Goal: Task Accomplishment & Management: Use online tool/utility

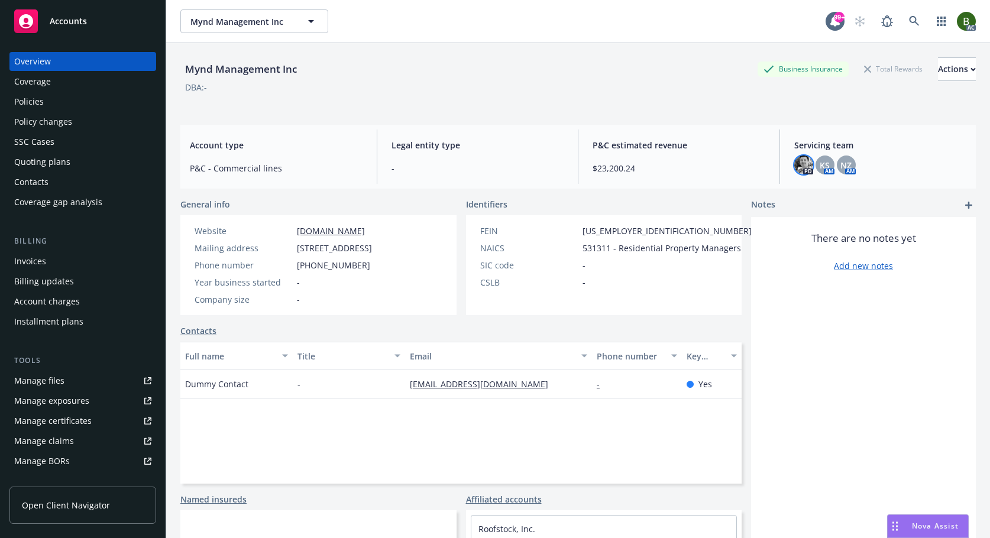
click at [794, 163] on img at bounding box center [803, 164] width 19 height 19
click at [819, 161] on span "KS" at bounding box center [824, 165] width 10 height 12
click at [840, 159] on span "NZ" at bounding box center [845, 165] width 11 height 12
click at [842, 166] on span "NZ" at bounding box center [845, 165] width 11 height 12
click at [819, 164] on span "KS" at bounding box center [824, 165] width 10 height 12
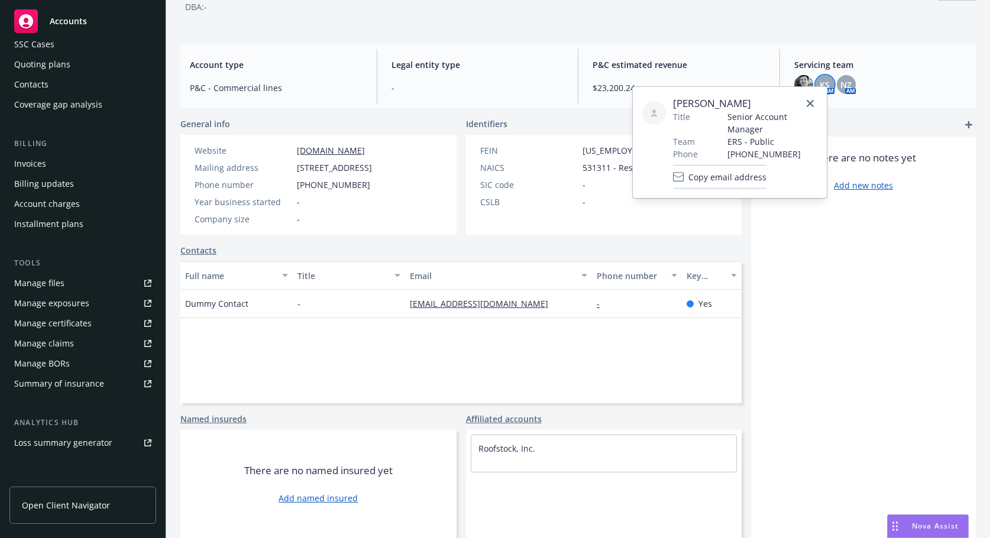
scroll to position [212, 0]
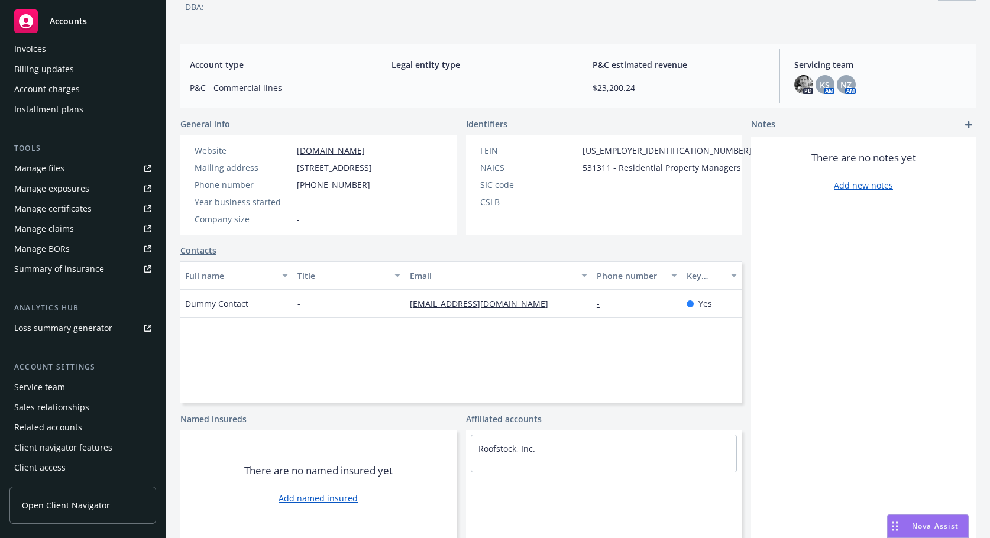
click at [43, 170] on div "Manage files" at bounding box center [39, 168] width 50 height 19
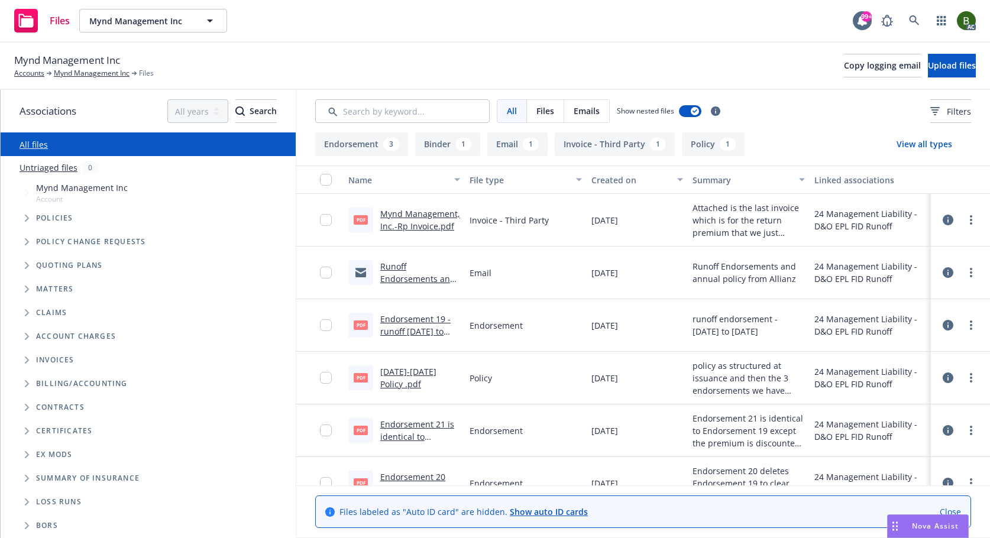
click at [396, 270] on link "Runoff Endorsements and annual policy .msg" at bounding box center [417, 279] width 75 height 36
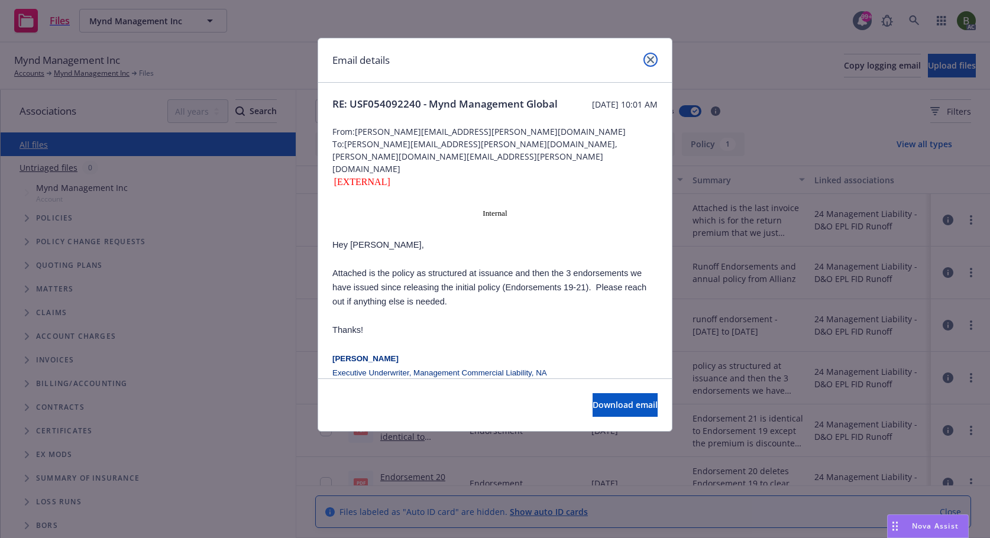
click at [647, 63] on icon "close" at bounding box center [650, 59] width 7 height 7
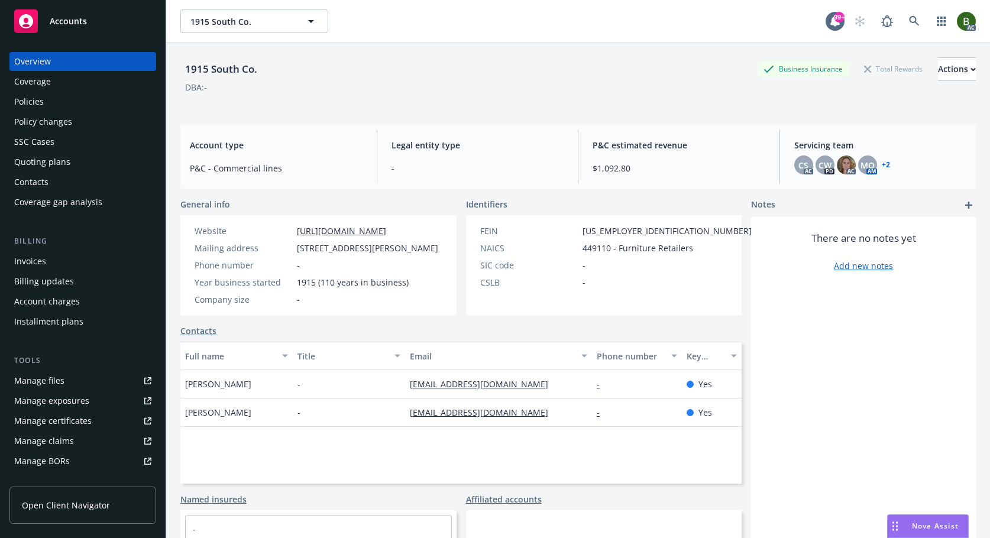
click at [31, 98] on div "Policies" at bounding box center [29, 101] width 30 height 19
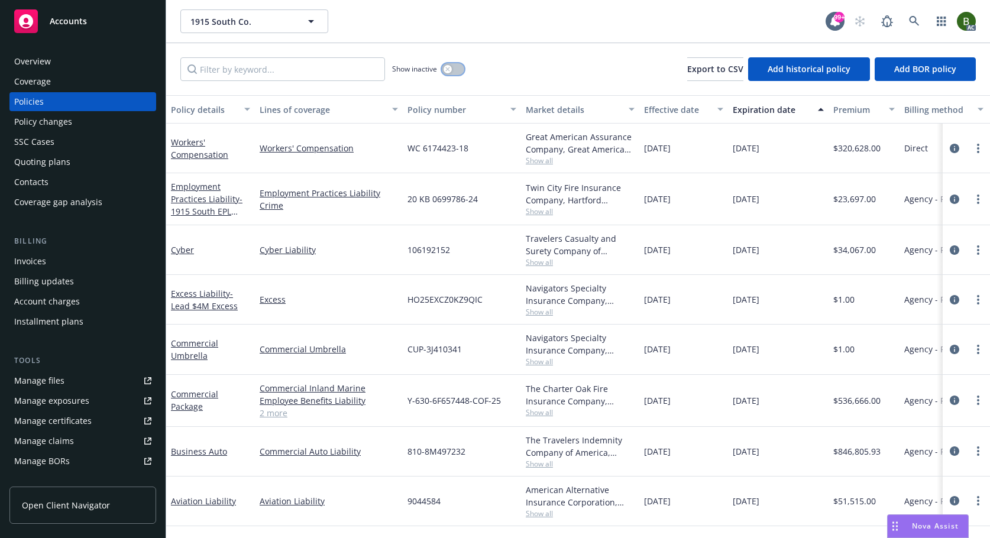
click at [453, 66] on button "button" at bounding box center [453, 69] width 22 height 12
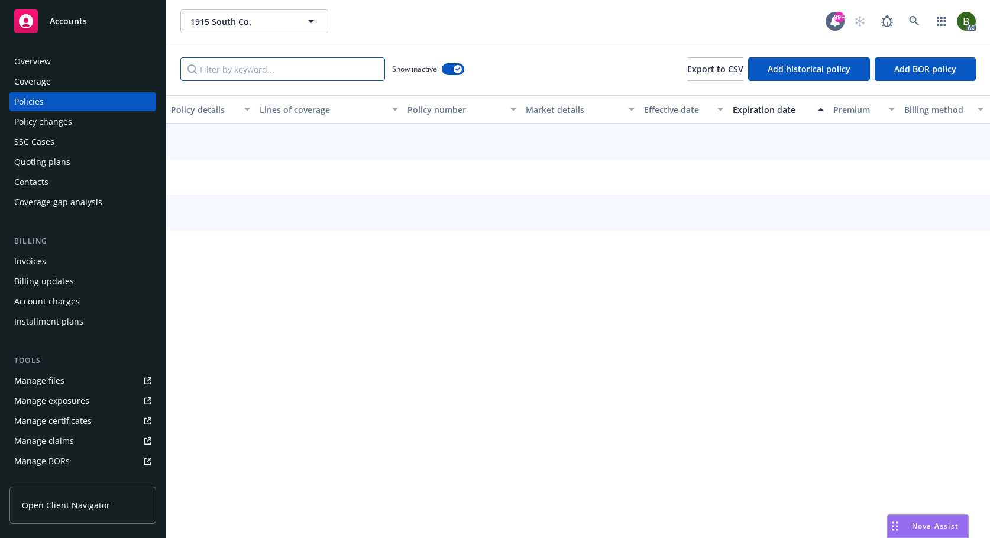
click at [328, 66] on input "Filter by keyword..." at bounding box center [282, 69] width 205 height 24
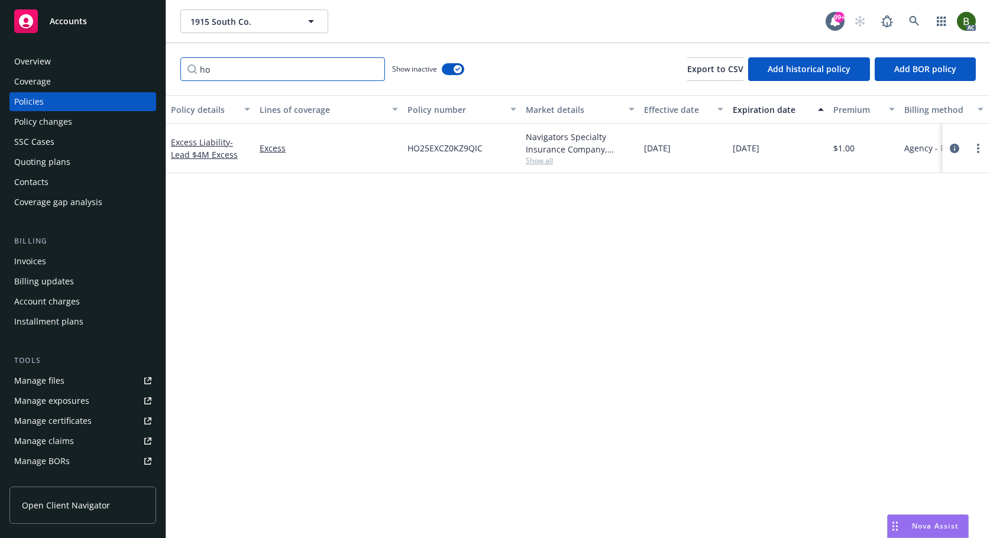
type input "ho"
click at [554, 162] on span "Show all" at bounding box center [580, 160] width 109 height 10
click at [953, 142] on link "circleInformation" at bounding box center [954, 148] width 14 height 14
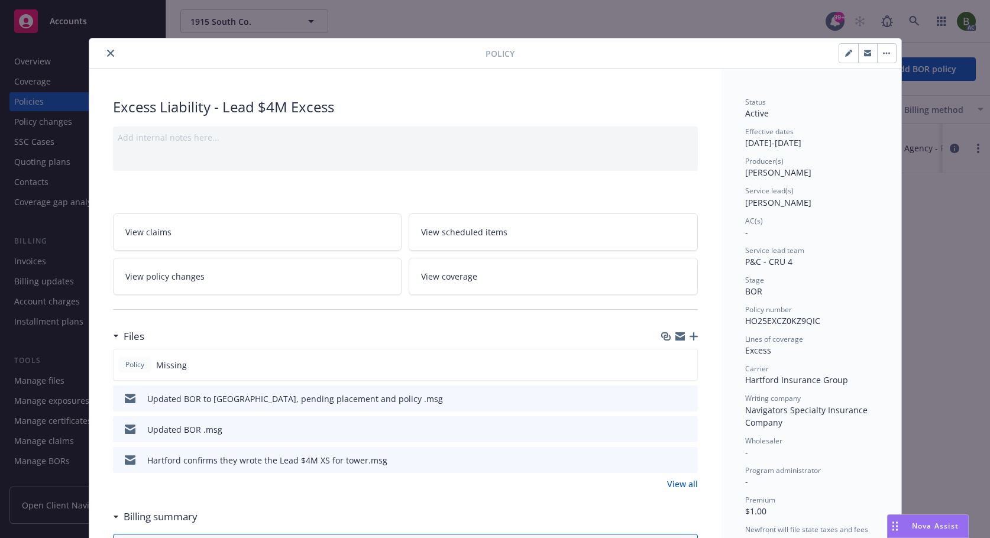
click at [683, 401] on icon "preview file" at bounding box center [686, 398] width 11 height 8
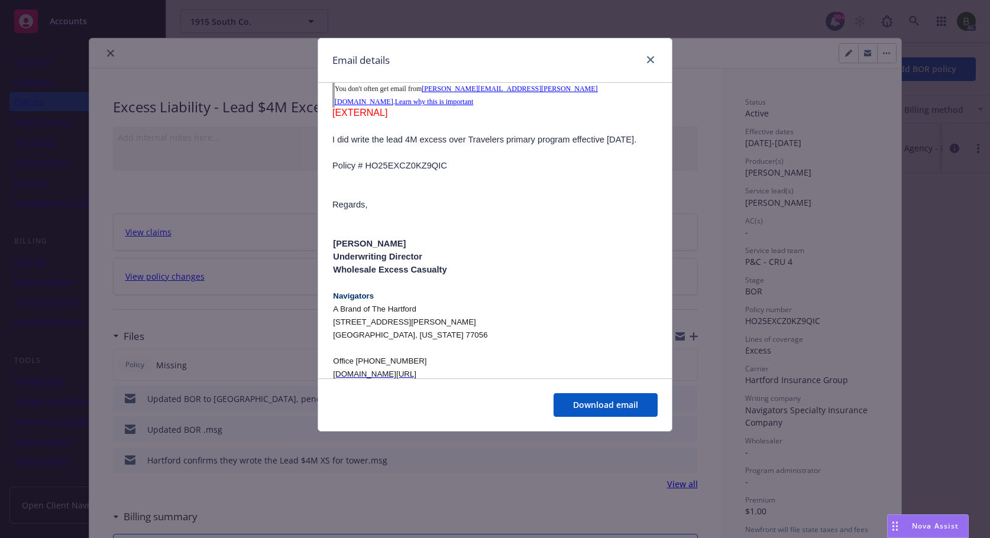
scroll to position [532, 0]
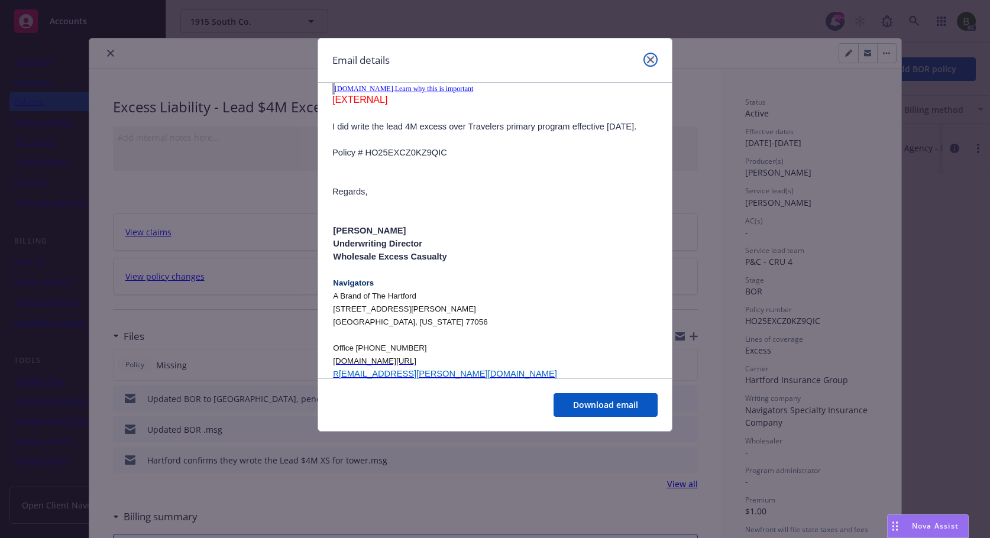
click at [649, 54] on link "close" at bounding box center [650, 60] width 14 height 14
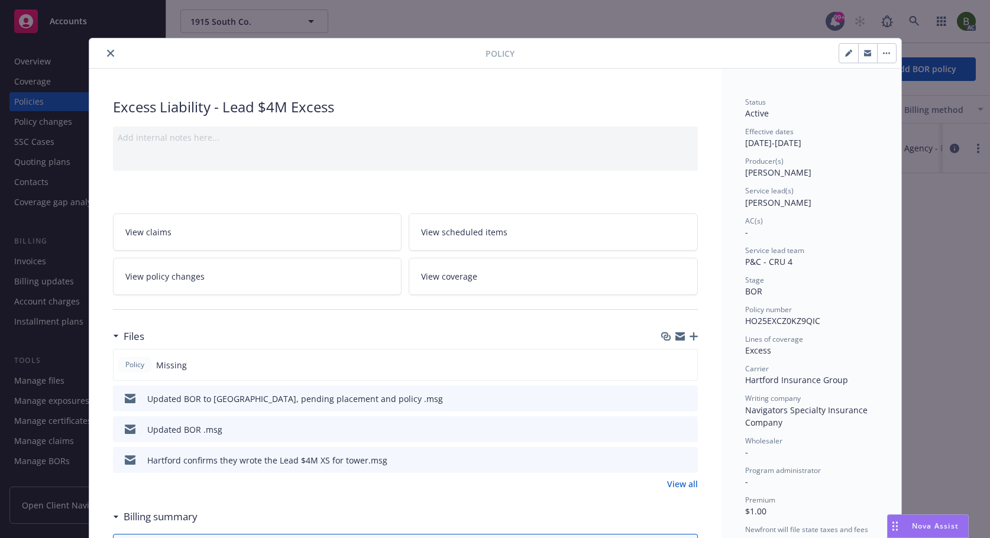
click at [107, 56] on icon "close" at bounding box center [110, 53] width 7 height 7
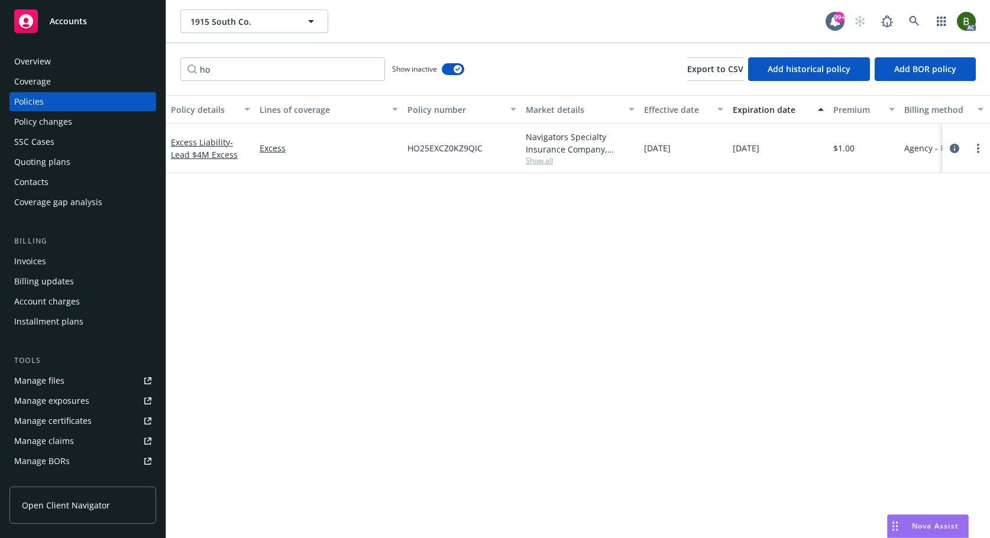
click at [73, 376] on link "Manage files" at bounding box center [82, 380] width 147 height 19
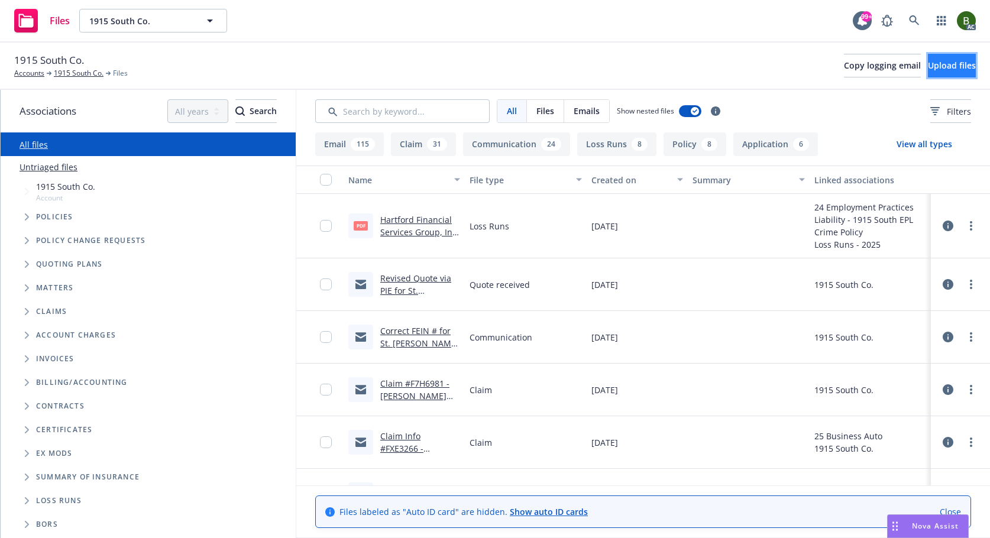
click at [940, 65] on span "Upload files" at bounding box center [952, 65] width 48 height 11
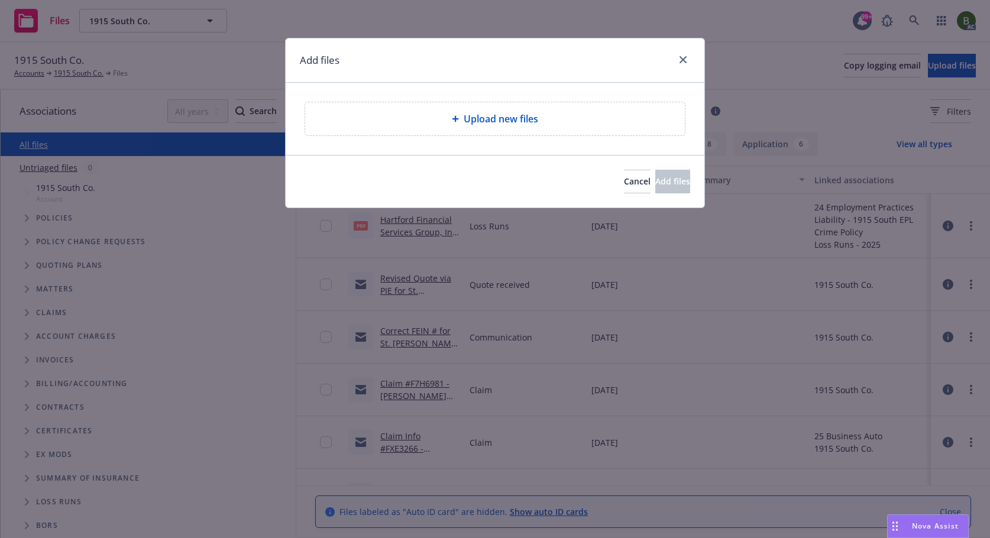
click at [527, 127] on div "Upload new files" at bounding box center [495, 118] width 380 height 33
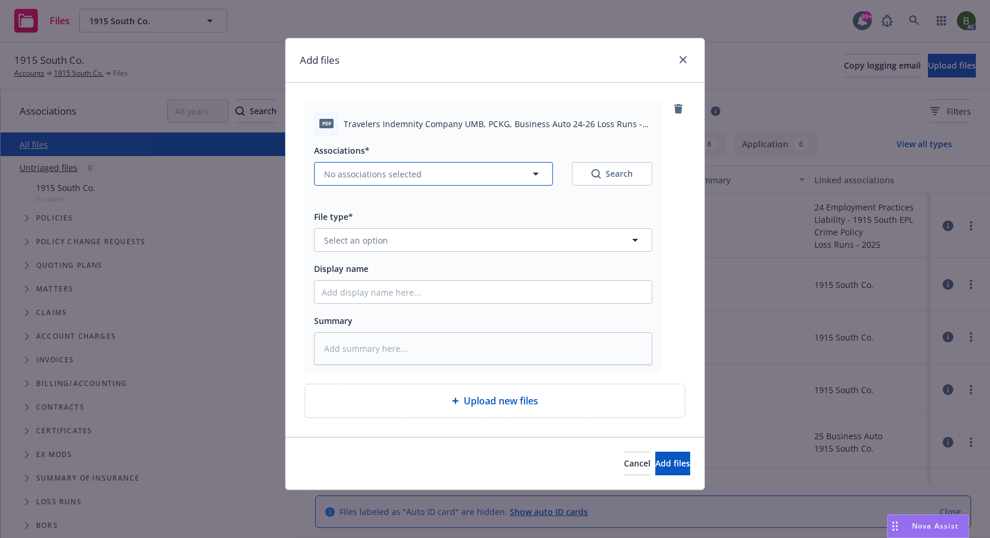
click at [451, 179] on button "No associations selected" at bounding box center [433, 174] width 239 height 24
type textarea "x"
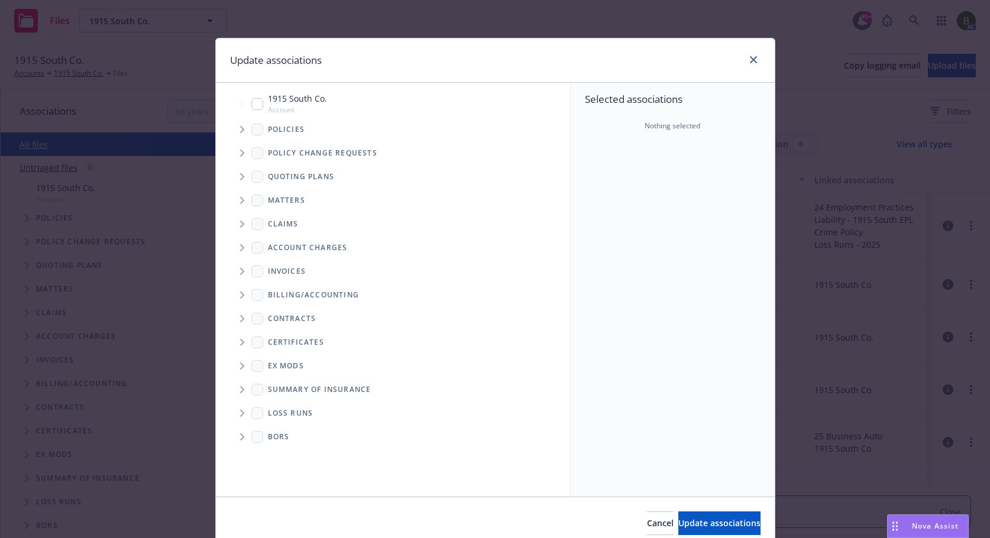
click at [240, 415] on icon "Folder Tree Example" at bounding box center [242, 413] width 4 height 7
click at [268, 456] on input "Folder Tree Example" at bounding box center [274, 455] width 12 height 12
checkbox input "true"
click at [240, 132] on icon "Tree Example" at bounding box center [242, 129] width 5 height 7
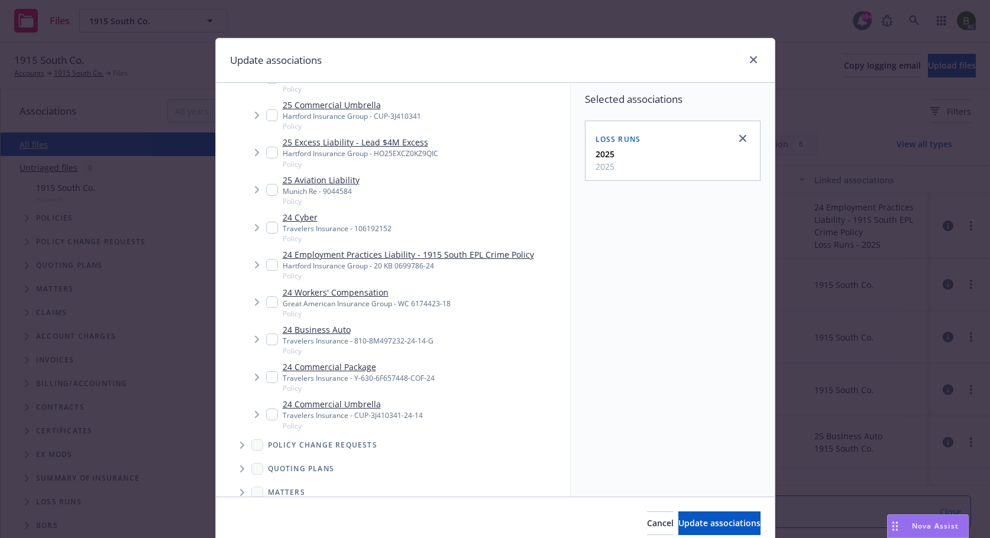
scroll to position [118, 0]
click at [268, 416] on input "Tree Example" at bounding box center [272, 416] width 12 height 12
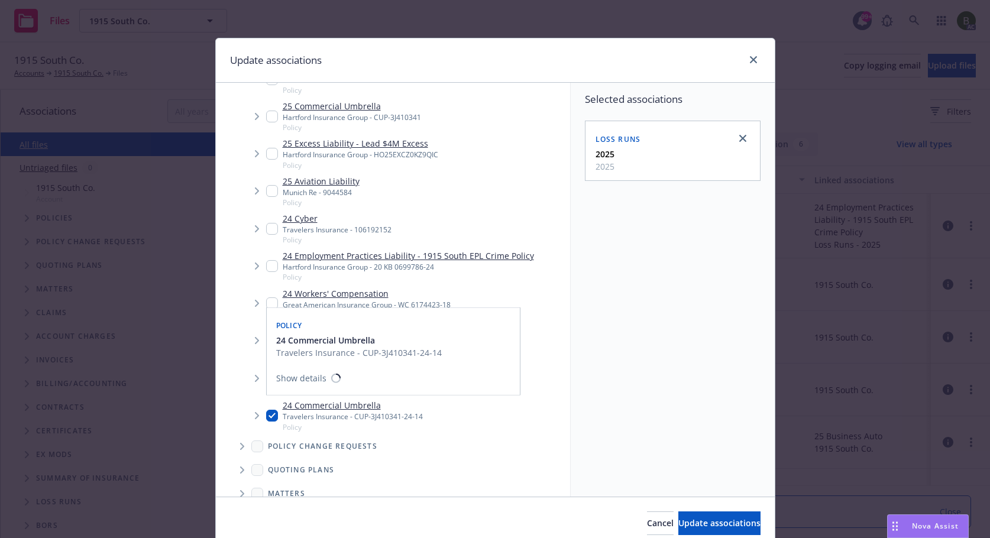
checkbox input "true"
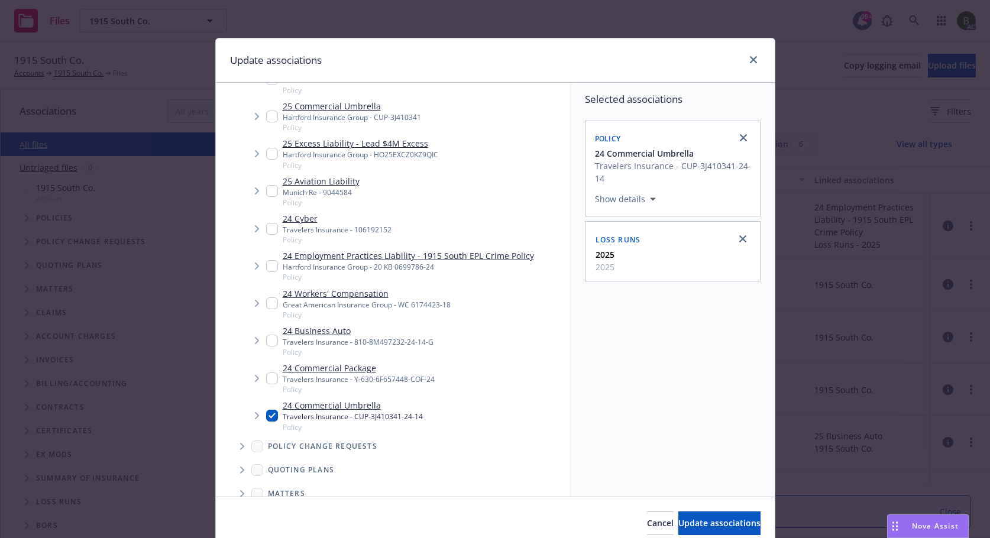
click at [266, 378] on input "Tree Example" at bounding box center [272, 378] width 12 height 12
checkbox input "true"
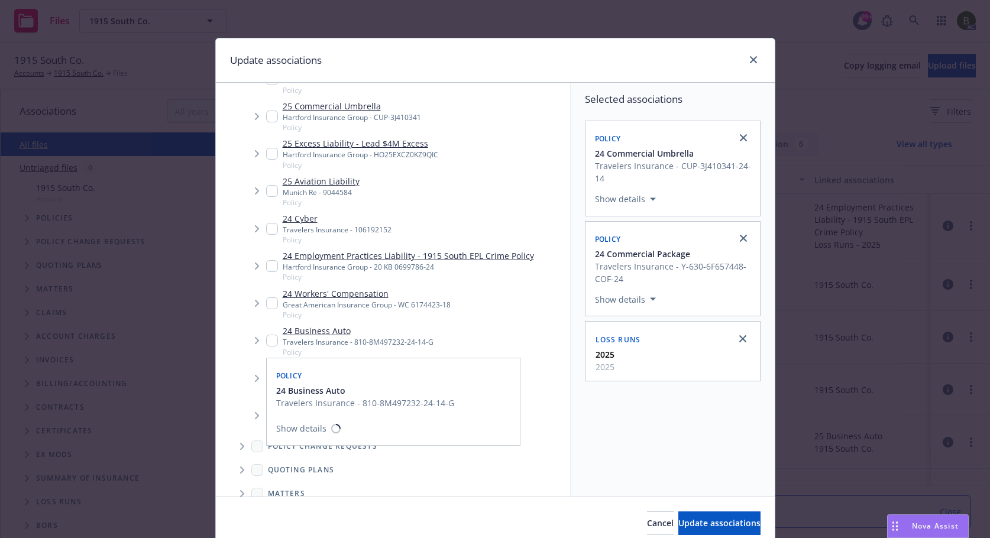
click at [269, 342] on input "Tree Example" at bounding box center [272, 341] width 12 height 12
checkbox input "true"
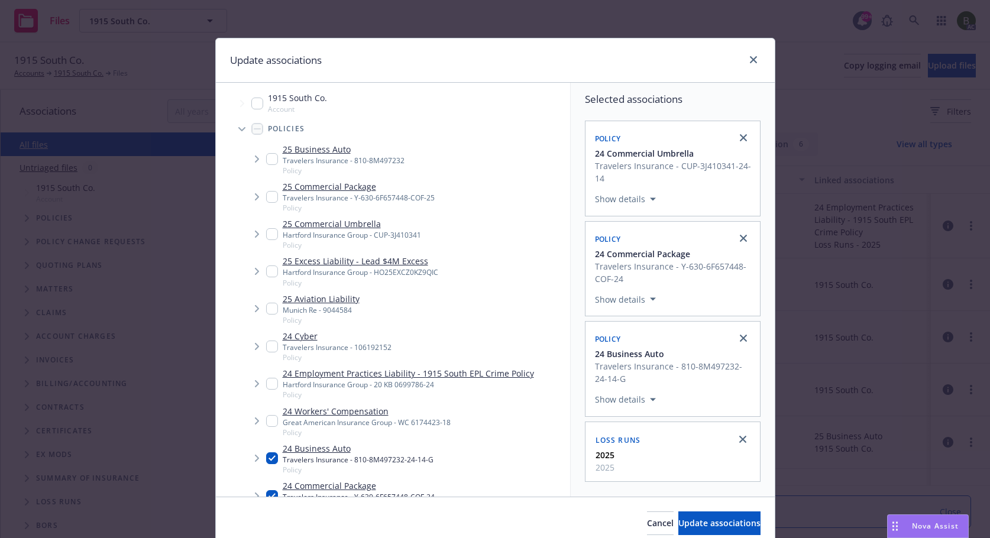
scroll to position [0, 0]
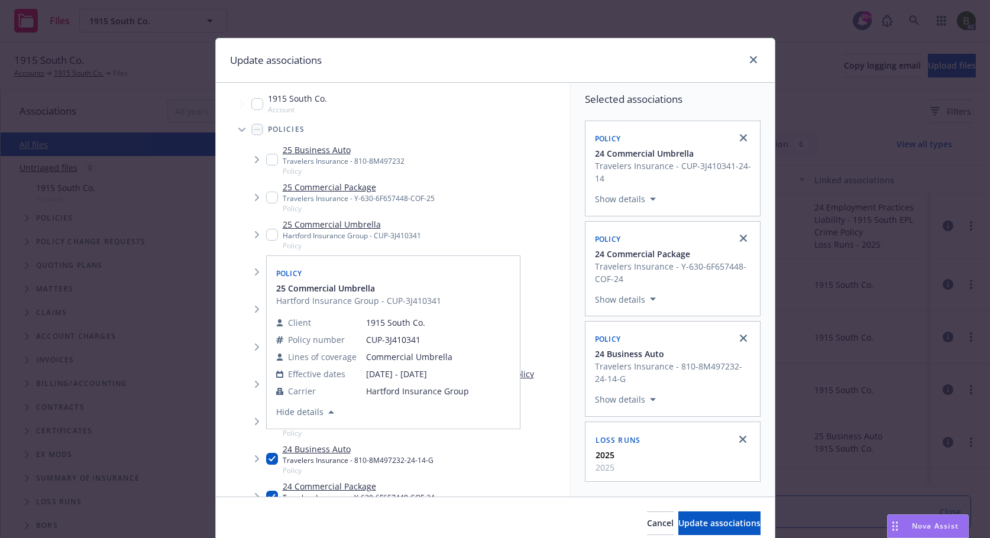
click at [267, 237] on input "Tree Example" at bounding box center [272, 235] width 12 height 12
checkbox input "true"
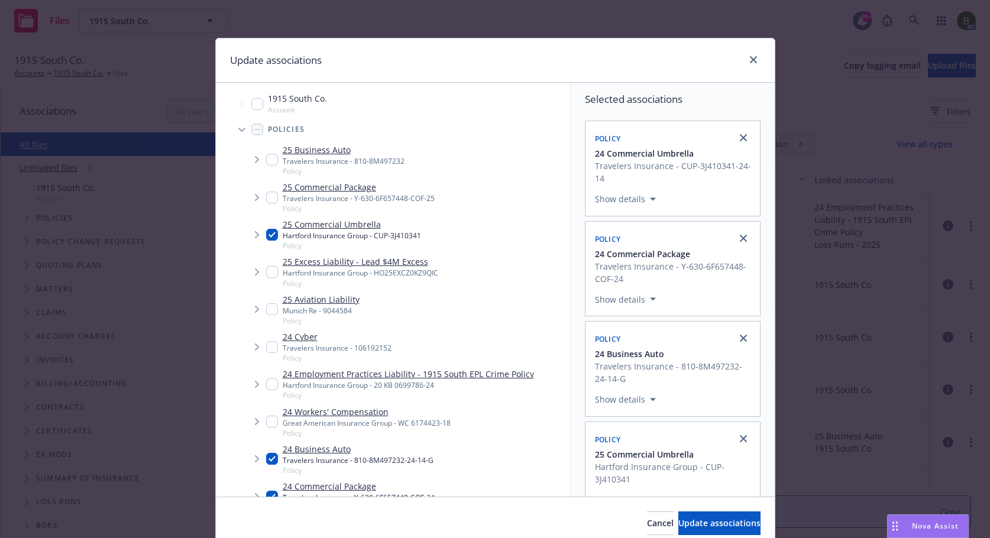
click at [266, 195] on input "Tree Example" at bounding box center [272, 198] width 12 height 12
checkbox input "true"
click at [270, 159] on input "Tree Example" at bounding box center [272, 160] width 12 height 12
checkbox input "true"
click at [702, 527] on span "Update associations" at bounding box center [719, 522] width 82 height 11
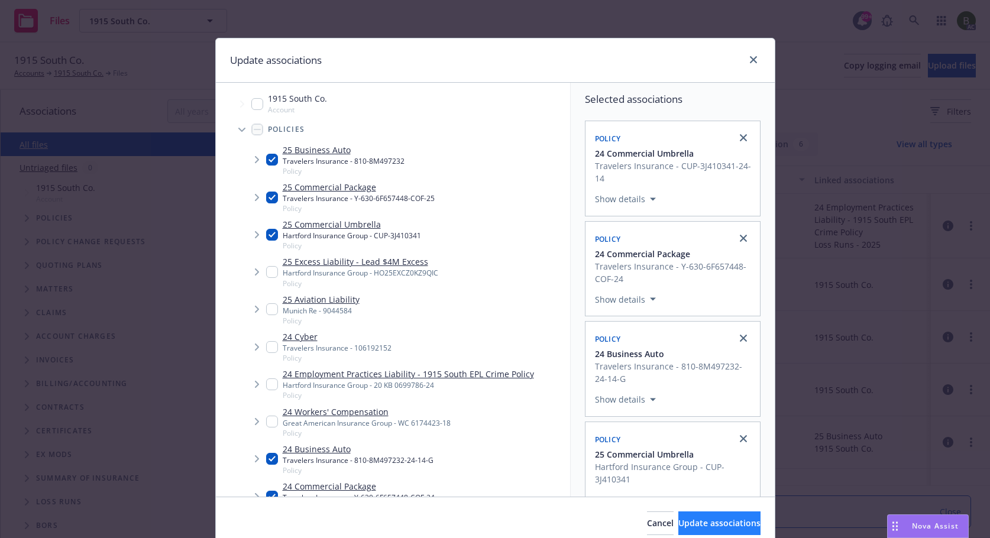
type textarea "x"
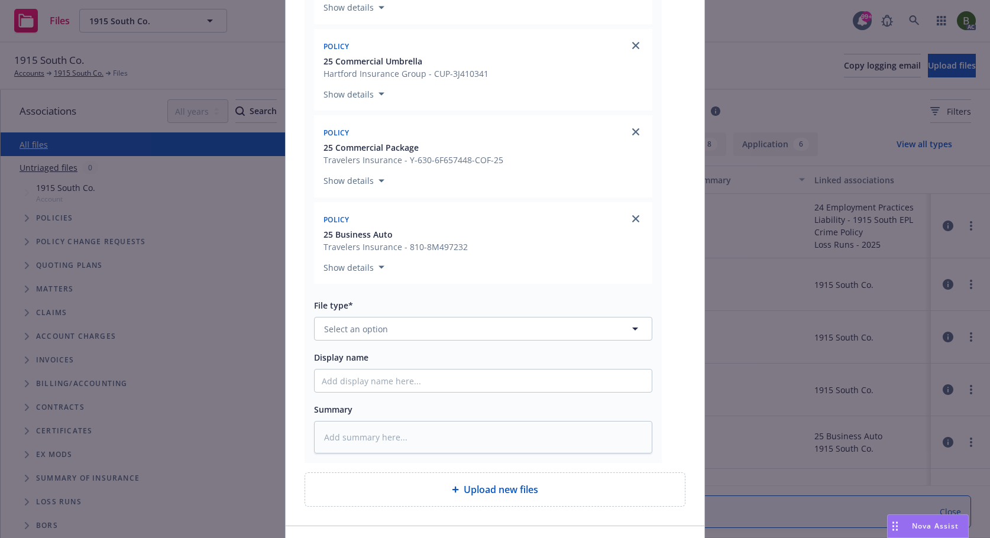
scroll to position [573, 0]
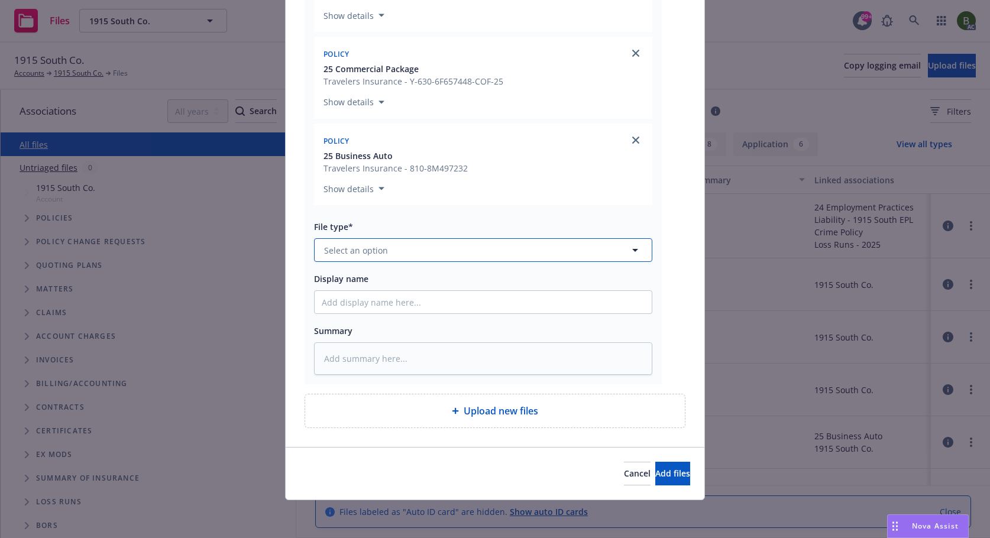
click at [466, 251] on button "Select an option" at bounding box center [483, 250] width 338 height 24
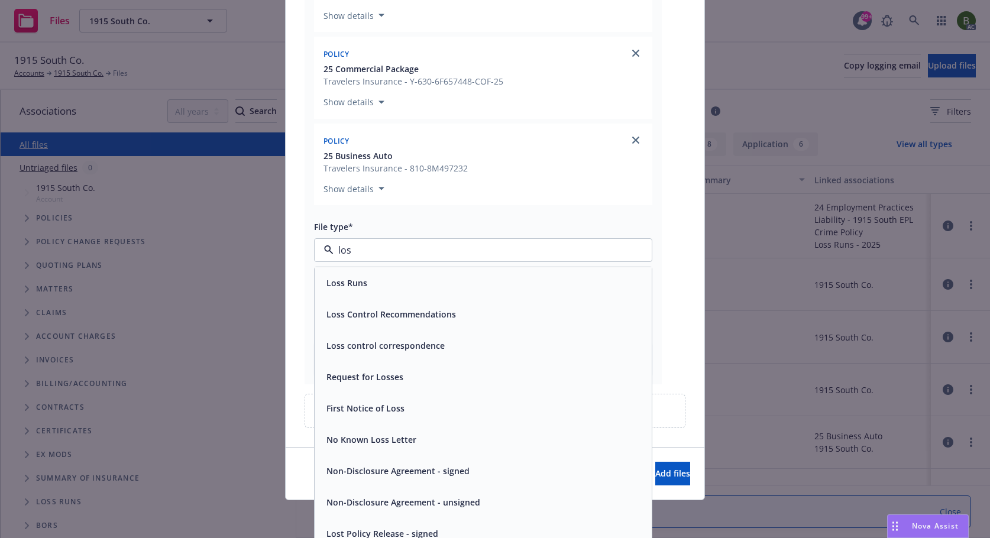
type input "loss"
click at [396, 271] on div "Loss Runs" at bounding box center [483, 282] width 337 height 31
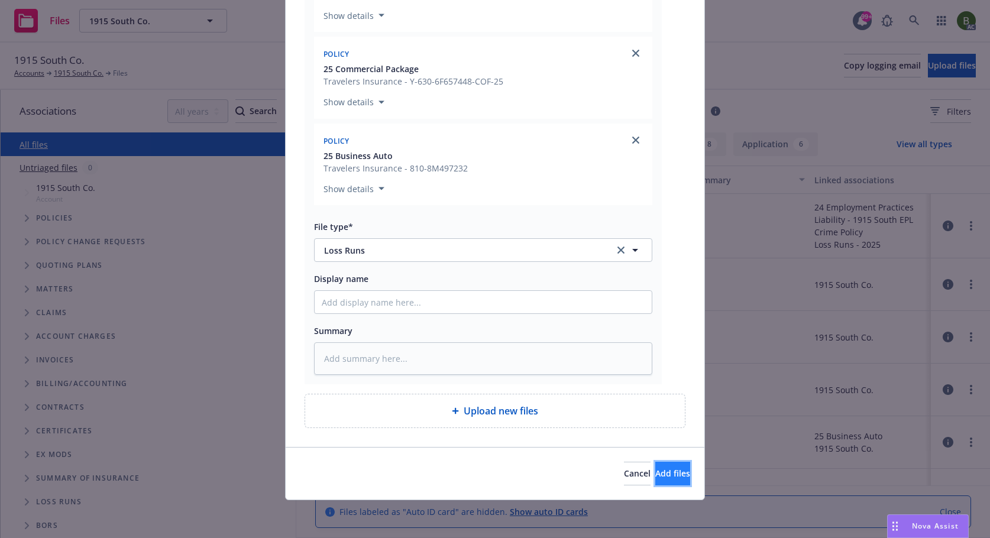
click at [655, 474] on span "Add files" at bounding box center [672, 473] width 35 height 11
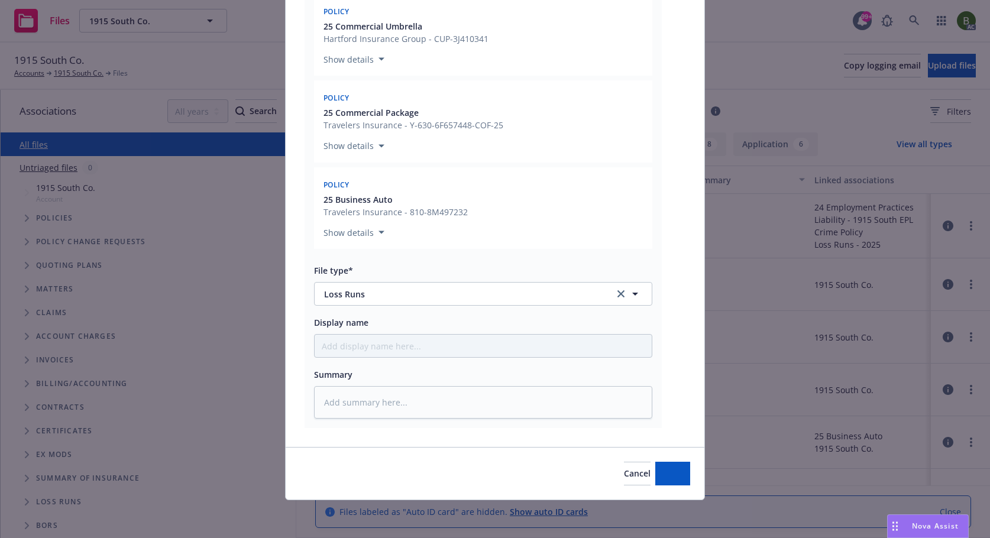
scroll to position [530, 0]
type textarea "x"
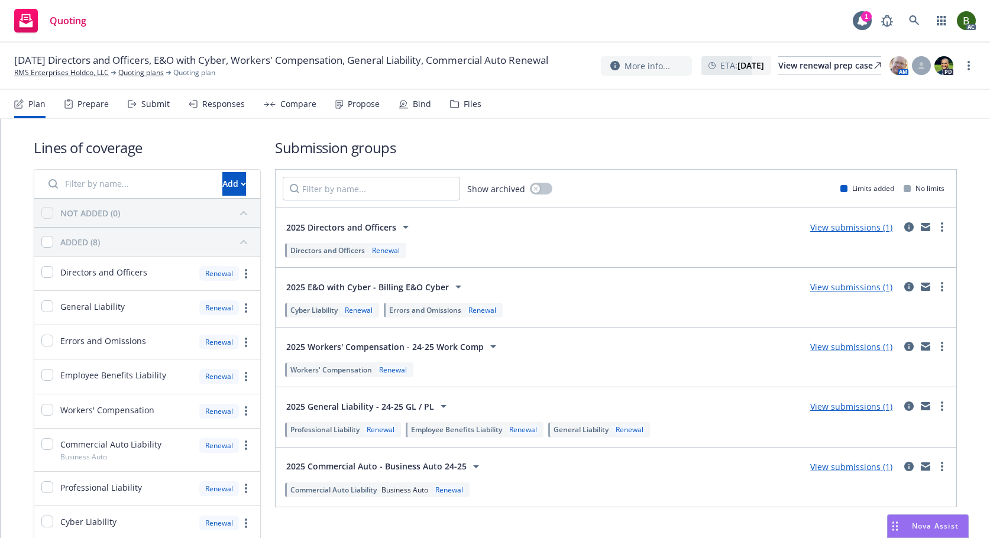
click at [464, 107] on div "Files" at bounding box center [473, 103] width 18 height 9
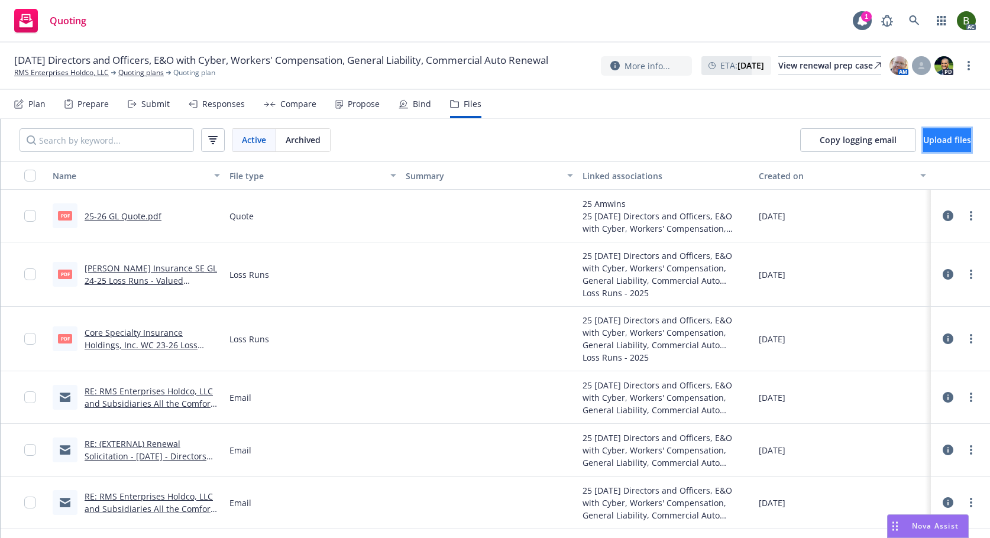
click at [934, 133] on button "Upload files" at bounding box center [947, 140] width 48 height 24
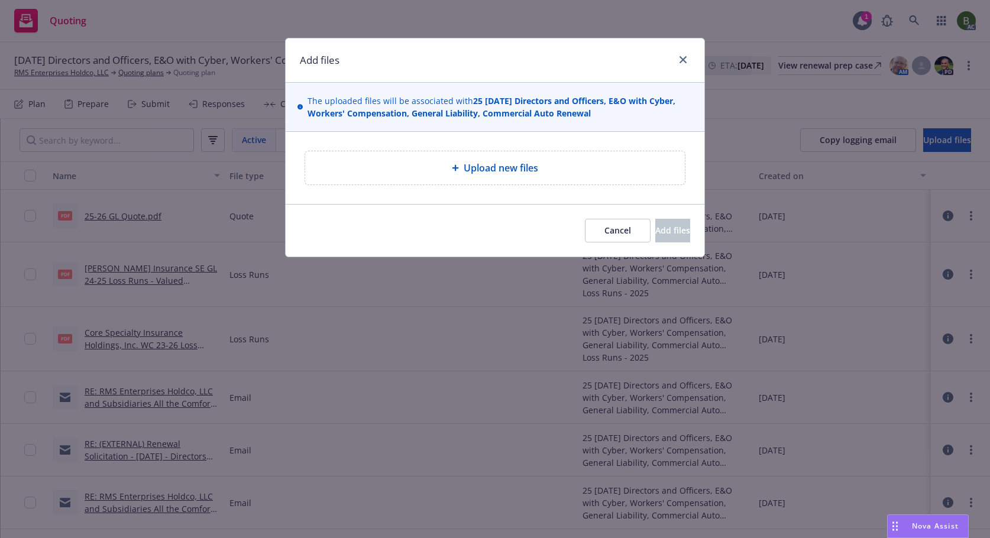
click at [456, 167] on icon at bounding box center [455, 167] width 7 height 7
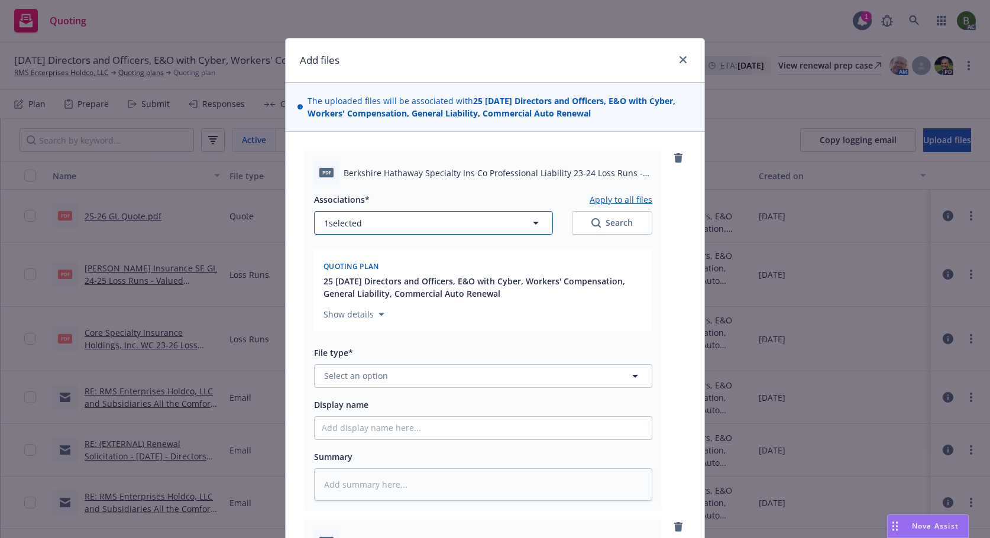
click at [503, 231] on button "1 selected" at bounding box center [433, 223] width 239 height 24
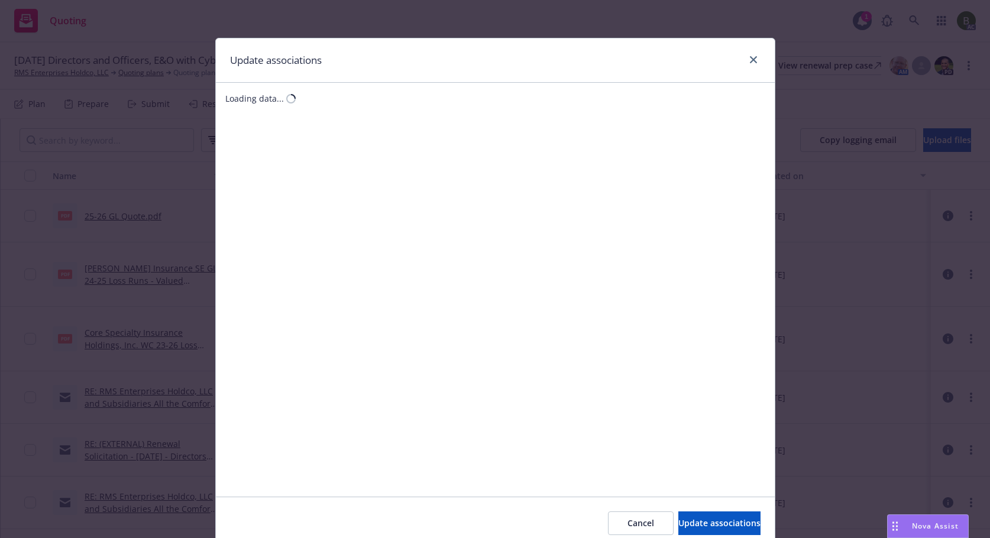
type textarea "x"
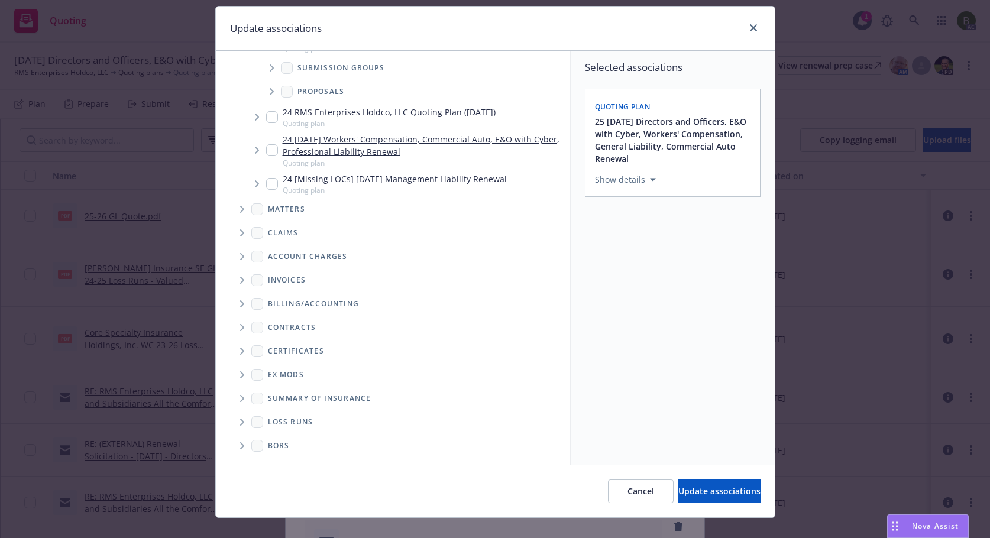
scroll to position [50, 0]
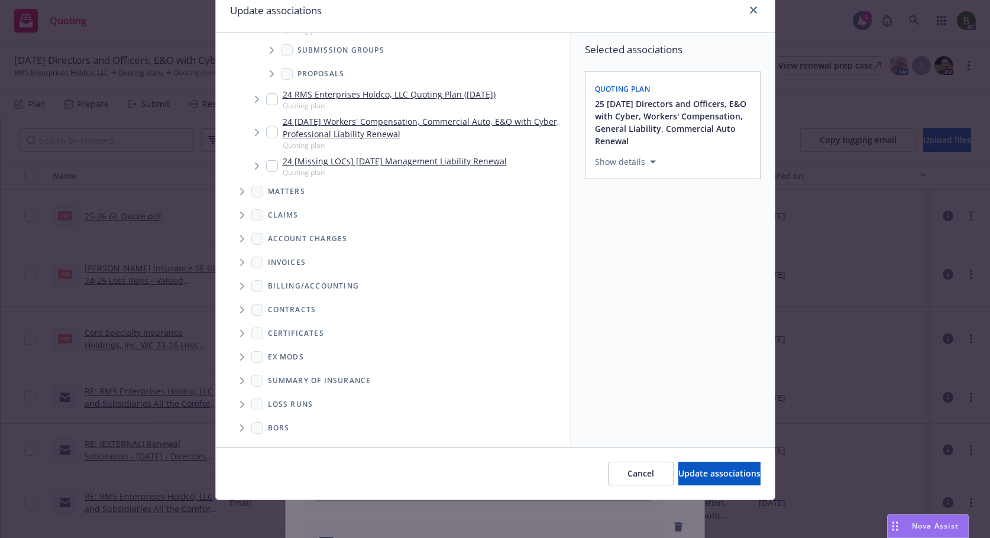
click at [240, 405] on span "Folder Tree Example" at bounding box center [241, 404] width 19 height 19
click at [291, 442] on link "2025" at bounding box center [296, 446] width 19 height 12
checkbox input "true"
click at [678, 475] on span "Update associations" at bounding box center [719, 473] width 82 height 11
type textarea "x"
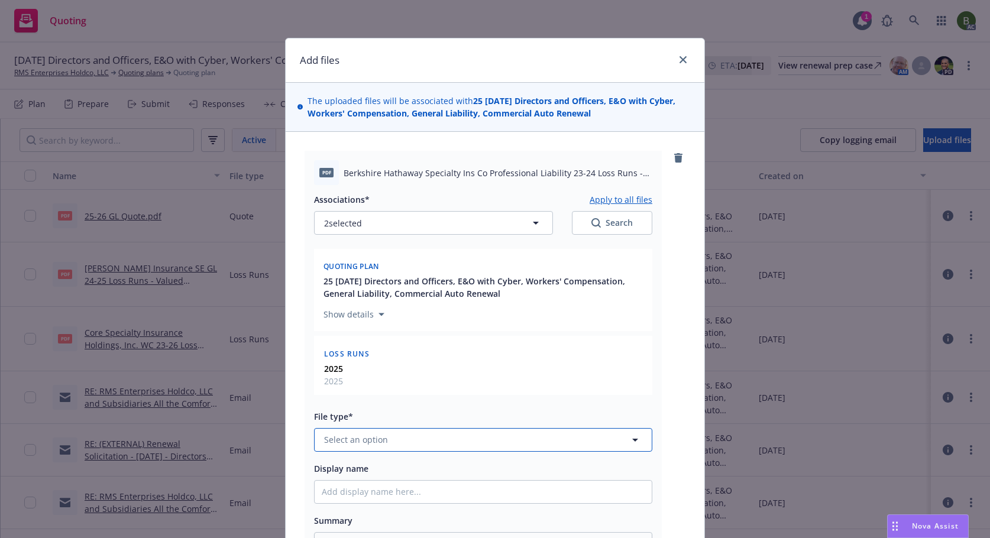
click at [420, 437] on button "Select an option" at bounding box center [483, 440] width 338 height 24
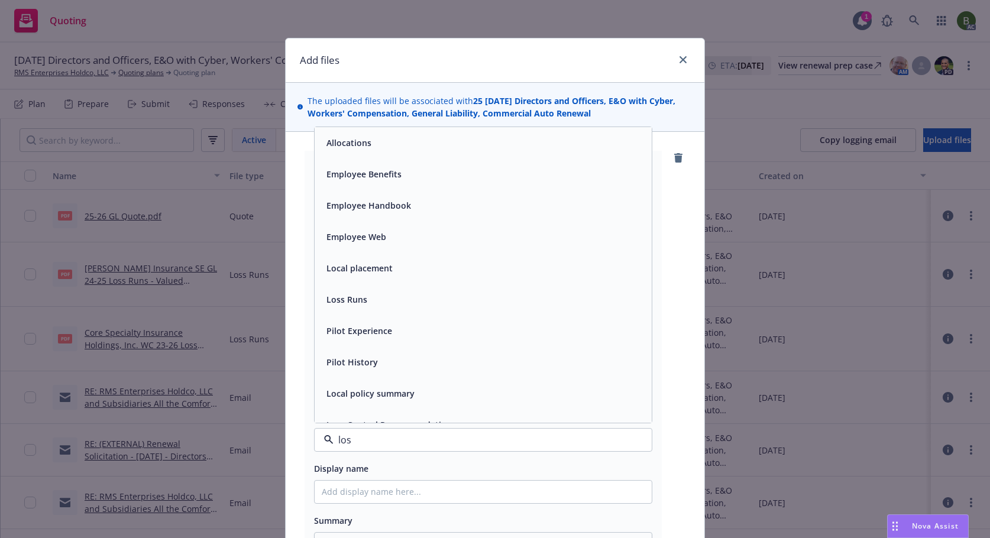
type input "loss"
click at [349, 145] on span "Loss Runs" at bounding box center [346, 143] width 41 height 12
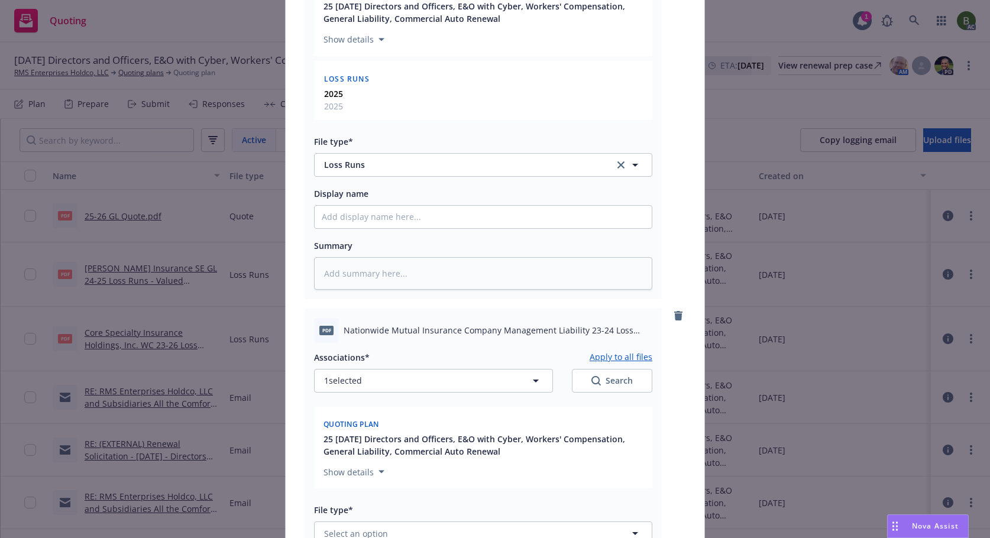
scroll to position [296, 0]
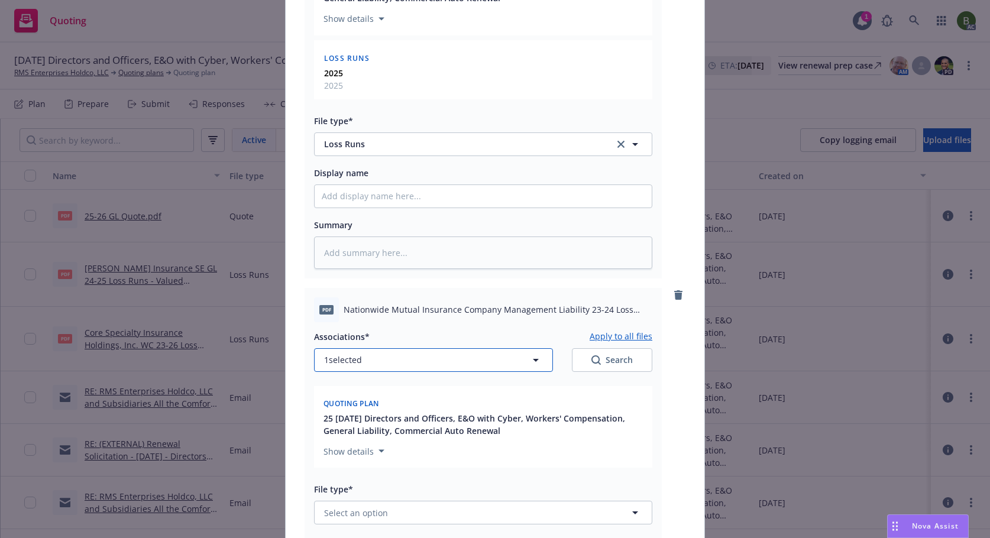
click at [372, 352] on button "1 selected" at bounding box center [433, 360] width 239 height 24
type textarea "x"
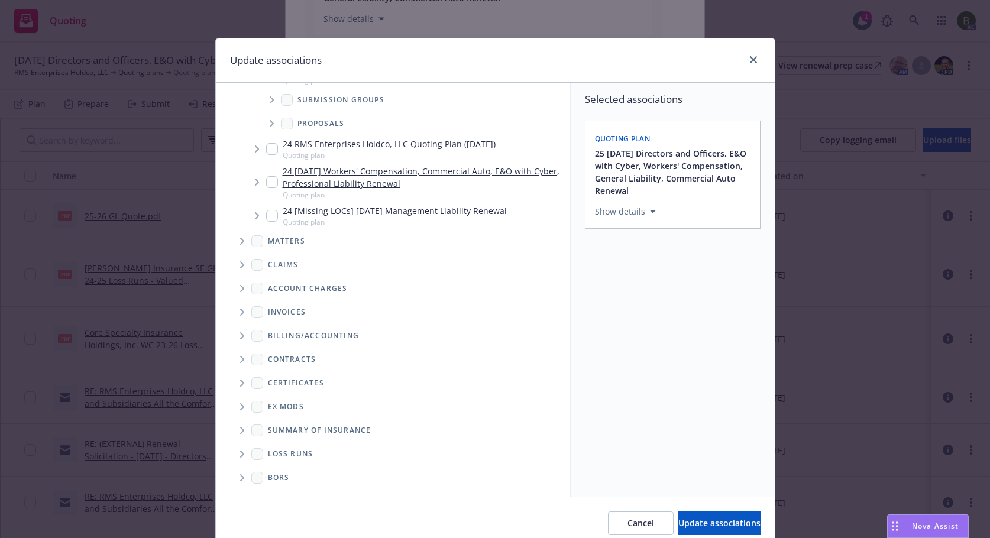
scroll to position [50, 0]
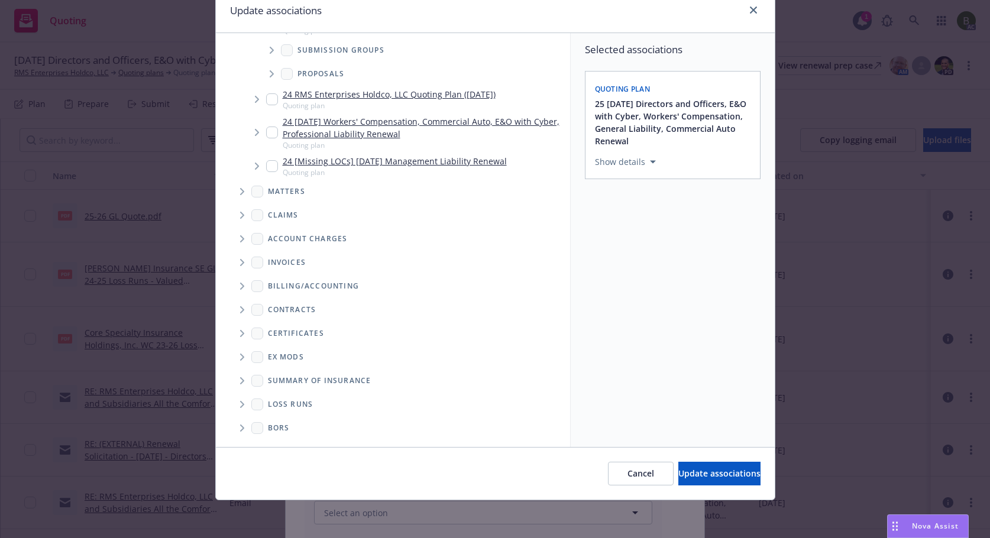
click at [240, 406] on icon "Folder Tree Example" at bounding box center [242, 404] width 5 height 7
click at [288, 444] on link "2025" at bounding box center [296, 446] width 19 height 12
checkbox input "true"
click at [678, 474] on span "Update associations" at bounding box center [719, 473] width 82 height 11
type textarea "x"
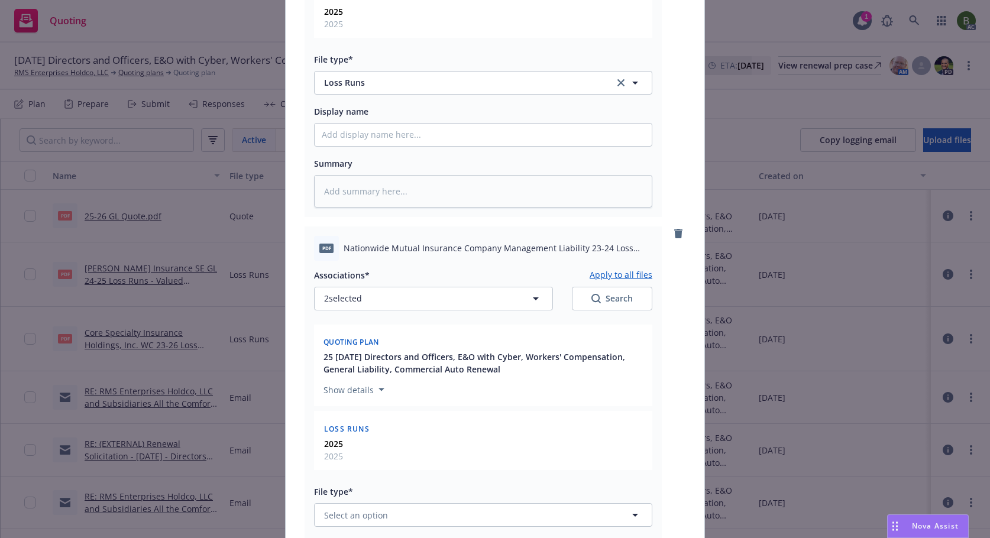
scroll to position [473, 0]
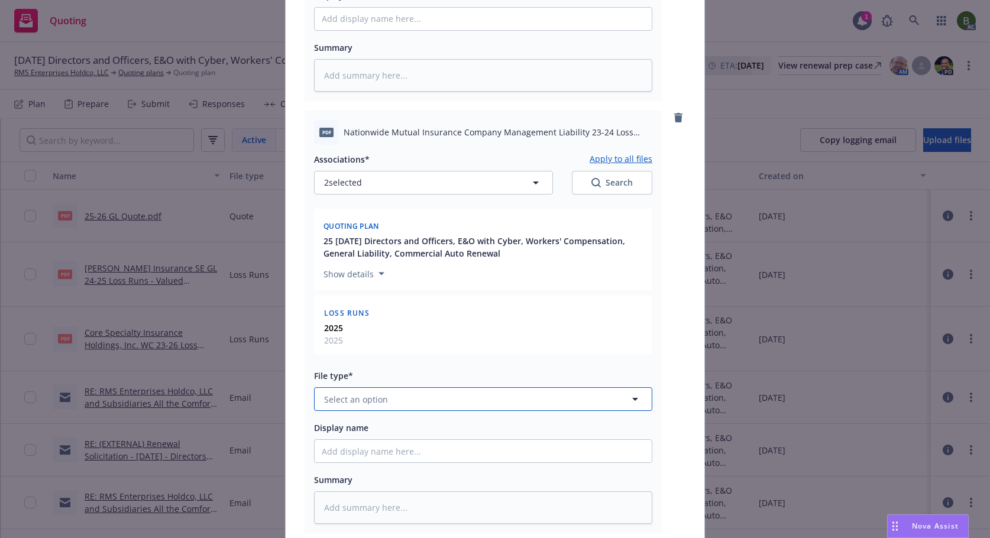
click at [407, 396] on button "Select an option" at bounding box center [483, 399] width 338 height 24
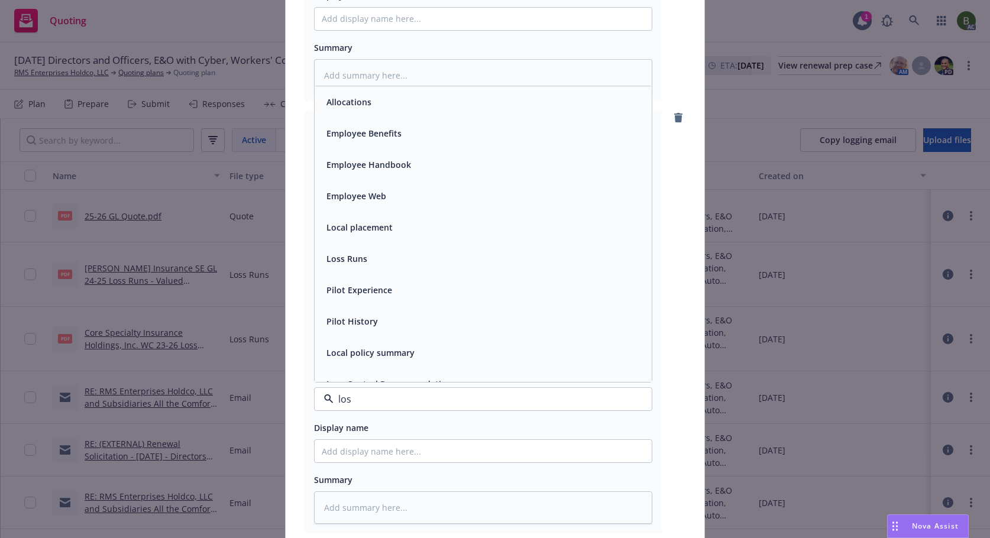
type input "loss"
click at [367, 103] on div "Loss Runs" at bounding box center [483, 101] width 323 height 17
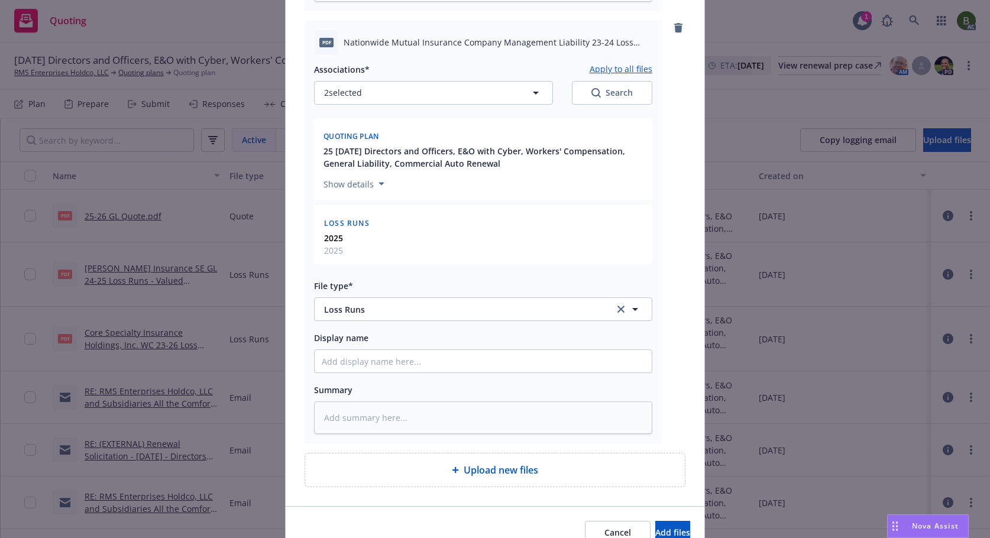
scroll to position [504, 0]
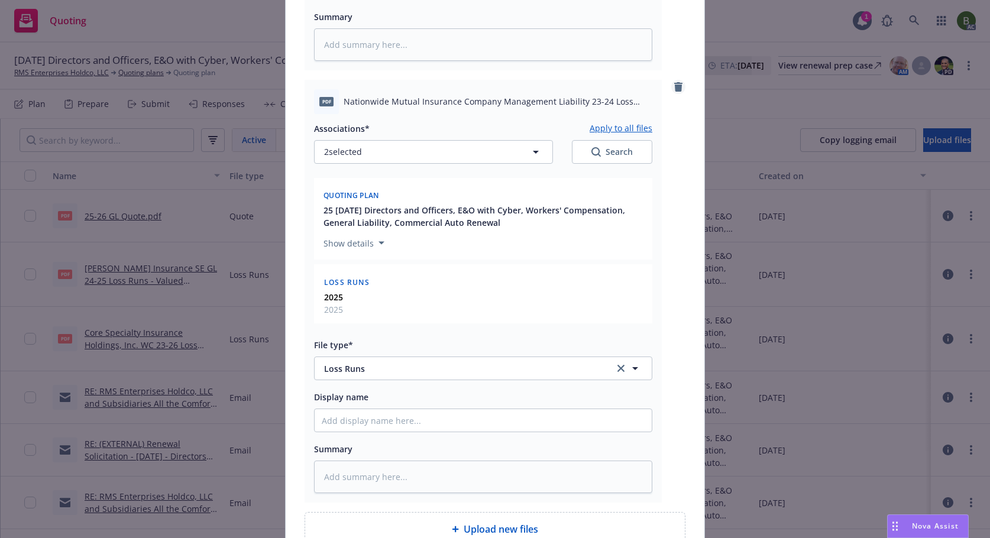
click at [676, 90] on icon "remove" at bounding box center [678, 86] width 8 height 9
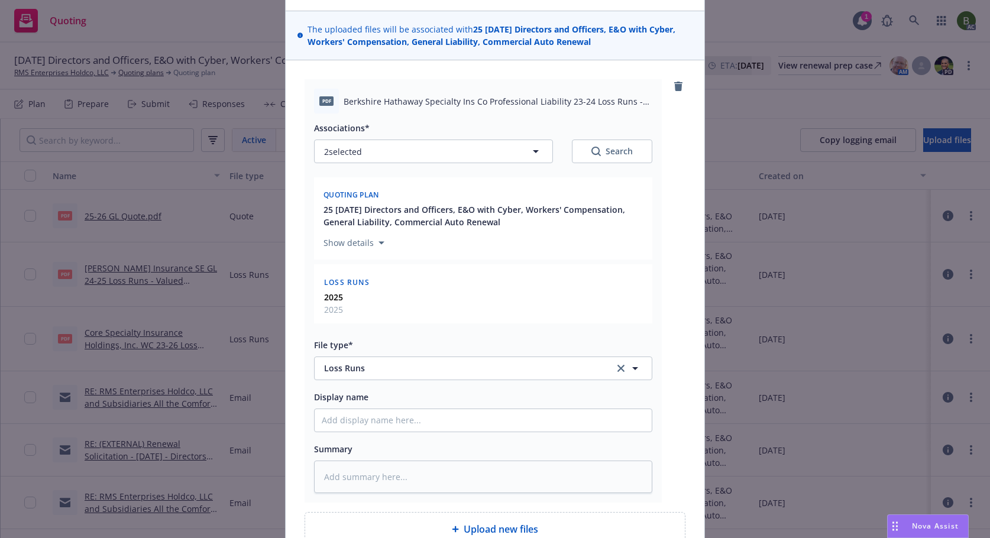
scroll to position [190, 0]
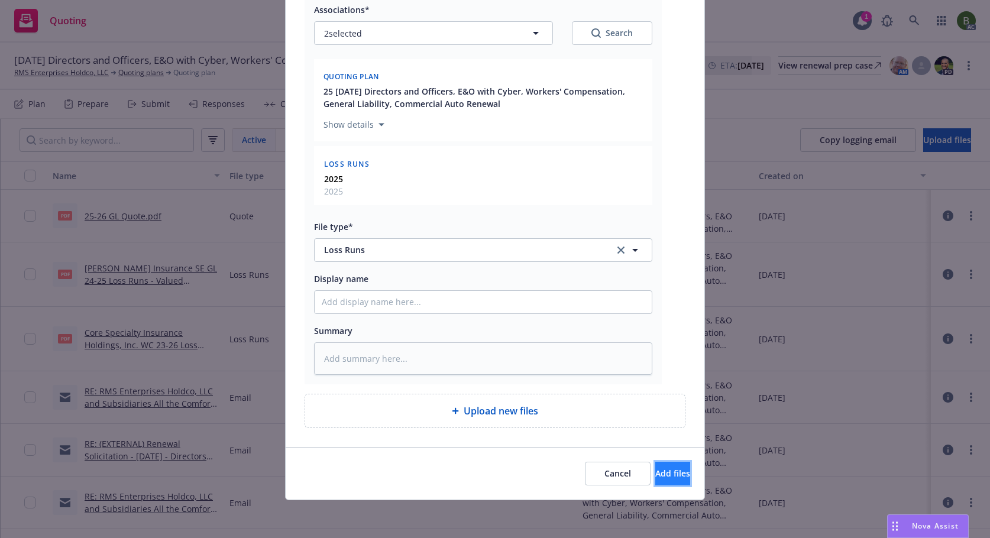
click at [662, 480] on button "Add files" at bounding box center [672, 474] width 35 height 24
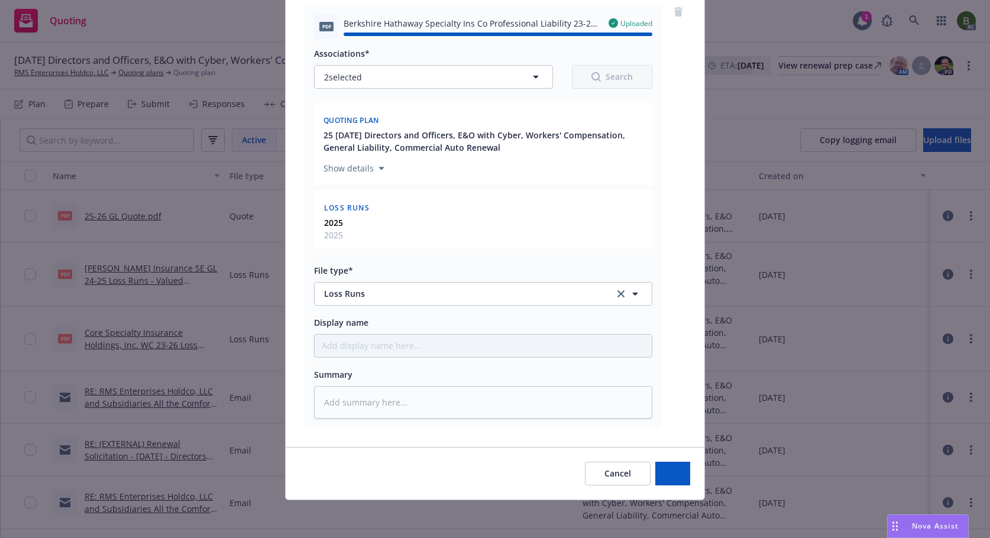
type textarea "x"
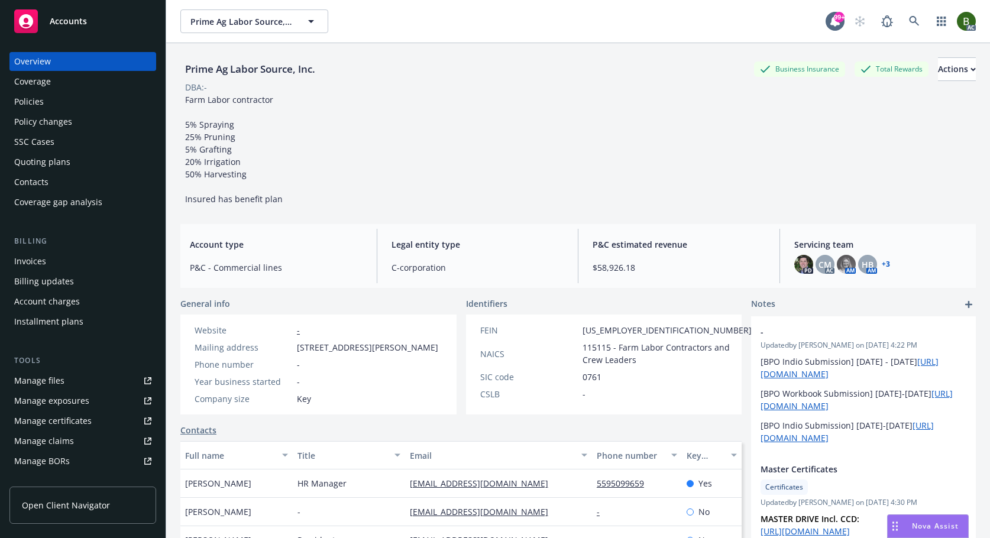
click at [32, 383] on div "Manage files" at bounding box center [39, 380] width 50 height 19
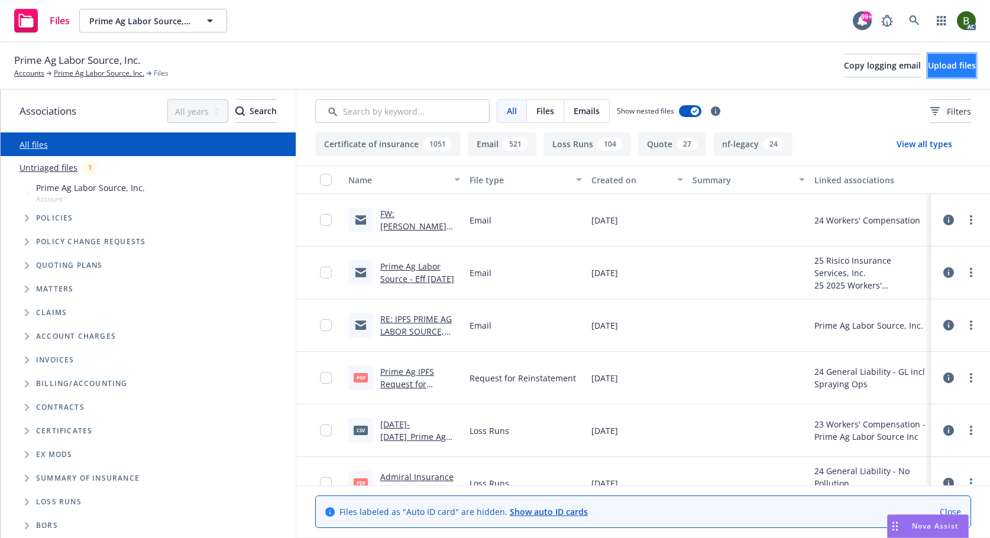
click at [928, 69] on span "Upload files" at bounding box center [952, 65] width 48 height 11
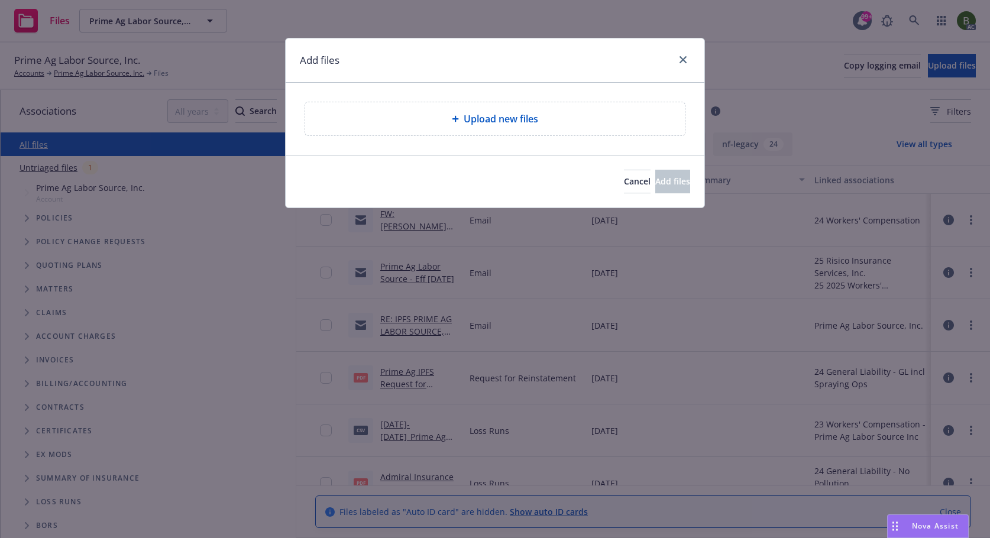
click at [514, 117] on span "Upload new files" at bounding box center [501, 119] width 74 height 14
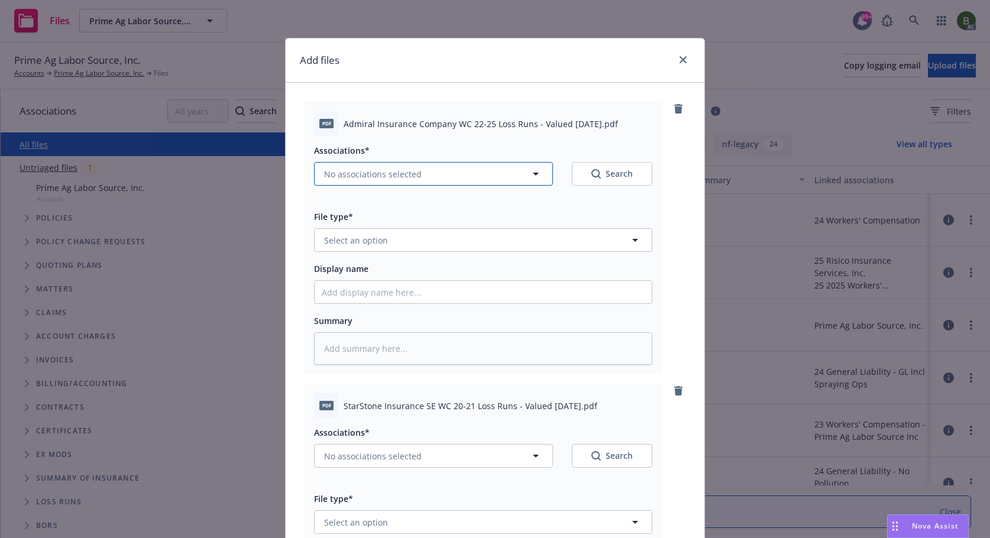
click at [454, 177] on button "No associations selected" at bounding box center [433, 174] width 239 height 24
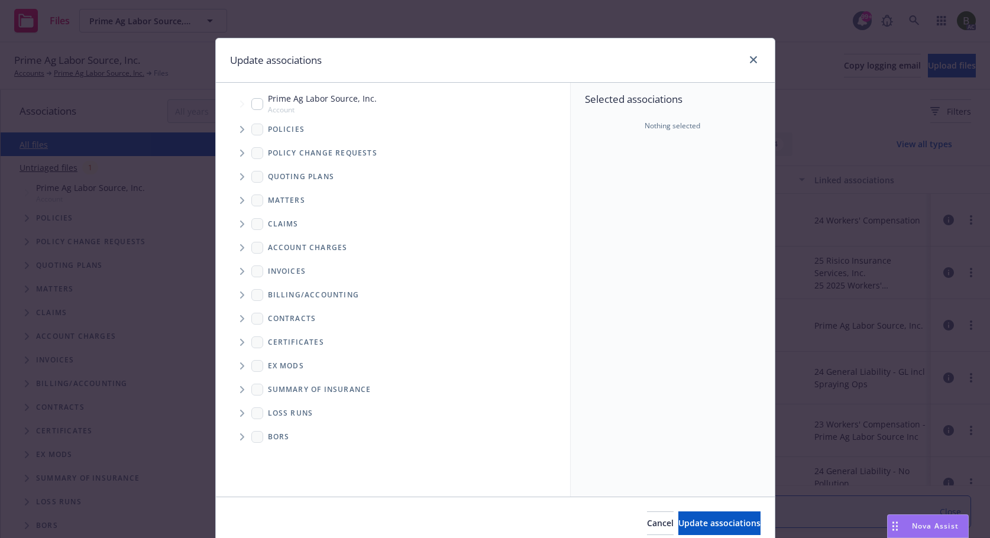
click at [240, 130] on icon "Tree Example" at bounding box center [242, 129] width 4 height 7
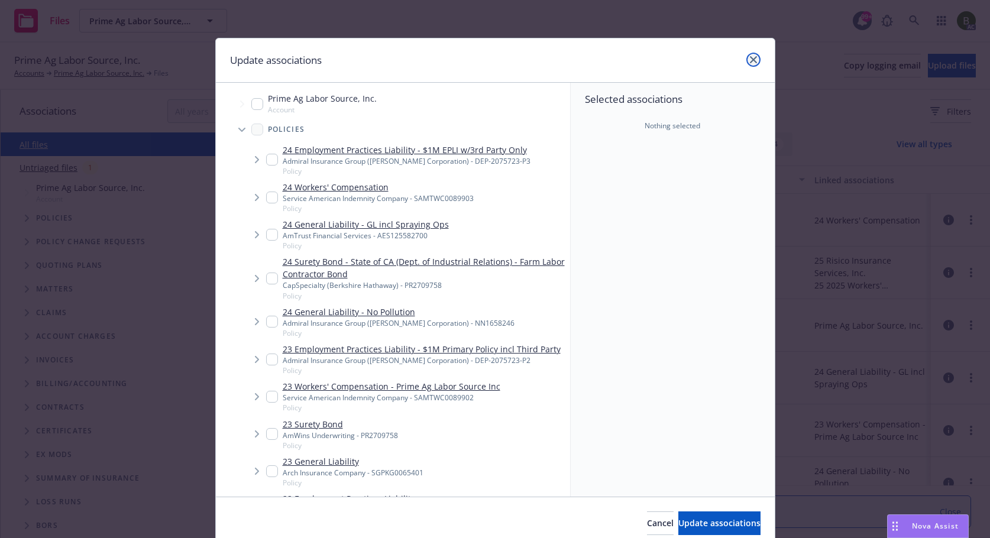
click at [746, 56] on link "close" at bounding box center [753, 60] width 14 height 14
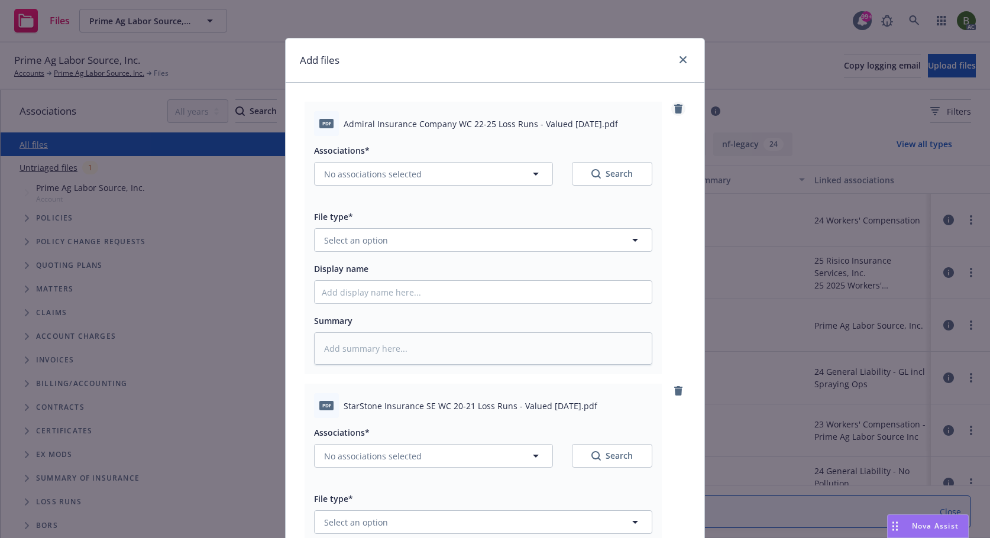
click at [673, 106] on icon "remove" at bounding box center [677, 108] width 9 height 9
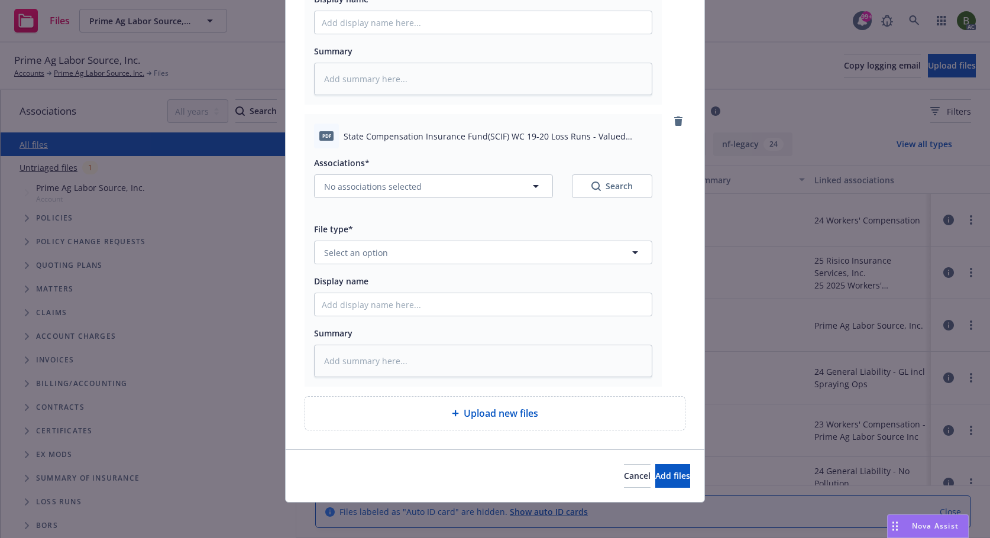
scroll to position [272, 0]
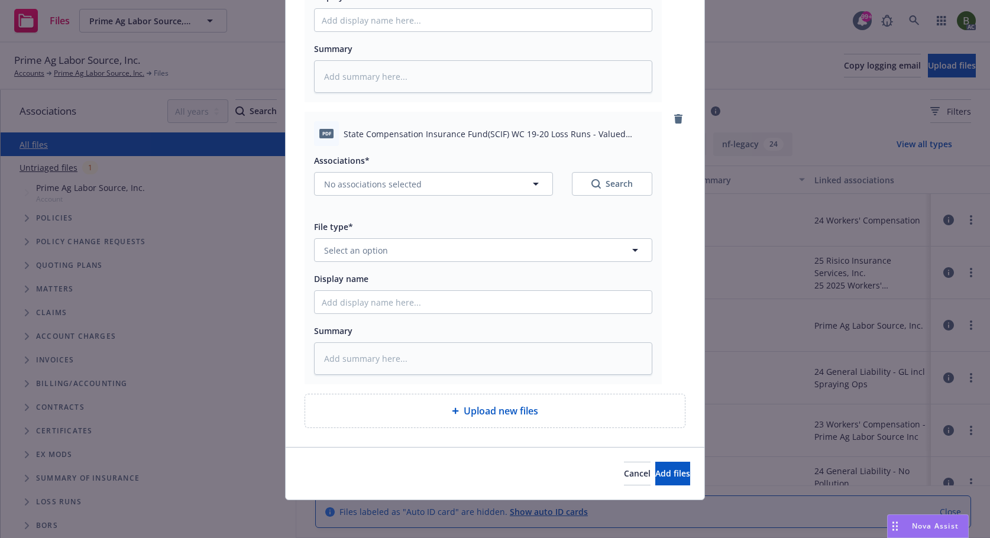
click at [505, 409] on span "Upload new files" at bounding box center [501, 411] width 74 height 14
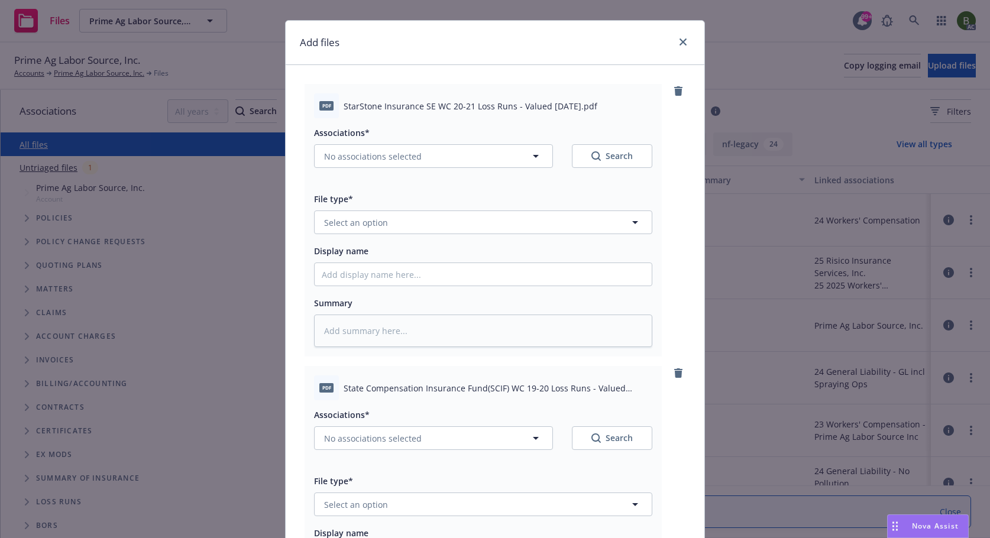
scroll to position [0, 0]
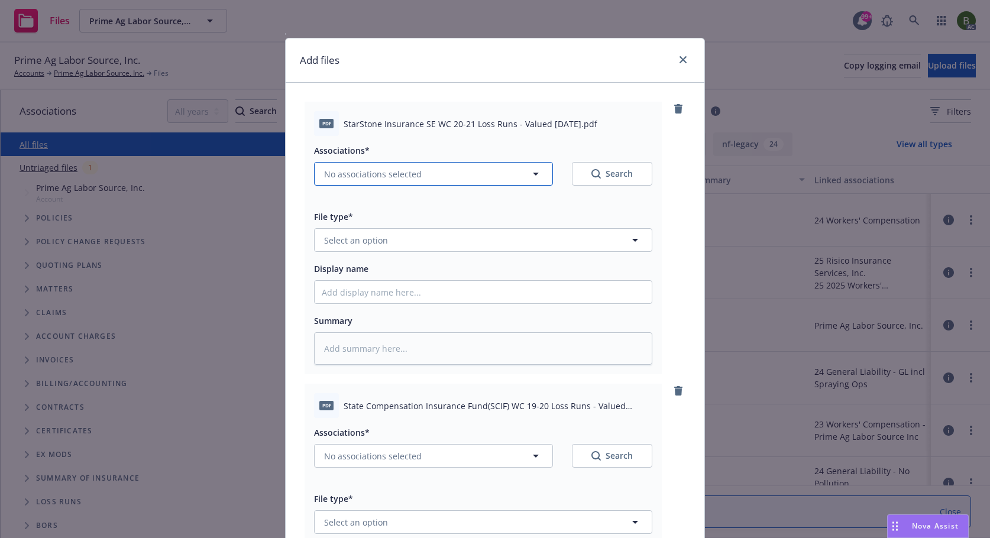
click at [509, 174] on button "No associations selected" at bounding box center [433, 174] width 239 height 24
type textarea "x"
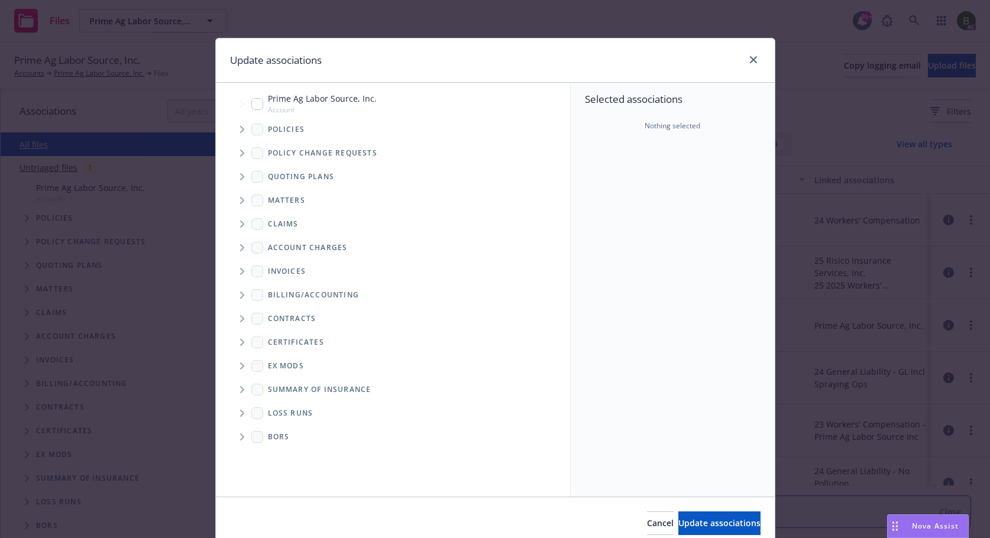
click at [240, 128] on icon "Tree Example" at bounding box center [242, 129] width 4 height 7
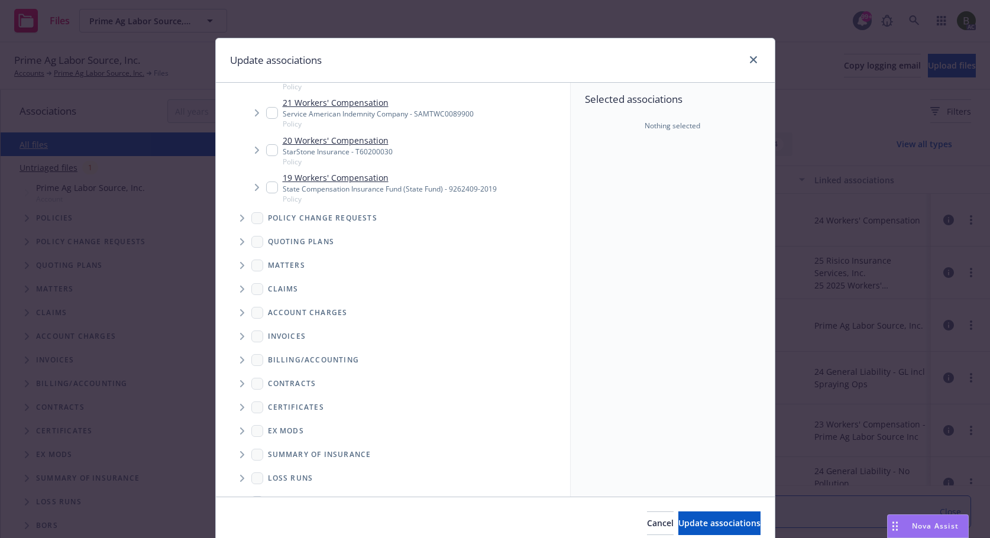
scroll to position [570, 0]
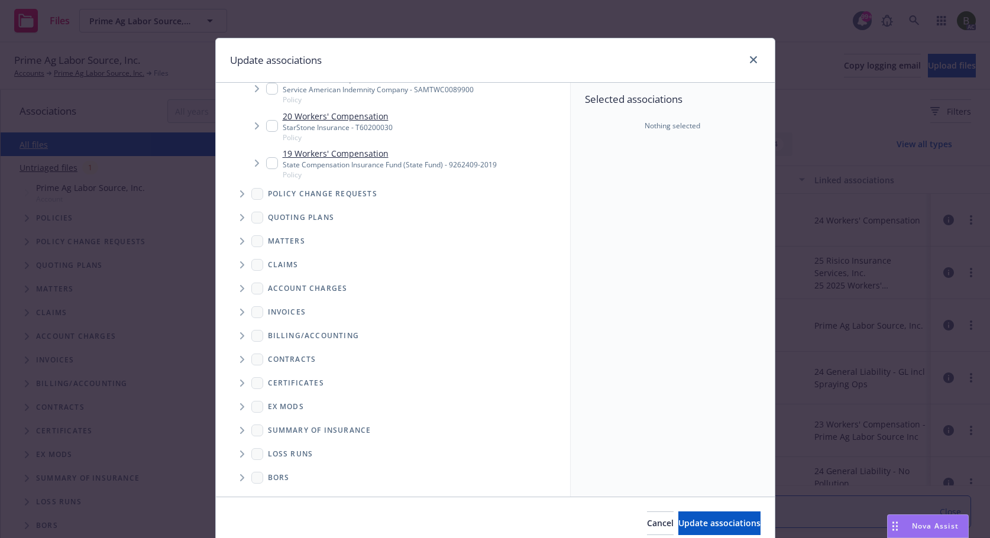
click at [235, 450] on span "Folder Tree Example" at bounding box center [241, 454] width 19 height 19
click at [287, 493] on link "2025" at bounding box center [296, 496] width 19 height 12
checkbox input "true"
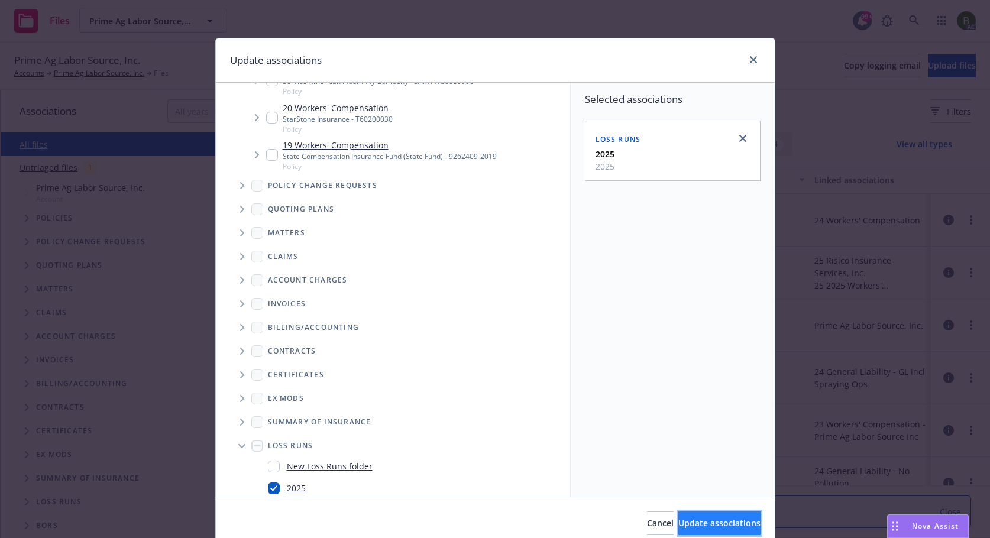
click at [727, 521] on span "Update associations" at bounding box center [719, 522] width 82 height 11
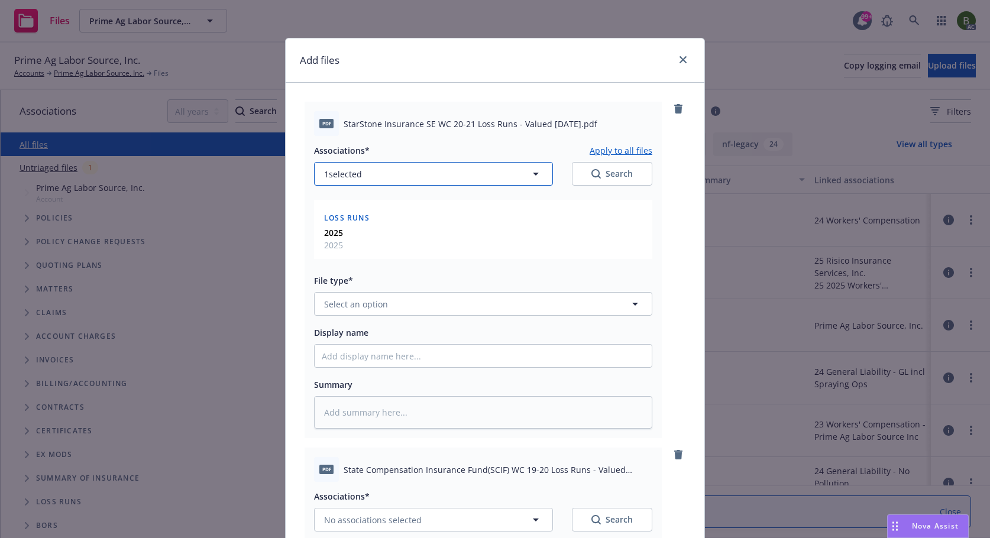
click at [395, 176] on button "1 selected" at bounding box center [433, 174] width 239 height 24
type textarea "x"
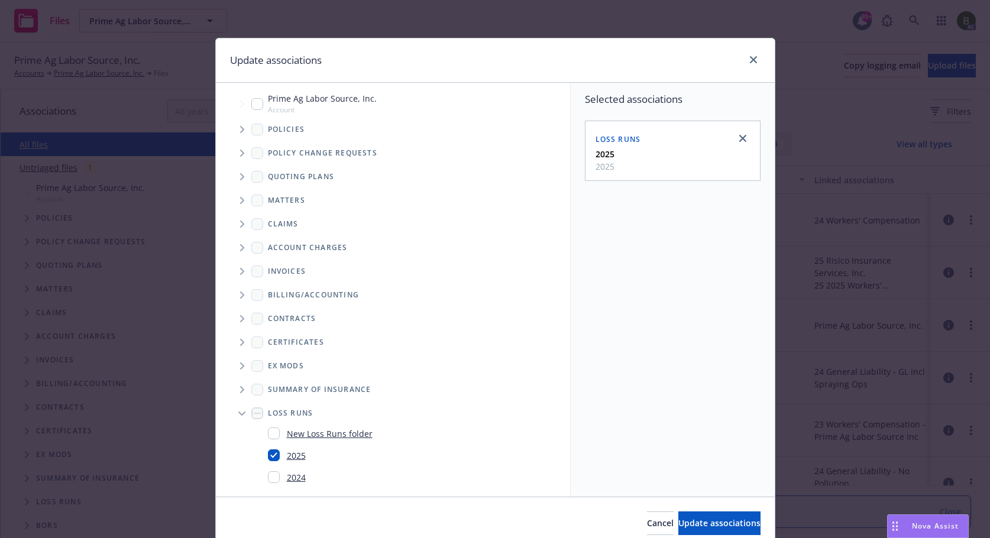
click at [240, 129] on icon "Tree Example" at bounding box center [242, 129] width 4 height 7
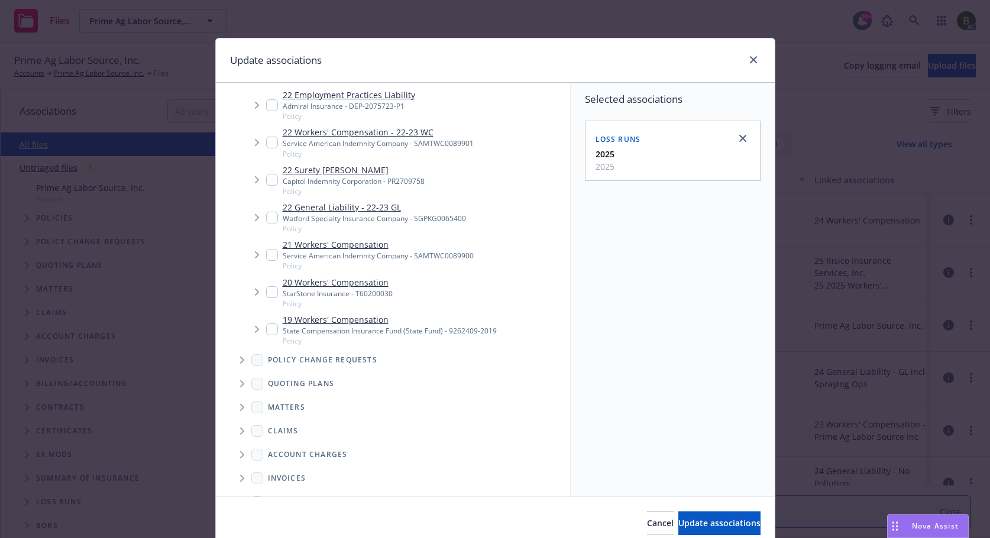
scroll to position [399, 0]
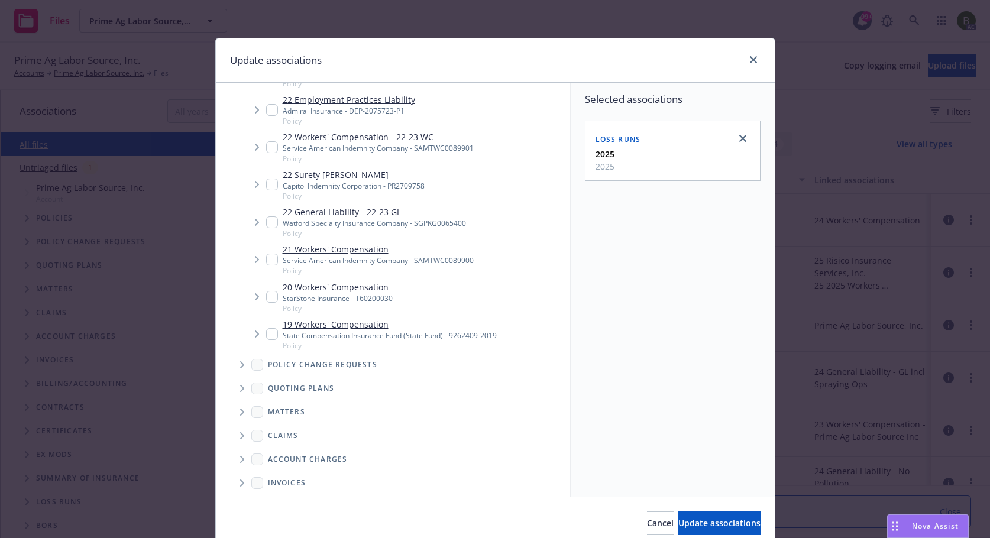
click at [271, 297] on input "Tree Example" at bounding box center [272, 297] width 12 height 12
checkbox input "true"
click at [702, 525] on span "Update associations" at bounding box center [719, 522] width 82 height 11
type textarea "x"
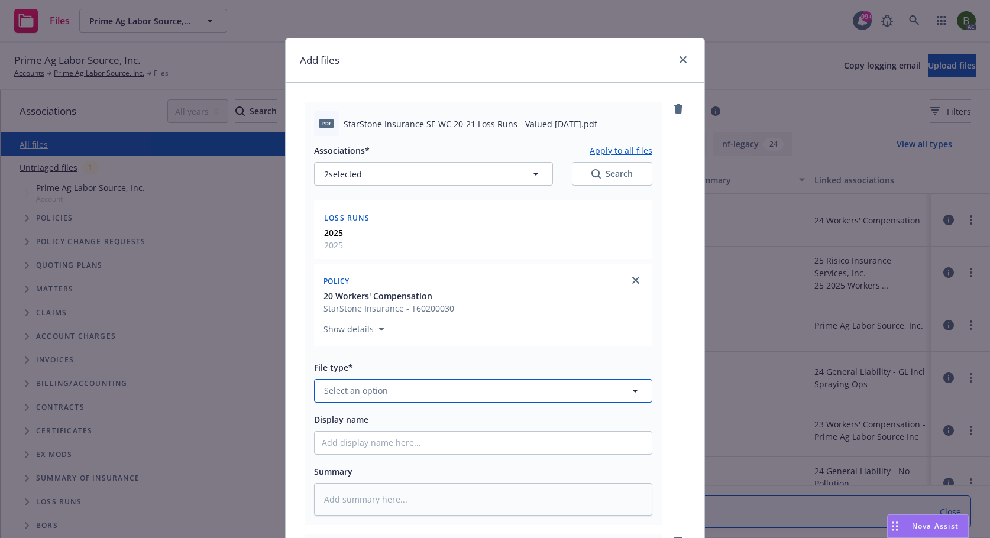
click at [413, 392] on button "Select an option" at bounding box center [483, 391] width 338 height 24
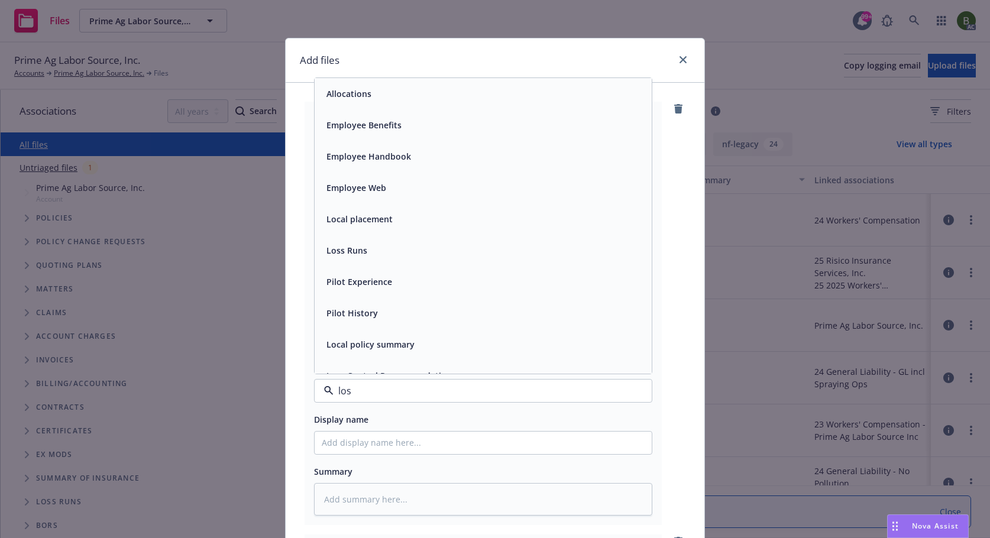
type input "loss"
click at [358, 97] on span "Loss Runs" at bounding box center [346, 93] width 41 height 12
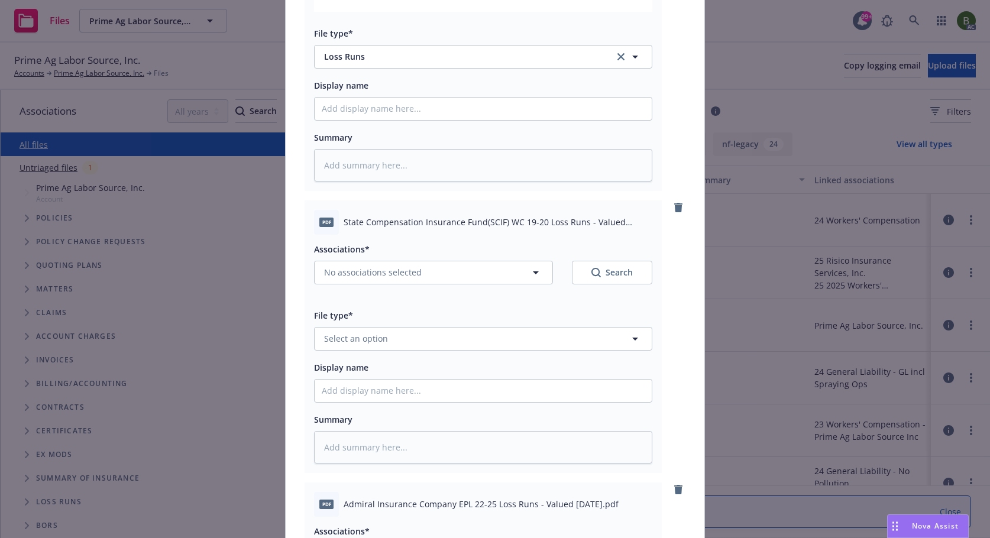
scroll to position [355, 0]
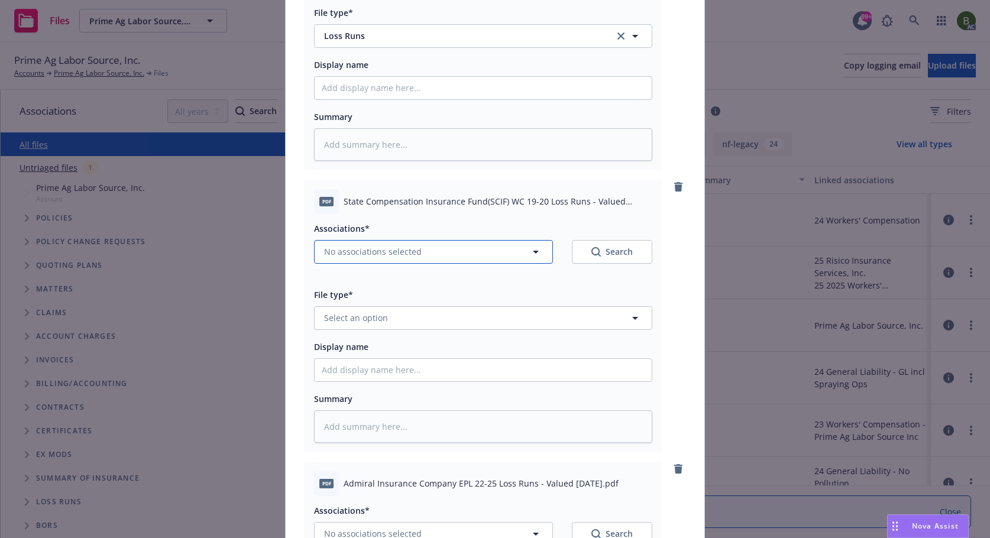
click at [422, 257] on button "No associations selected" at bounding box center [433, 252] width 239 height 24
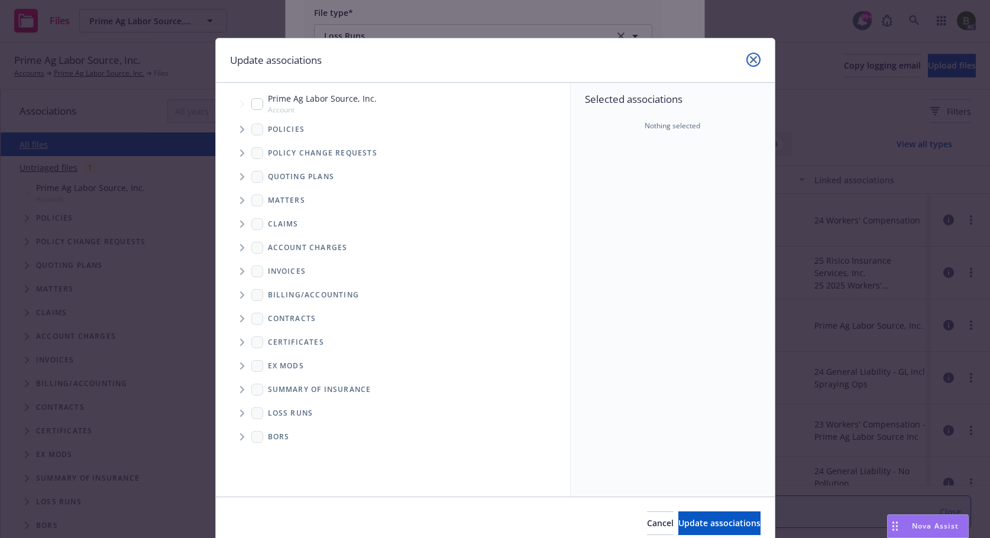
click at [753, 60] on link "close" at bounding box center [753, 60] width 14 height 14
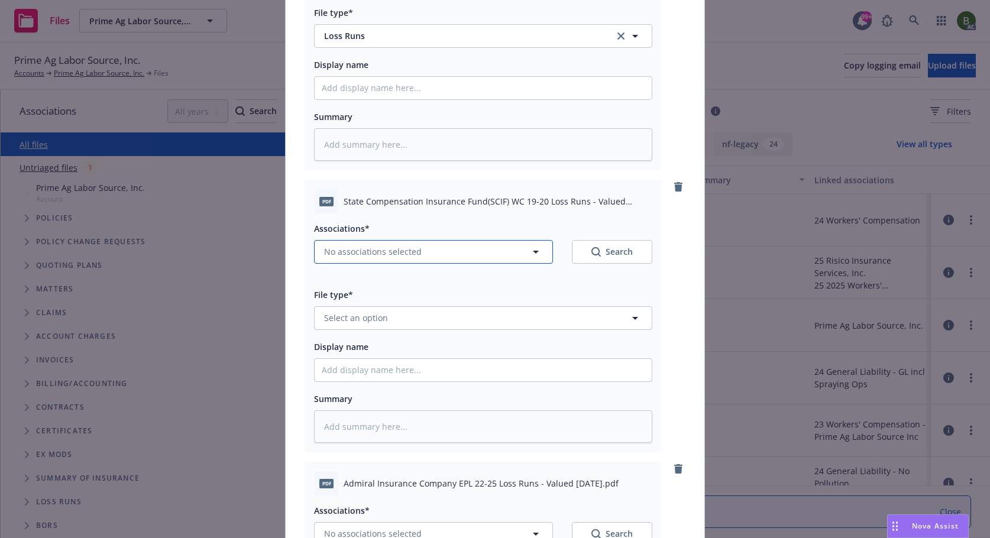
click at [451, 254] on button "No associations selected" at bounding box center [433, 252] width 239 height 24
type textarea "x"
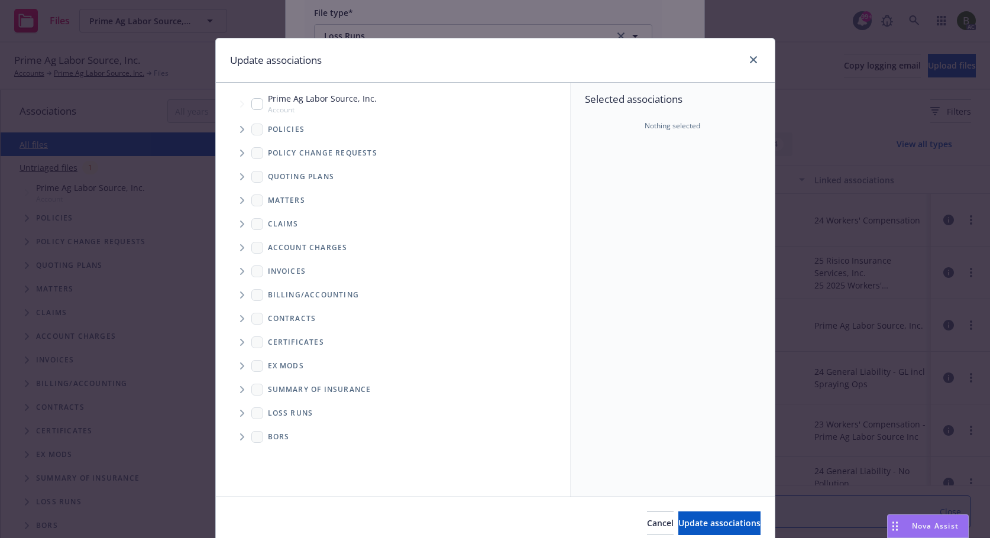
click at [240, 130] on icon "Tree Example" at bounding box center [242, 129] width 5 height 7
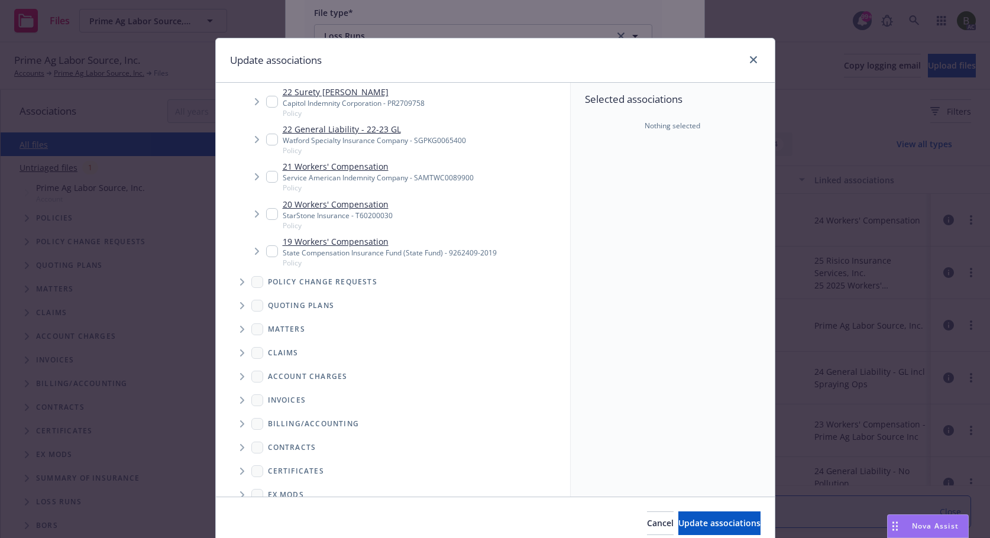
scroll to position [393, 0]
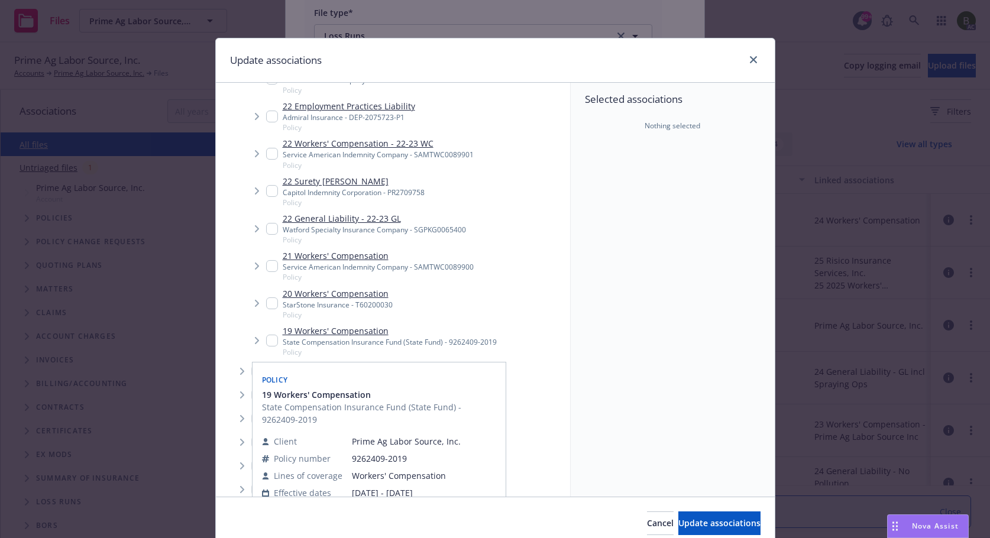
click at [266, 340] on input "Tree Example" at bounding box center [272, 341] width 12 height 12
checkbox input "true"
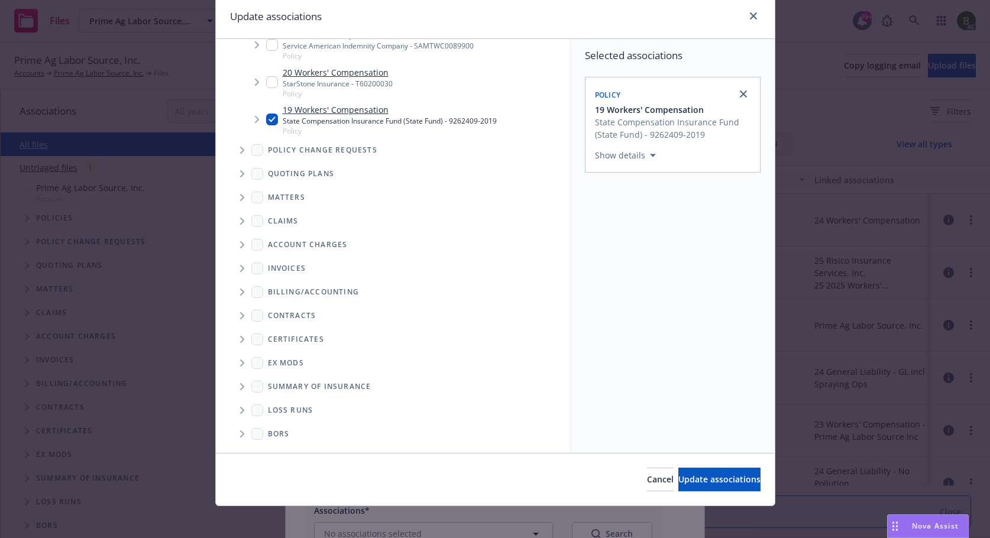
scroll to position [50, 0]
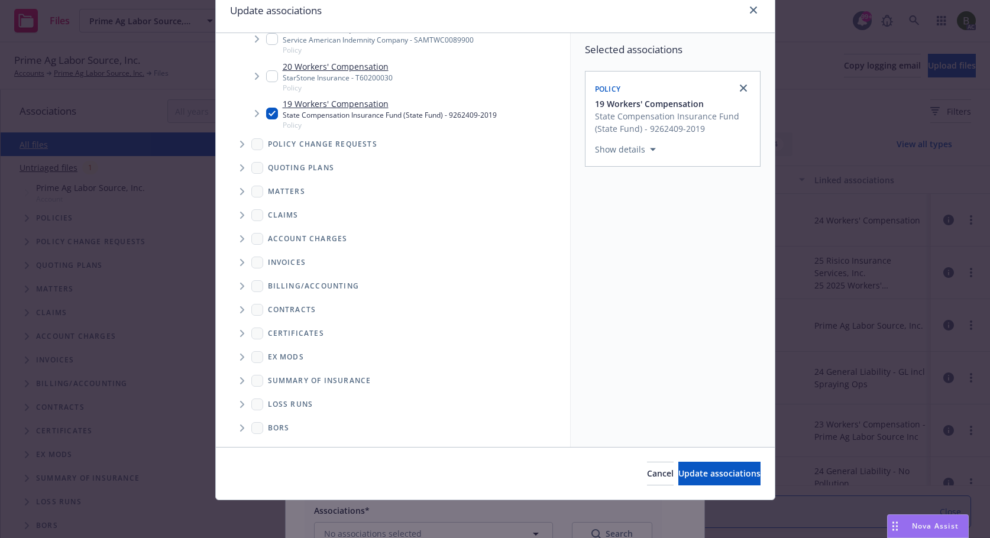
click at [240, 403] on span "Folder Tree Example" at bounding box center [241, 404] width 19 height 19
click at [273, 442] on input "Folder Tree Example" at bounding box center [274, 447] width 12 height 12
checkbox input "true"
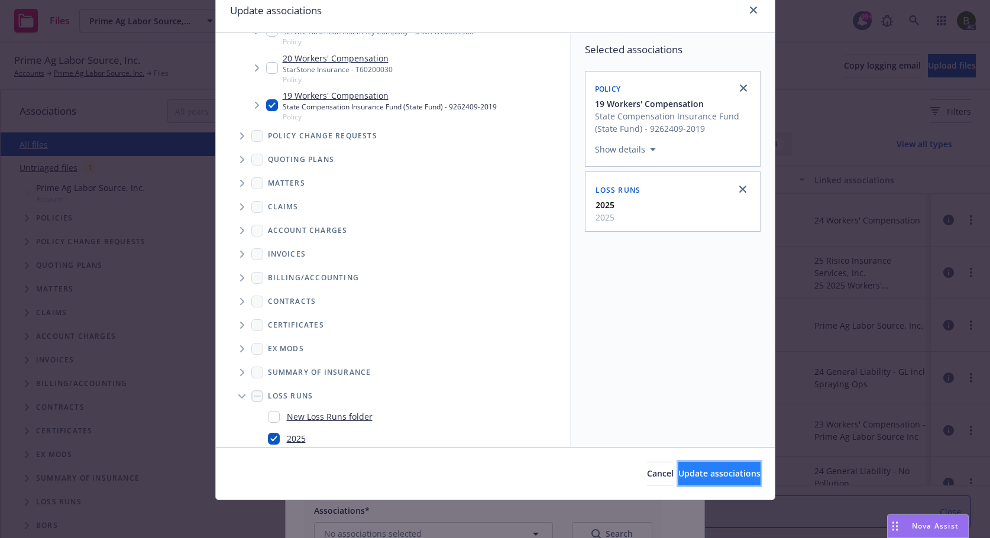
click at [691, 475] on span "Update associations" at bounding box center [719, 473] width 82 height 11
type textarea "x"
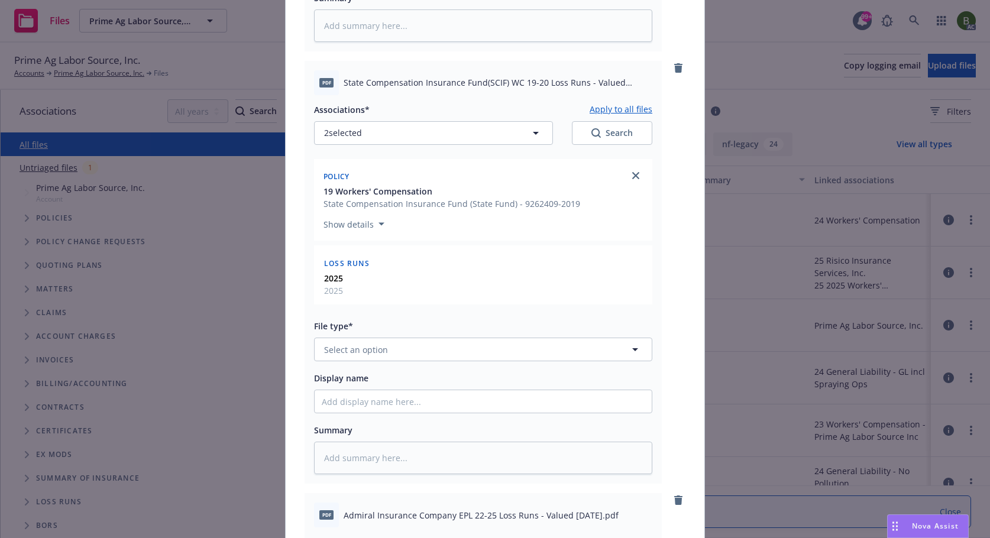
scroll to position [591, 0]
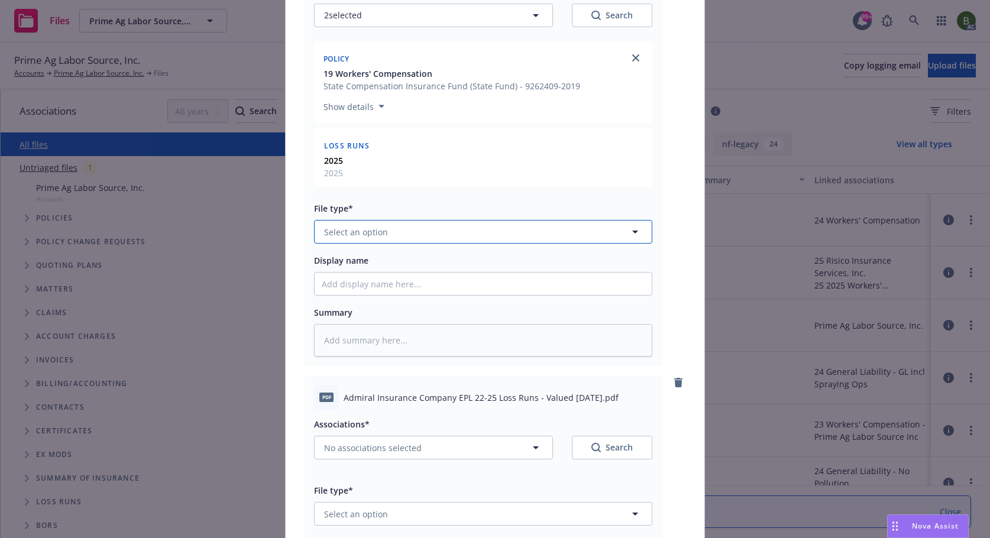
click at [409, 238] on button "Select an option" at bounding box center [483, 232] width 338 height 24
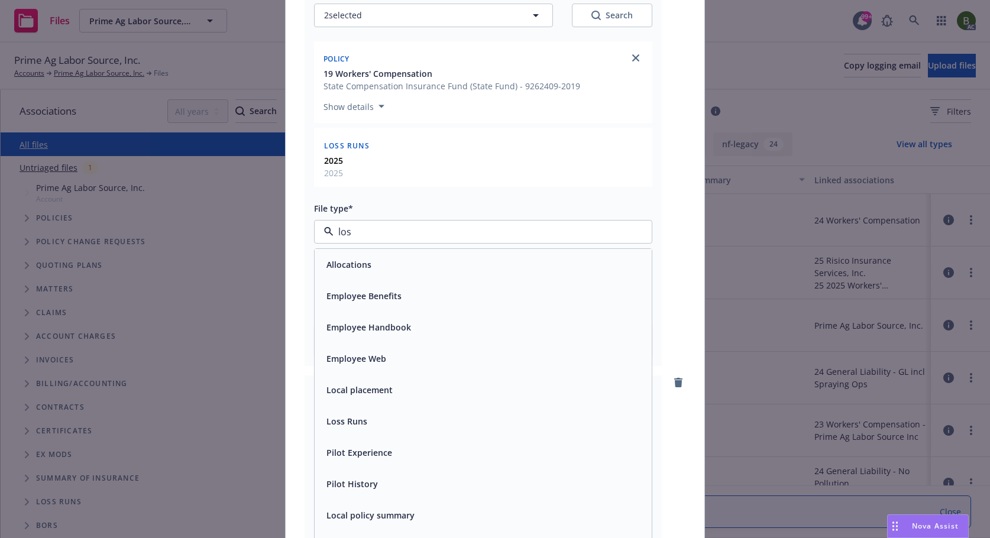
type input "loss"
click at [343, 266] on span "Loss Runs" at bounding box center [346, 264] width 41 height 12
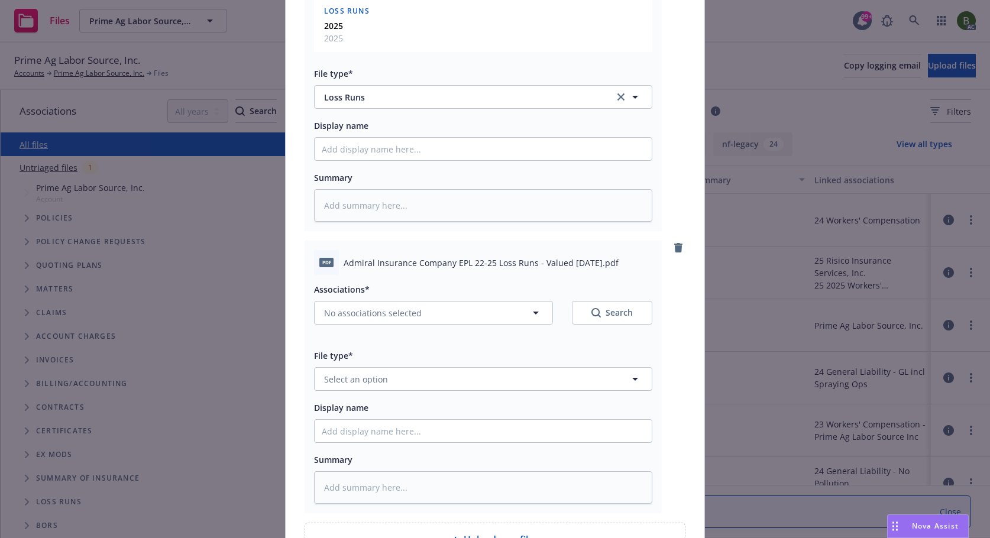
scroll to position [769, 0]
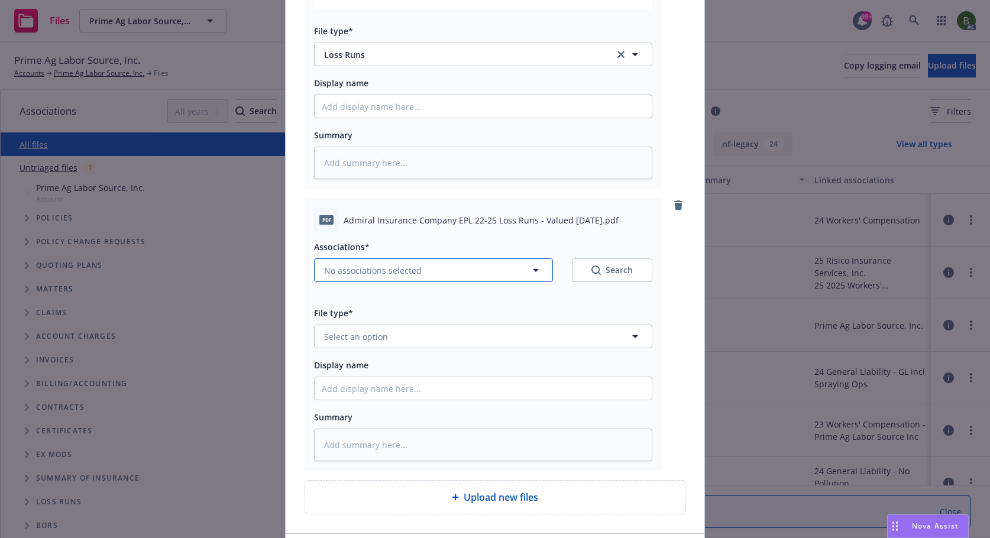
click at [418, 273] on button "No associations selected" at bounding box center [433, 270] width 239 height 24
type textarea "x"
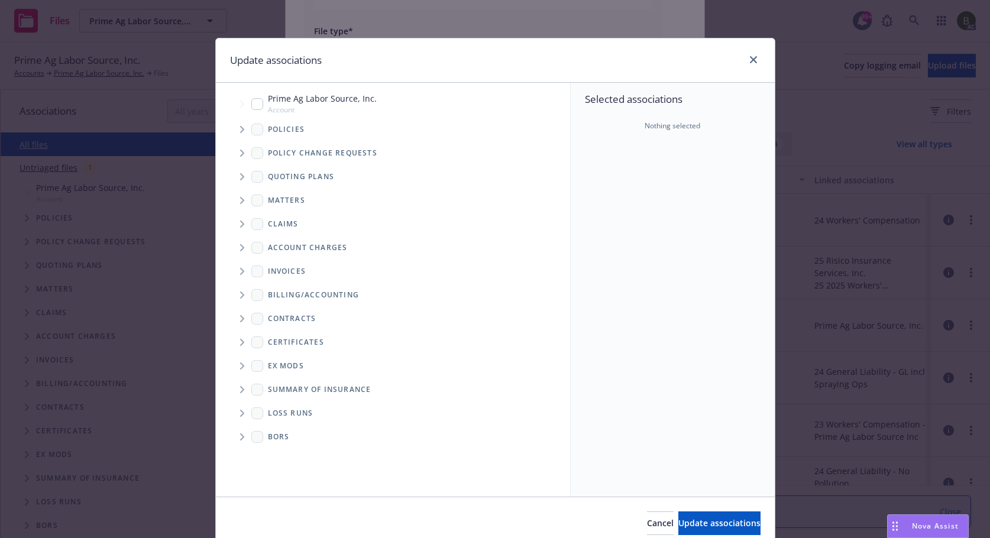
click at [240, 129] on icon "Tree Example" at bounding box center [242, 129] width 5 height 7
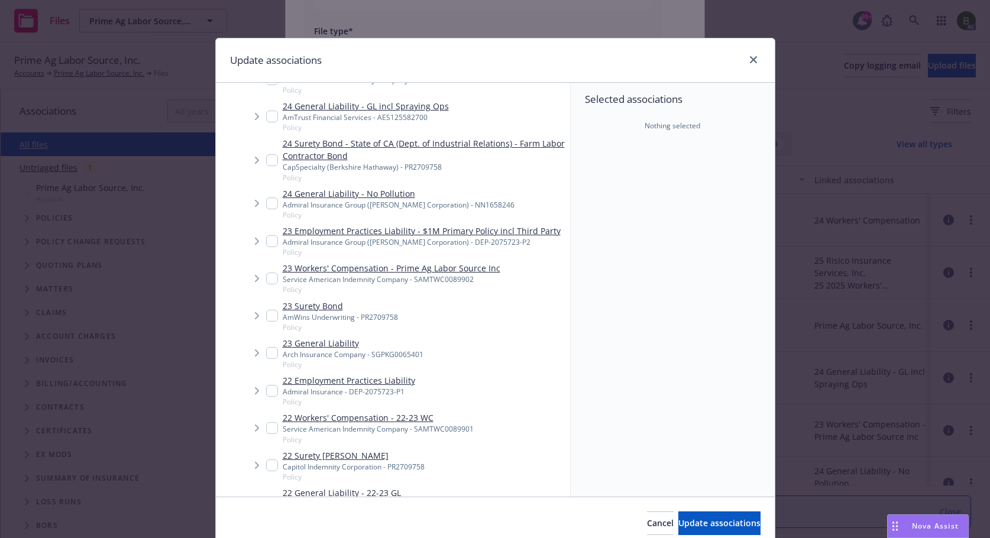
scroll to position [236, 0]
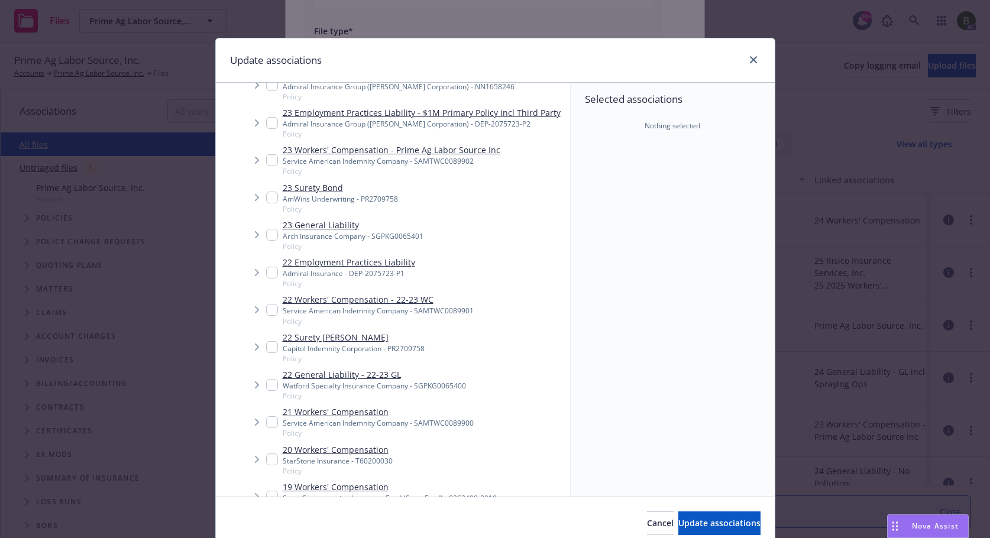
click at [271, 276] on input "Tree Example" at bounding box center [272, 273] width 12 height 12
checkbox input "true"
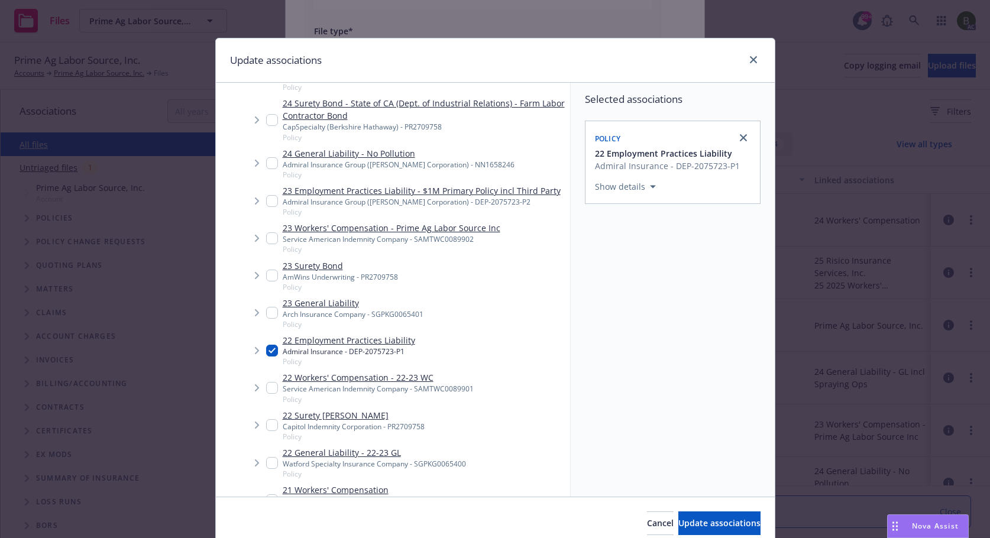
scroll to position [118, 0]
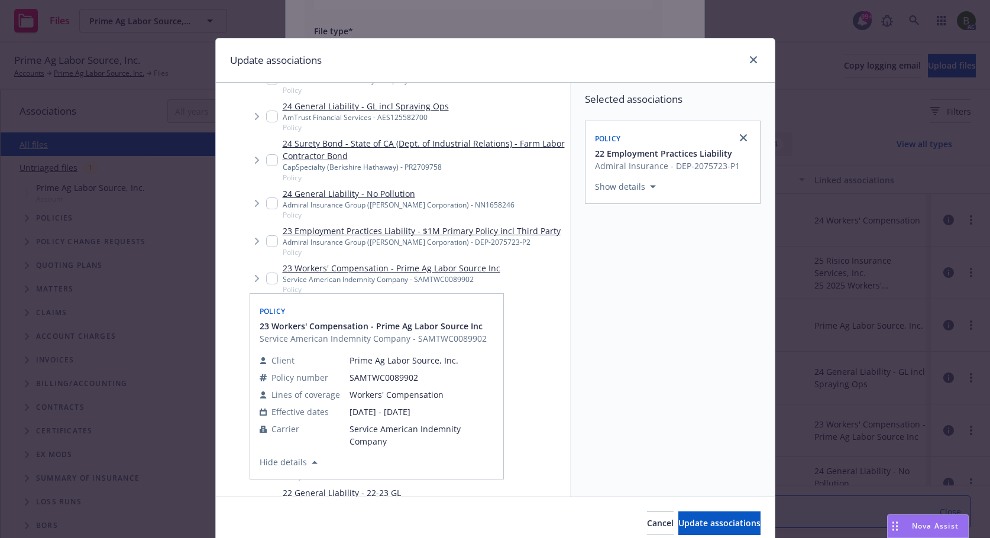
click at [266, 241] on input "Tree Example" at bounding box center [272, 241] width 12 height 12
checkbox input "true"
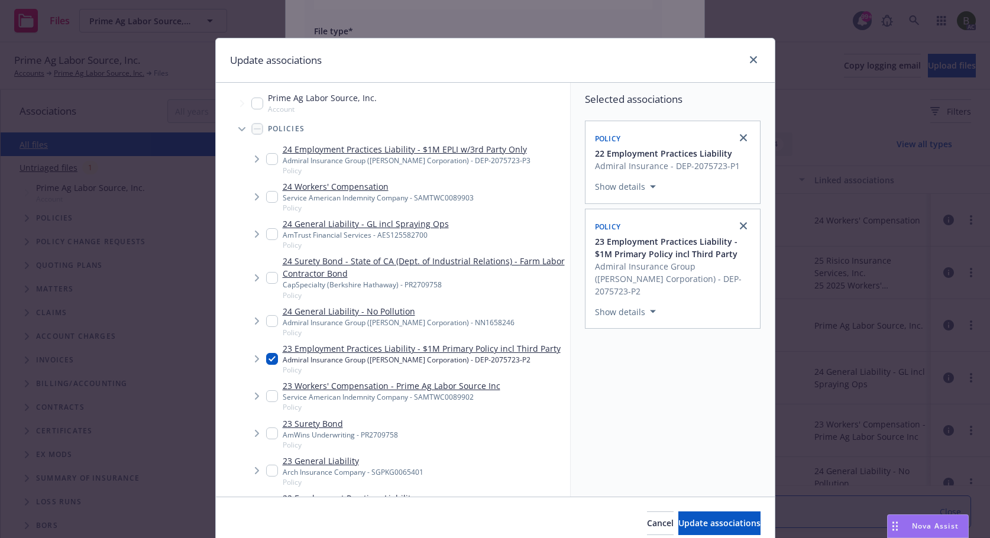
scroll to position [0, 0]
click at [267, 159] on input "Tree Example" at bounding box center [272, 160] width 12 height 12
checkbox input "true"
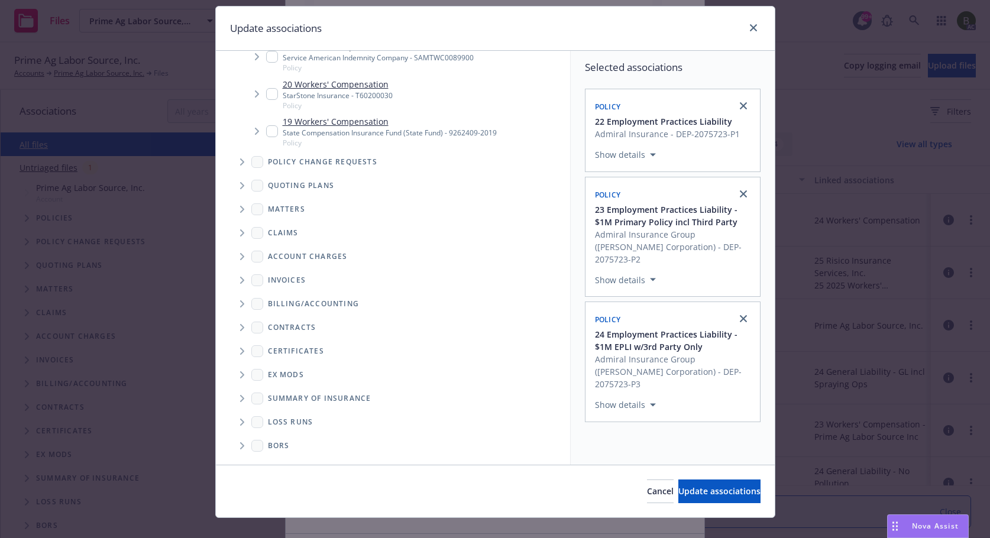
scroll to position [50, 0]
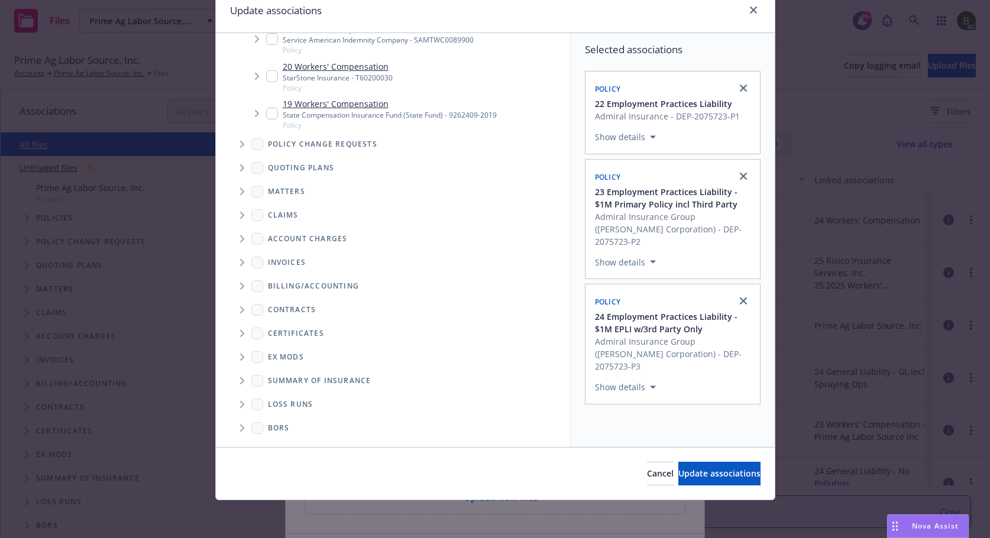
click at [240, 403] on icon "Folder Tree Example" at bounding box center [242, 404] width 4 height 7
click at [295, 440] on link "2025" at bounding box center [296, 446] width 19 height 12
checkbox input "true"
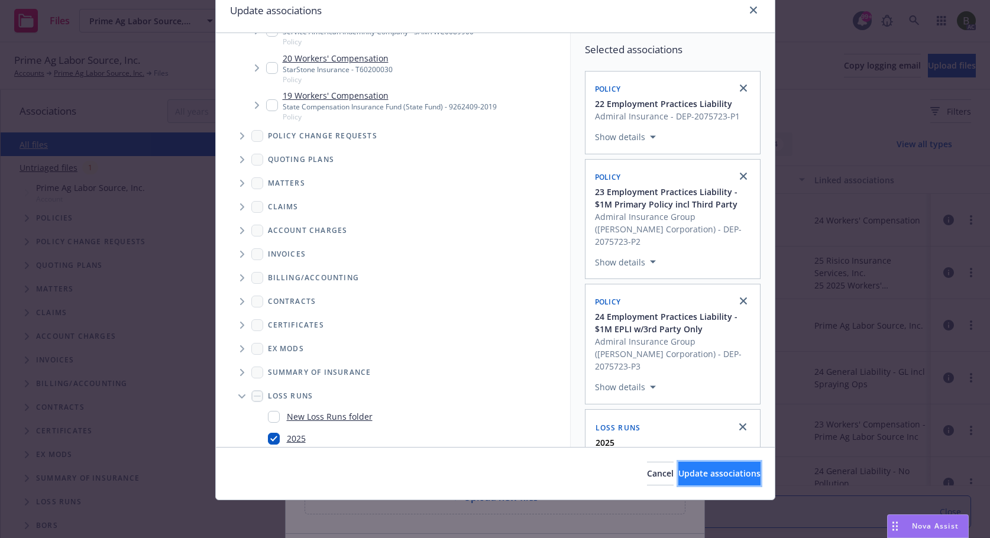
click at [678, 479] on button "Update associations" at bounding box center [719, 474] width 82 height 24
type textarea "x"
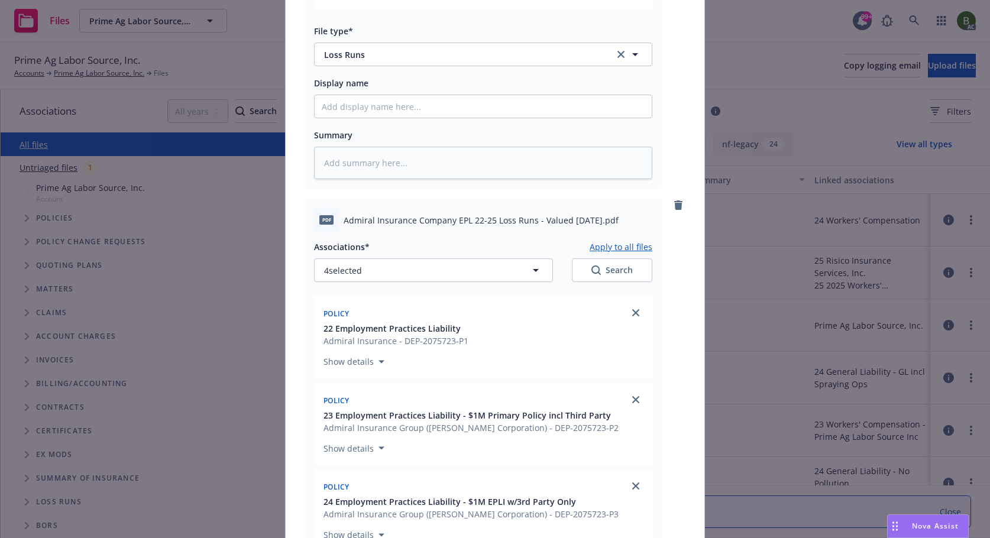
scroll to position [1064, 0]
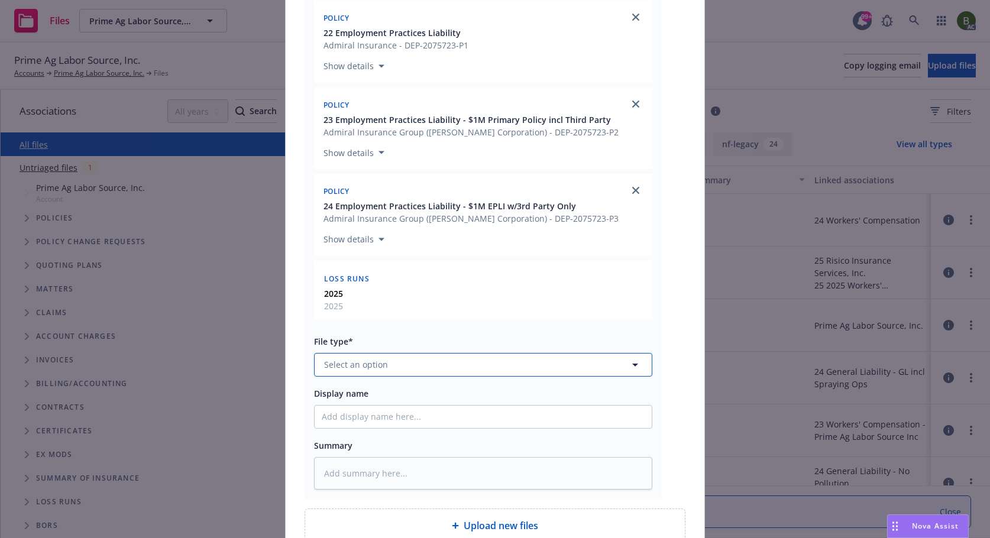
click at [422, 361] on button "Select an option" at bounding box center [483, 365] width 338 height 24
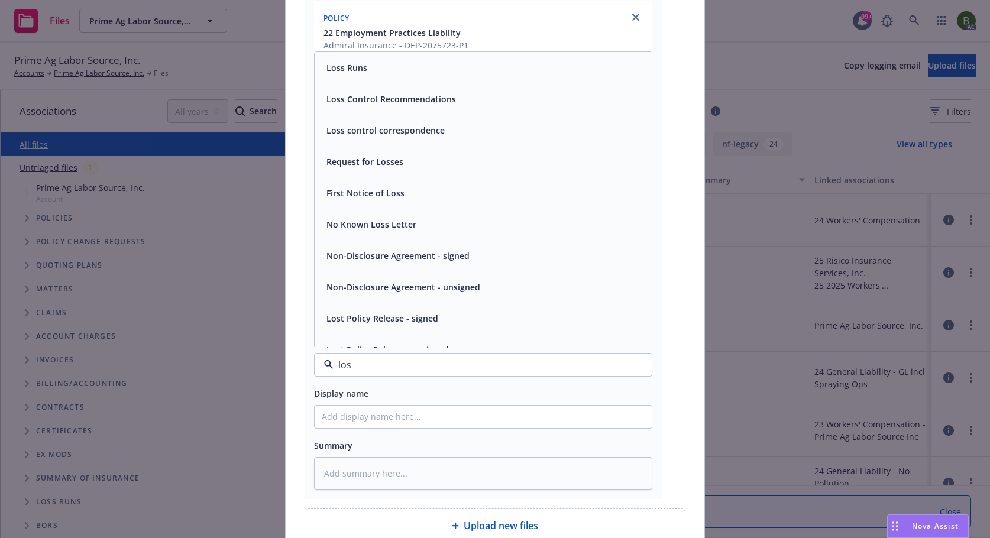
type input "loss"
click at [353, 72] on span "Loss Runs" at bounding box center [346, 67] width 41 height 12
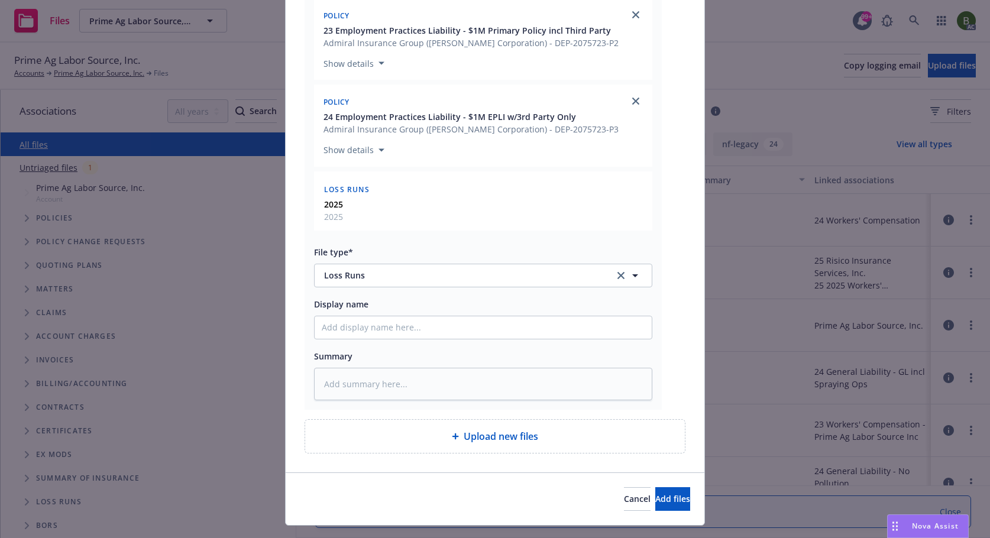
scroll to position [1179, 0]
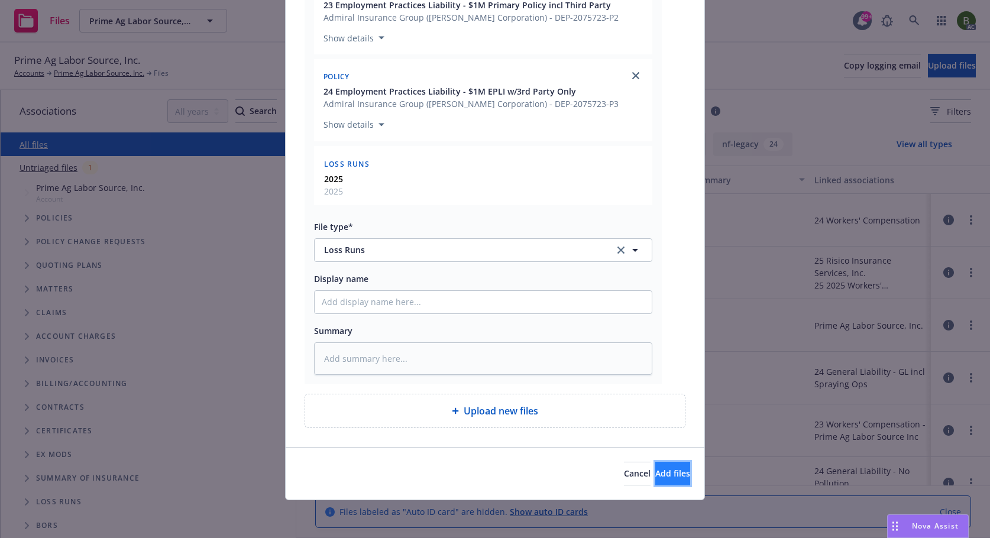
click at [655, 469] on span "Add files" at bounding box center [672, 473] width 35 height 11
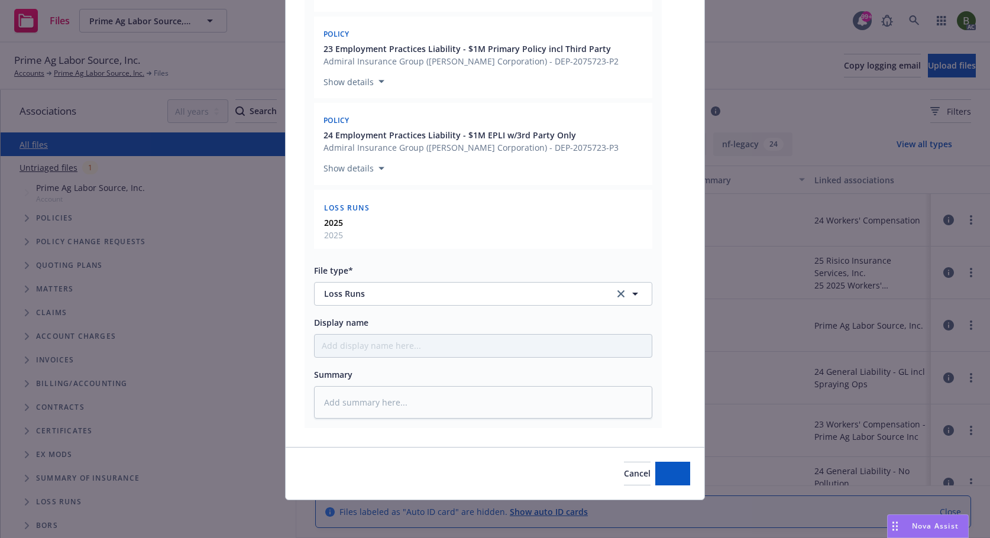
scroll to position [1135, 0]
type textarea "x"
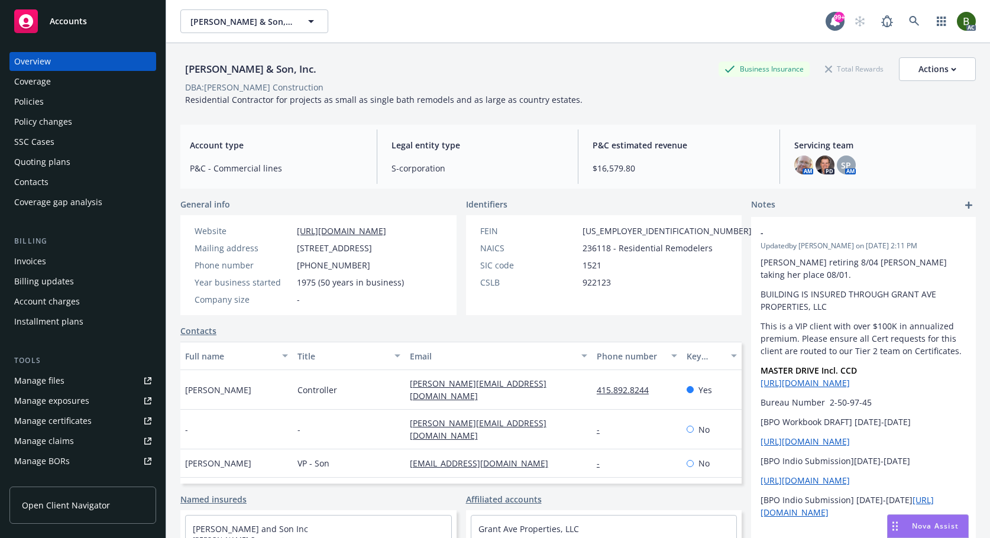
click at [40, 102] on div "Policies" at bounding box center [29, 101] width 30 height 19
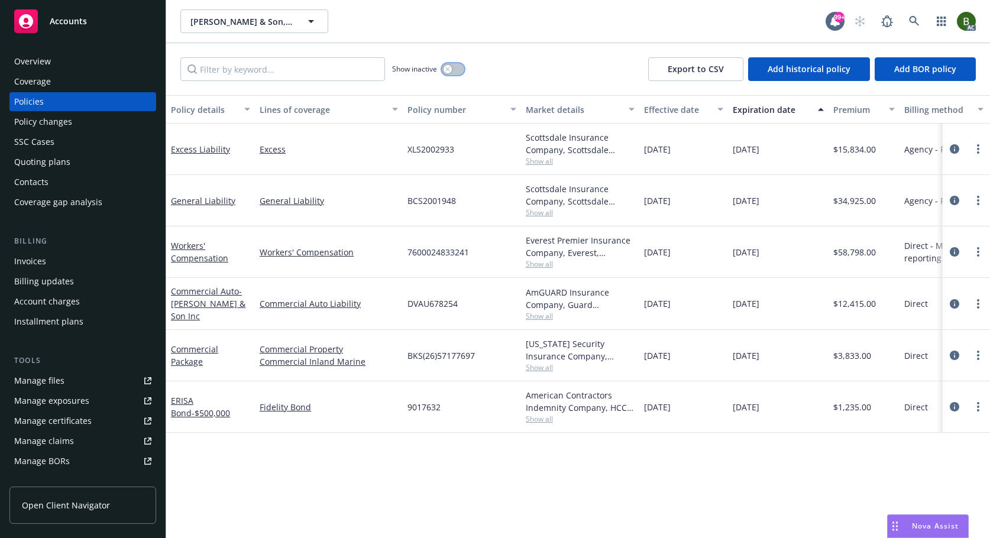
click at [448, 74] on button "button" at bounding box center [453, 69] width 22 height 12
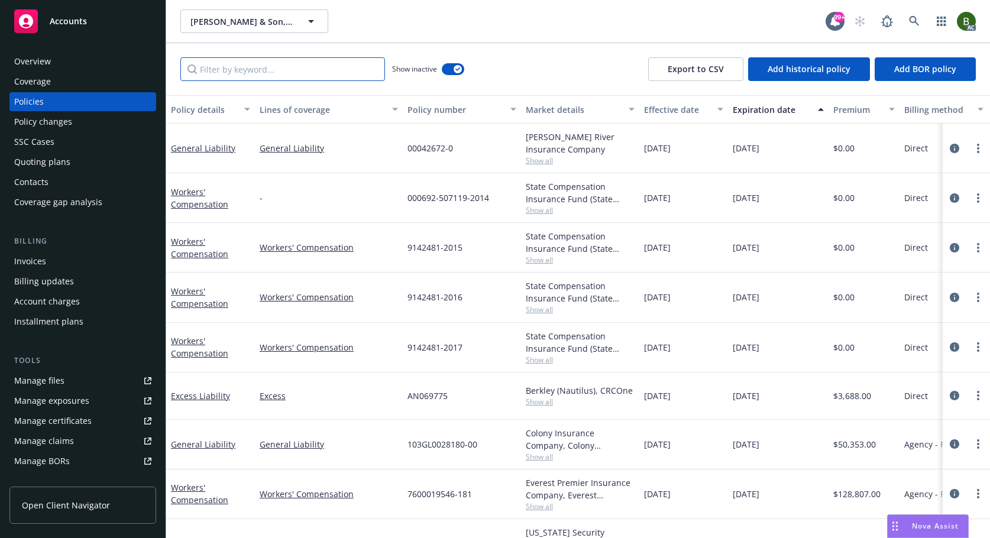
click at [258, 66] on input "Filter by keyword..." at bounding box center [282, 69] width 205 height 24
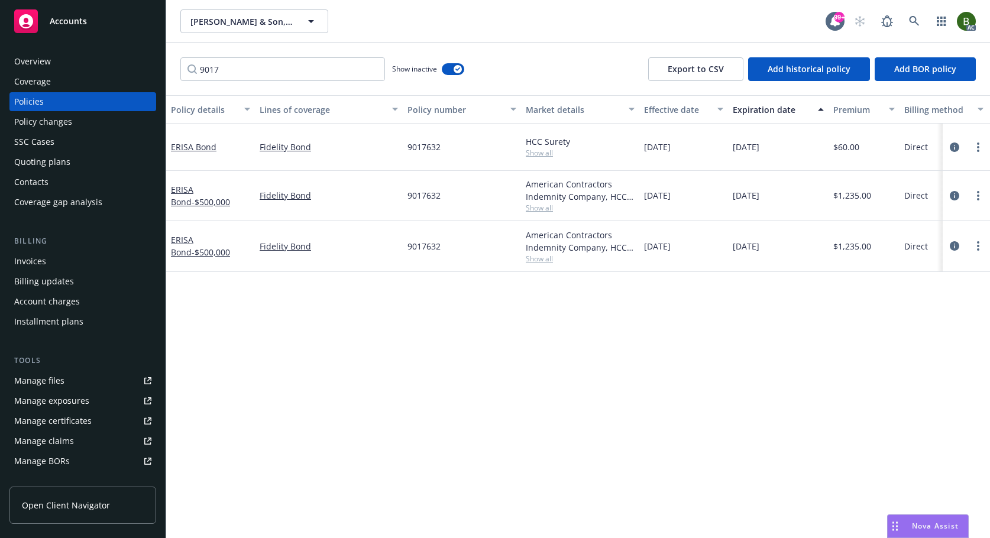
click at [540, 261] on span "Show all" at bounding box center [580, 259] width 109 height 10
click at [958, 244] on icon "circleInformation" at bounding box center [953, 245] width 9 height 9
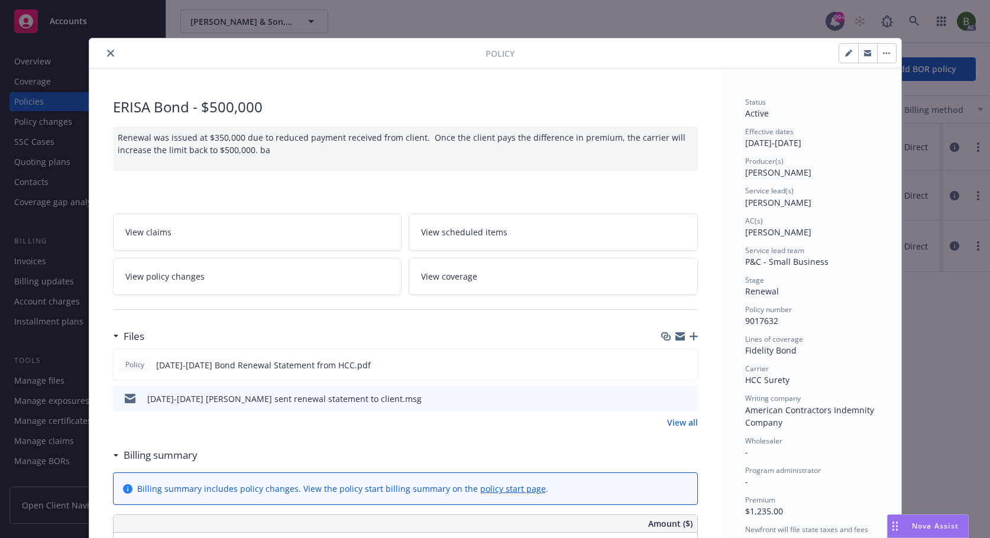
click at [685, 401] on icon "preview file" at bounding box center [686, 398] width 11 height 8
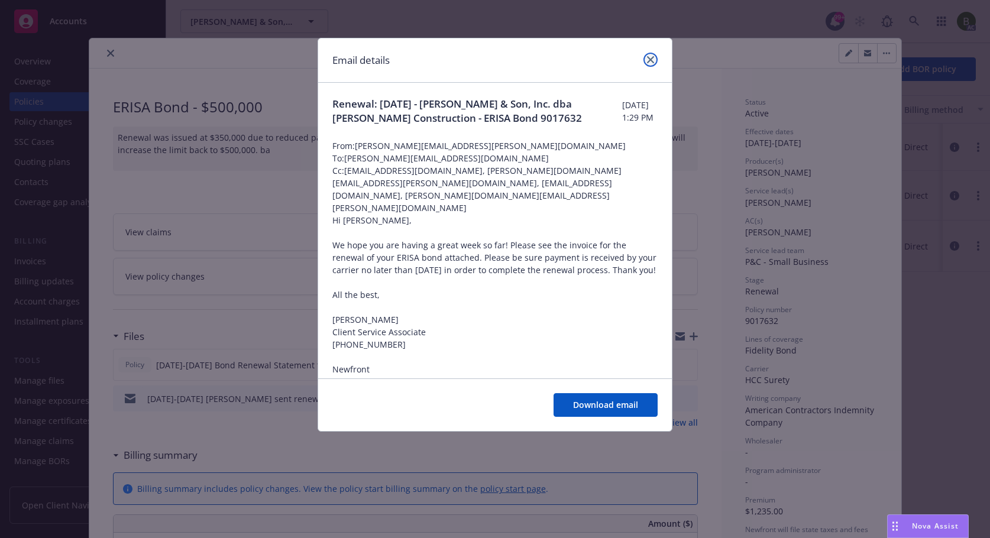
click at [651, 63] on icon "close" at bounding box center [650, 59] width 7 height 7
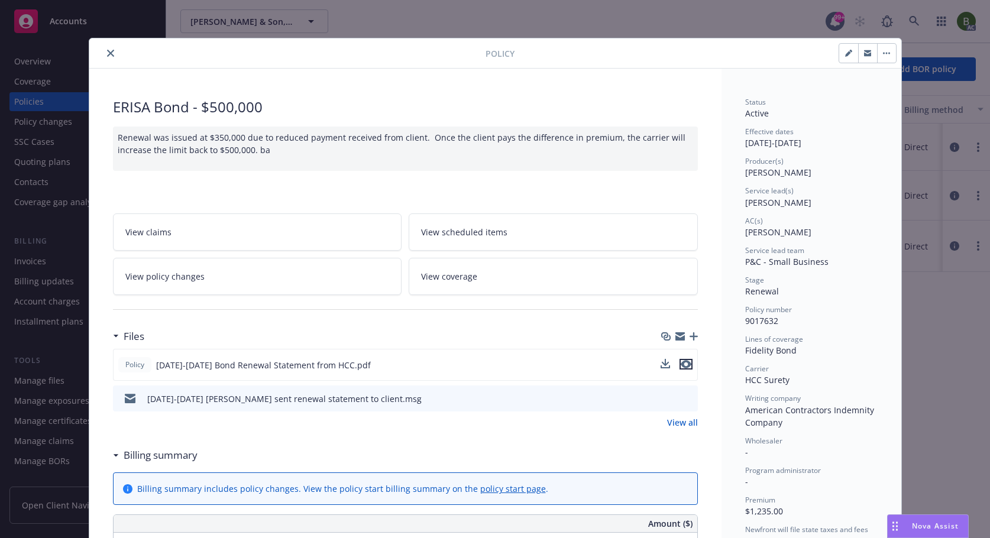
click at [685, 366] on icon "preview file" at bounding box center [685, 364] width 11 height 8
click at [686, 398] on icon "preview file" at bounding box center [686, 398] width 11 height 8
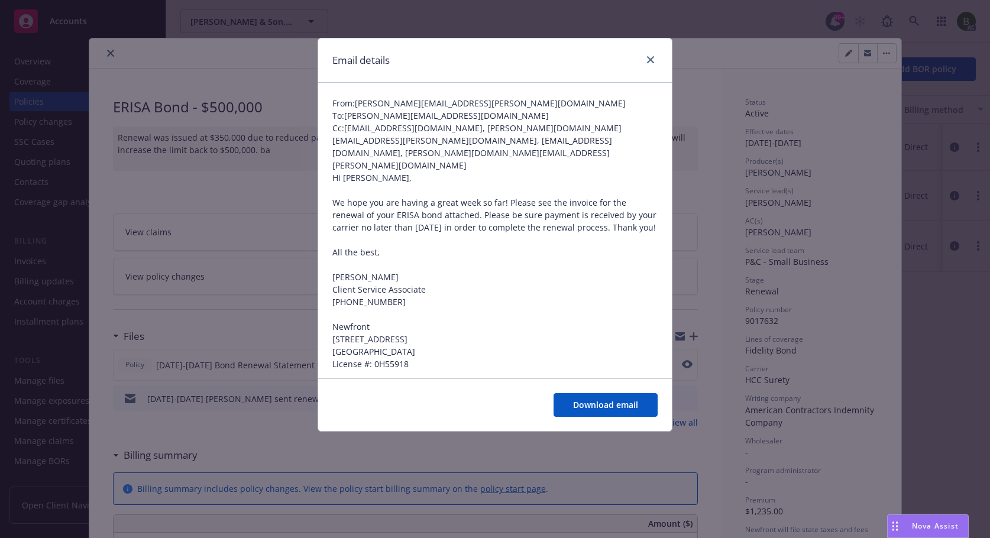
scroll to position [86, 0]
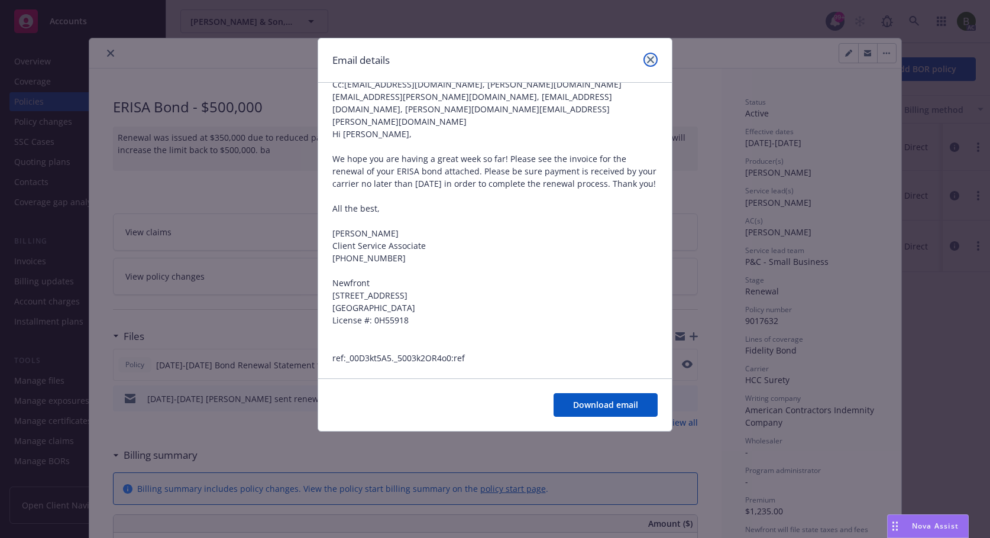
click at [653, 56] on link "close" at bounding box center [650, 60] width 14 height 14
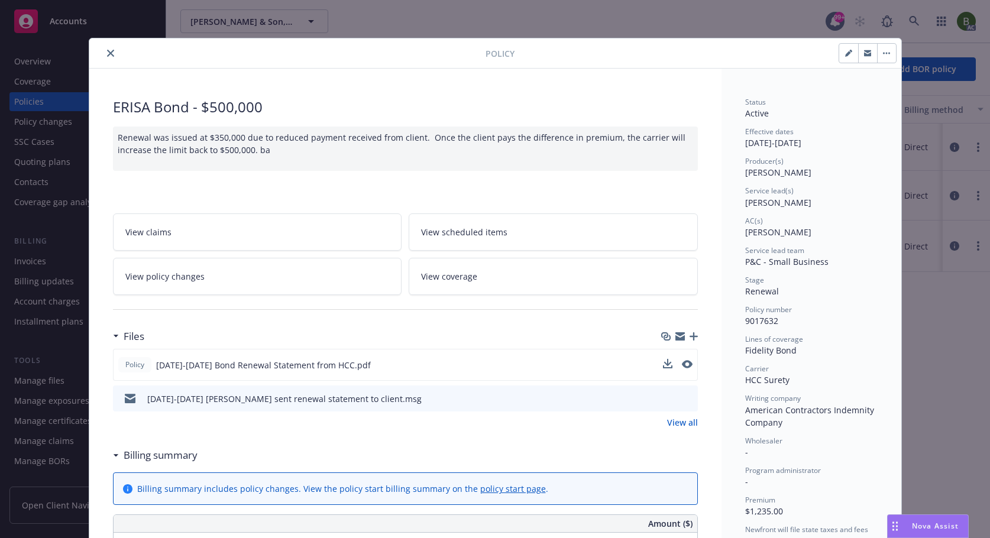
click at [105, 49] on button "close" at bounding box center [110, 53] width 14 height 14
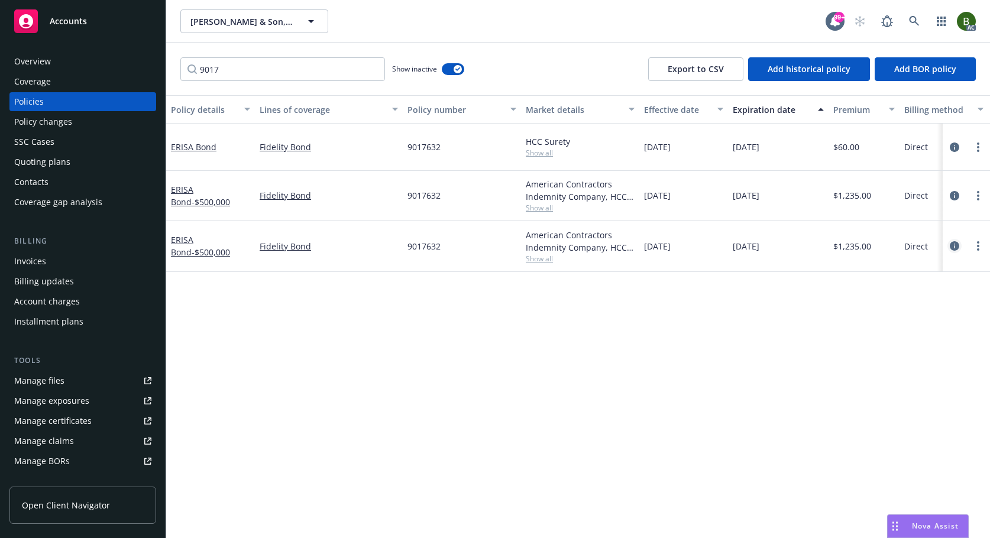
click at [951, 246] on icon "circleInformation" at bounding box center [953, 245] width 9 height 9
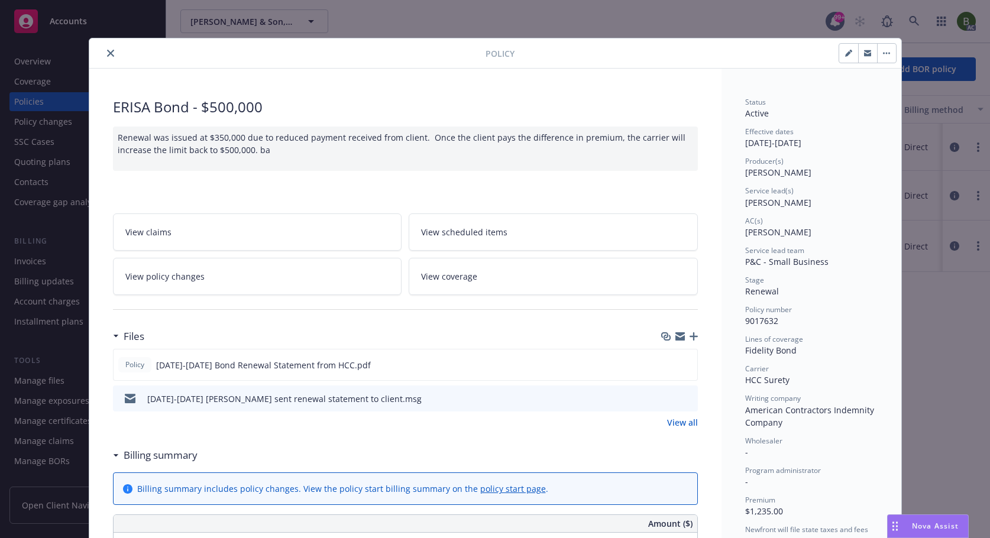
scroll to position [35, 0]
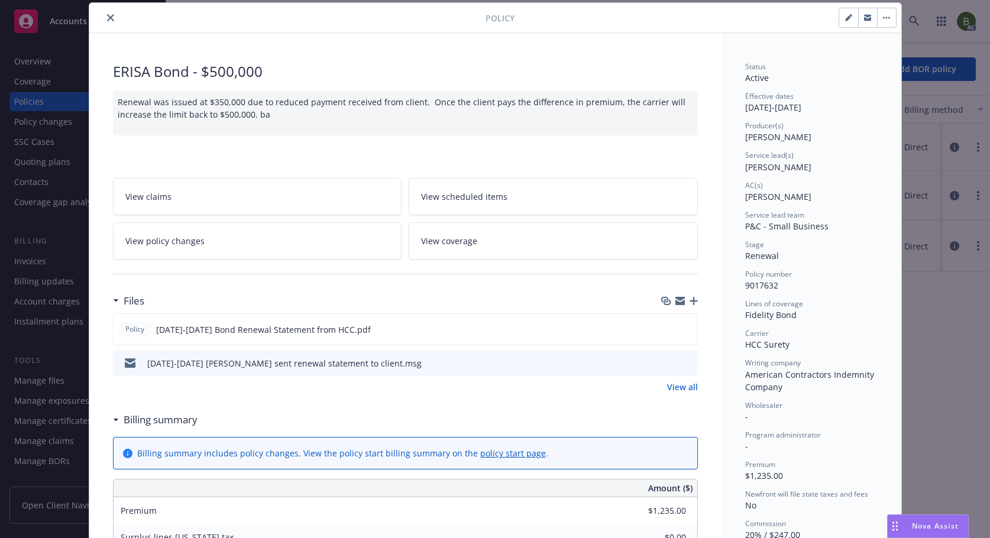
click at [107, 15] on icon "close" at bounding box center [110, 17] width 7 height 7
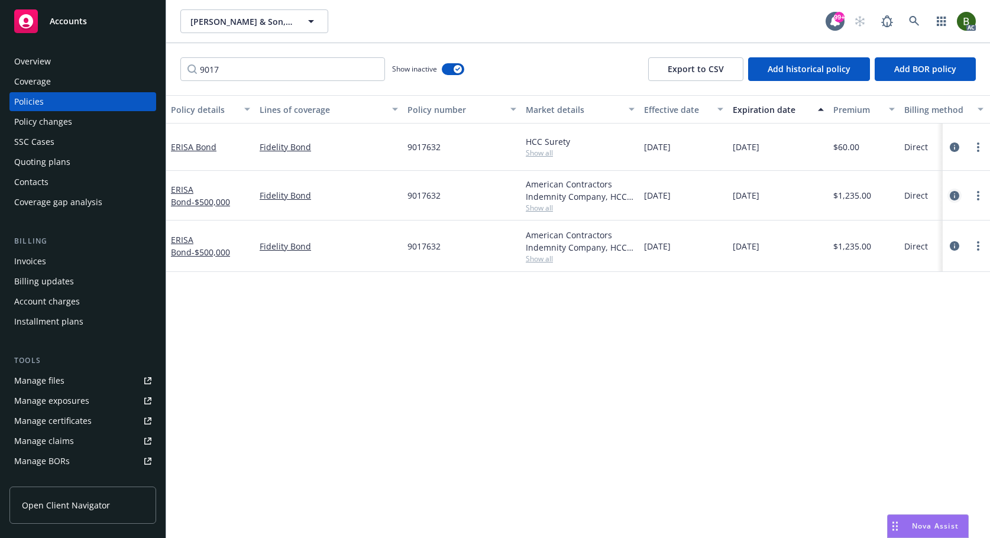
click at [954, 197] on icon "circleInformation" at bounding box center [953, 195] width 9 height 9
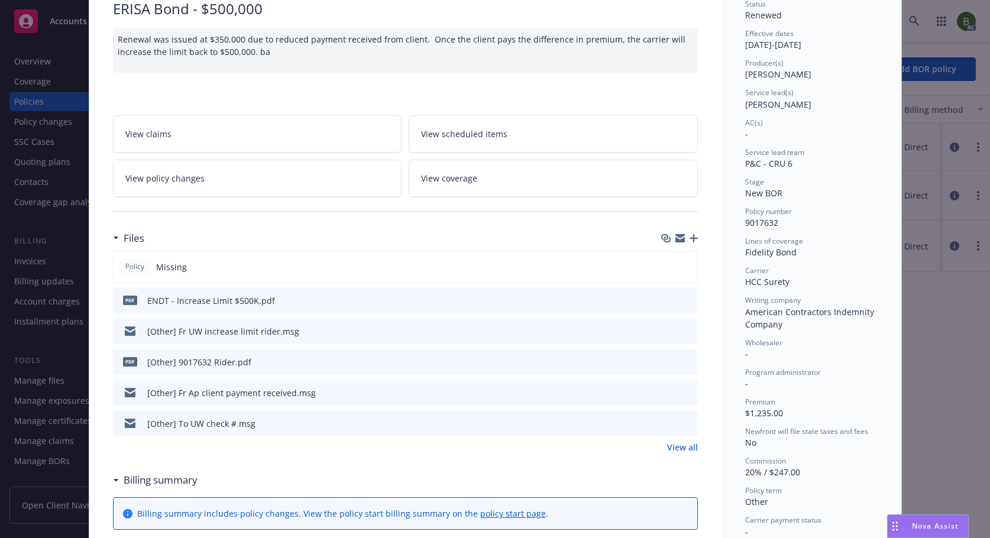
scroll to position [118, 0]
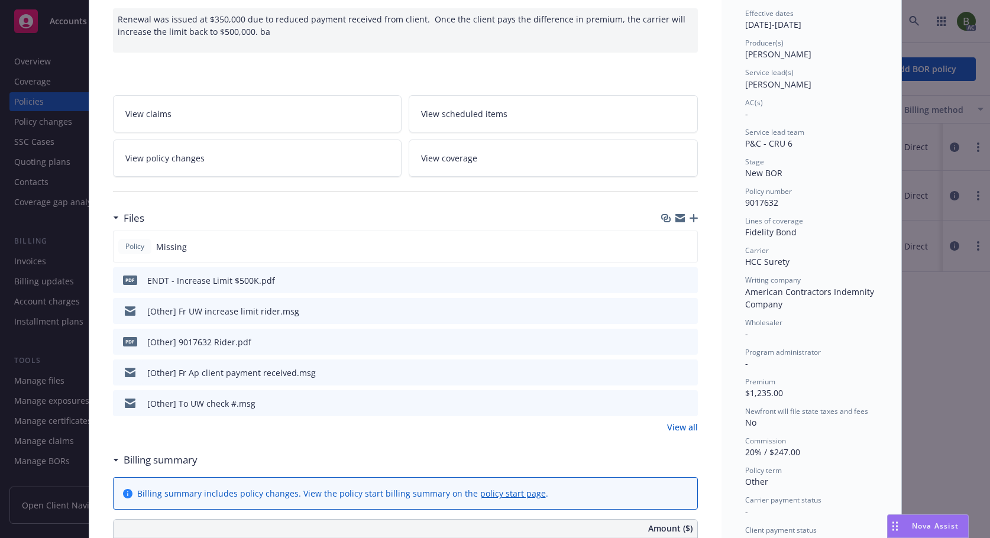
click at [683, 310] on icon "preview file" at bounding box center [686, 310] width 11 height 8
click at [685, 306] on icon "preview file" at bounding box center [686, 310] width 11 height 8
click at [682, 374] on icon "preview file" at bounding box center [686, 372] width 11 height 8
click at [683, 401] on icon "preview file" at bounding box center [686, 402] width 11 height 8
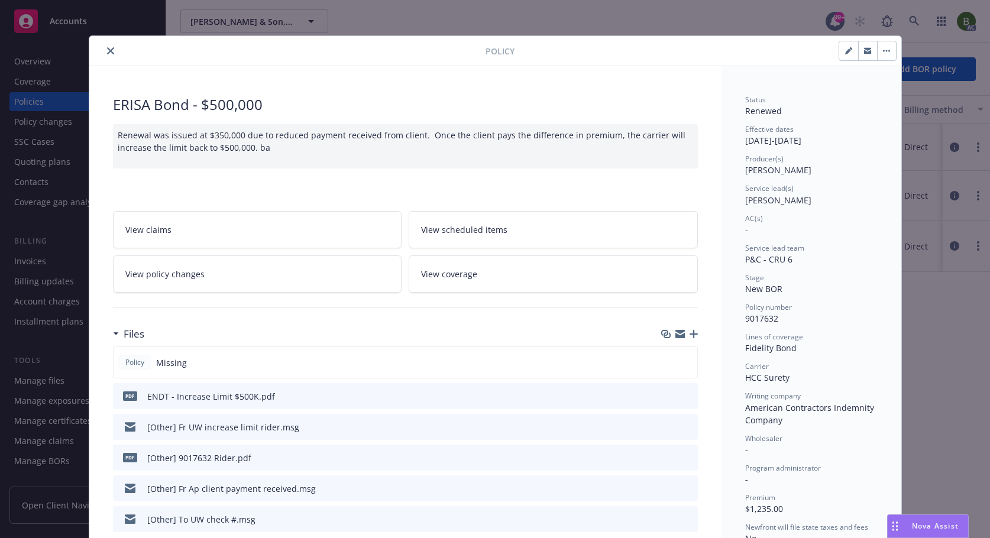
scroll to position [0, 0]
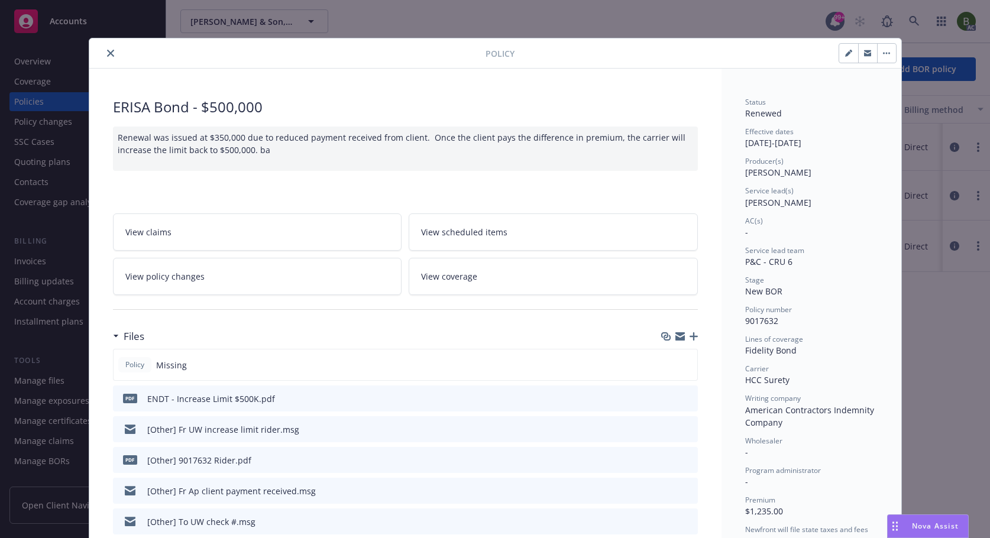
click at [107, 53] on icon "close" at bounding box center [110, 53] width 7 height 7
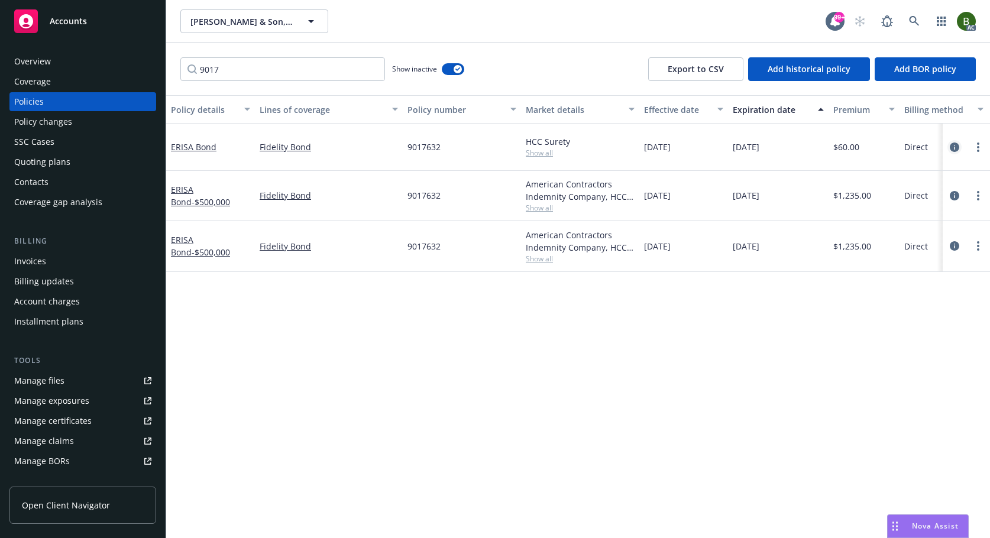
click at [956, 143] on icon "circleInformation" at bounding box center [953, 146] width 9 height 9
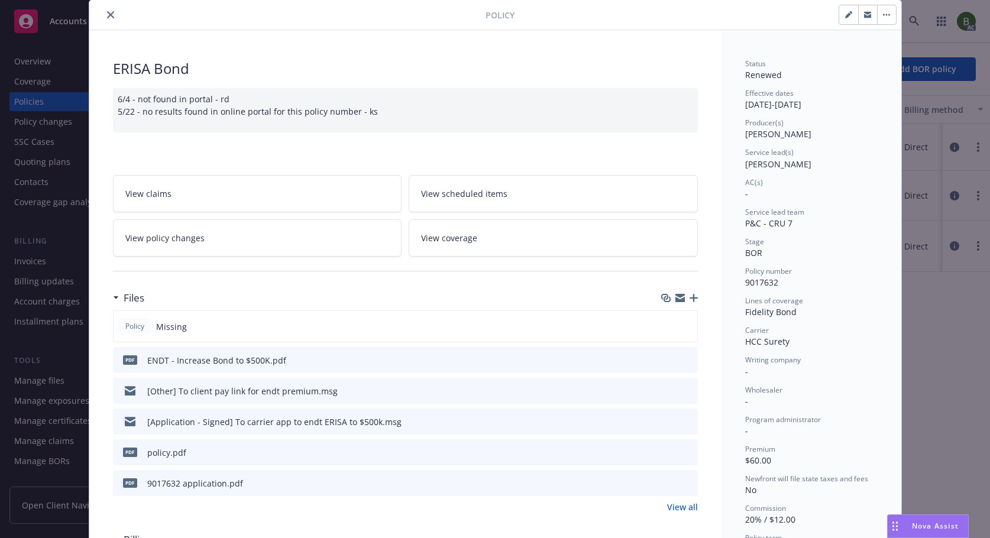
scroll to position [59, 0]
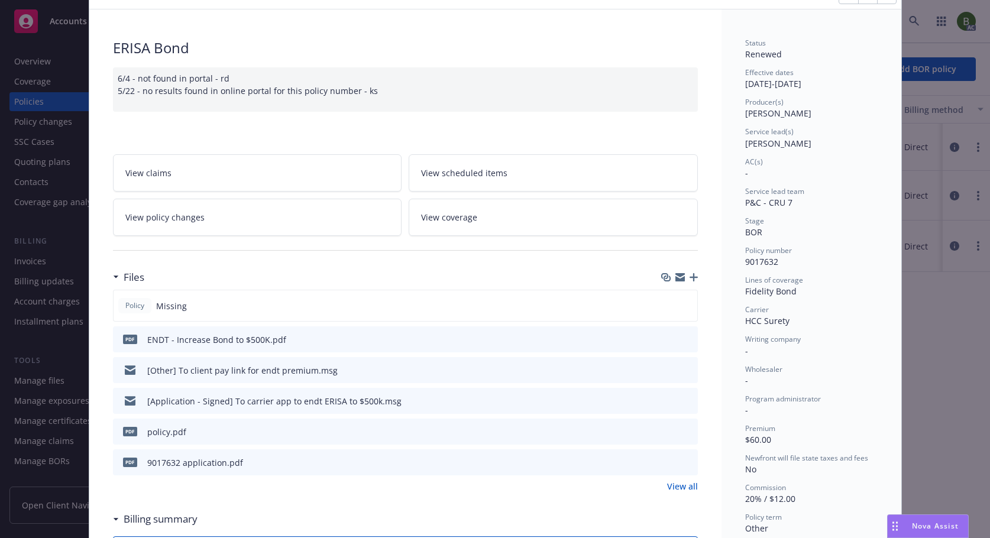
click at [687, 434] on button "preview file" at bounding box center [686, 431] width 13 height 11
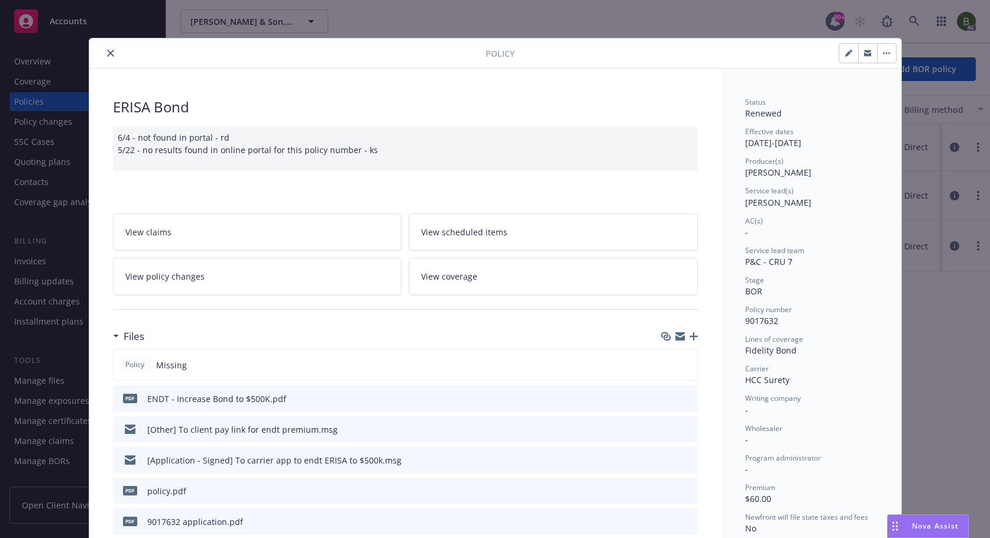
click at [114, 55] on div at bounding box center [289, 53] width 391 height 14
click at [110, 55] on button "close" at bounding box center [110, 53] width 14 height 14
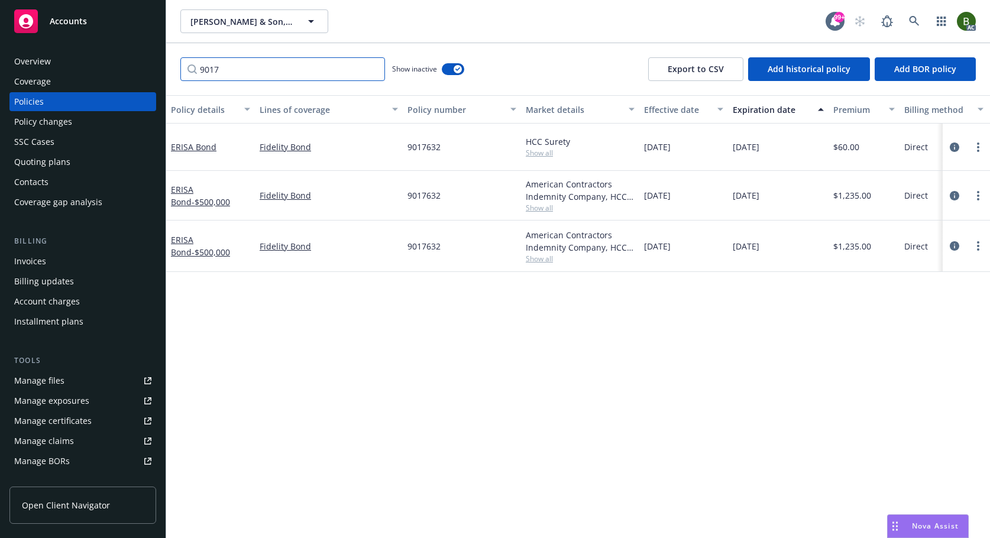
drag, startPoint x: 193, startPoint y: 66, endPoint x: 176, endPoint y: 65, distance: 17.2
click at [176, 65] on div "9017 Show inactive Export to CSV Add historical policy Add BOR policy" at bounding box center [578, 69] width 824 height 52
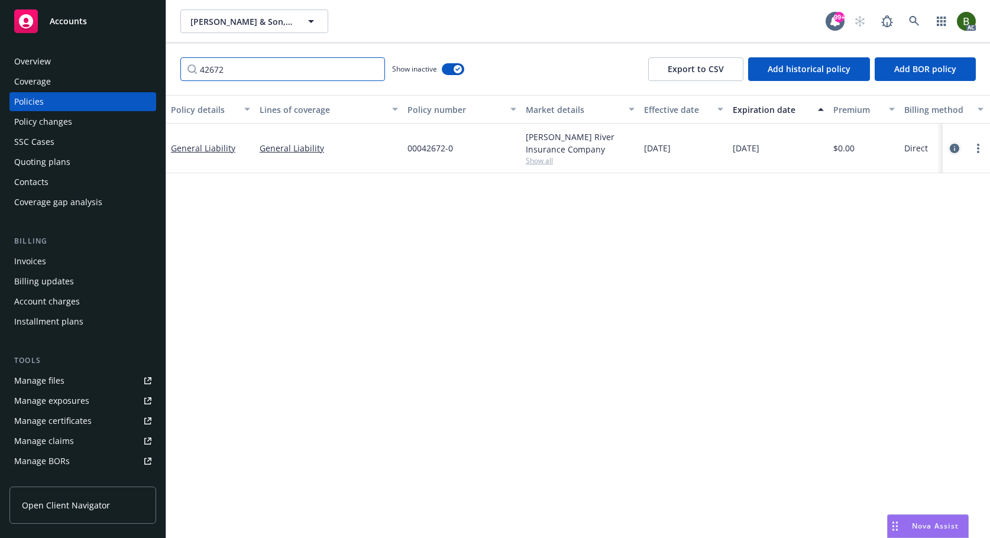
type input "42672"
click at [952, 145] on icon "circleInformation" at bounding box center [953, 148] width 9 height 9
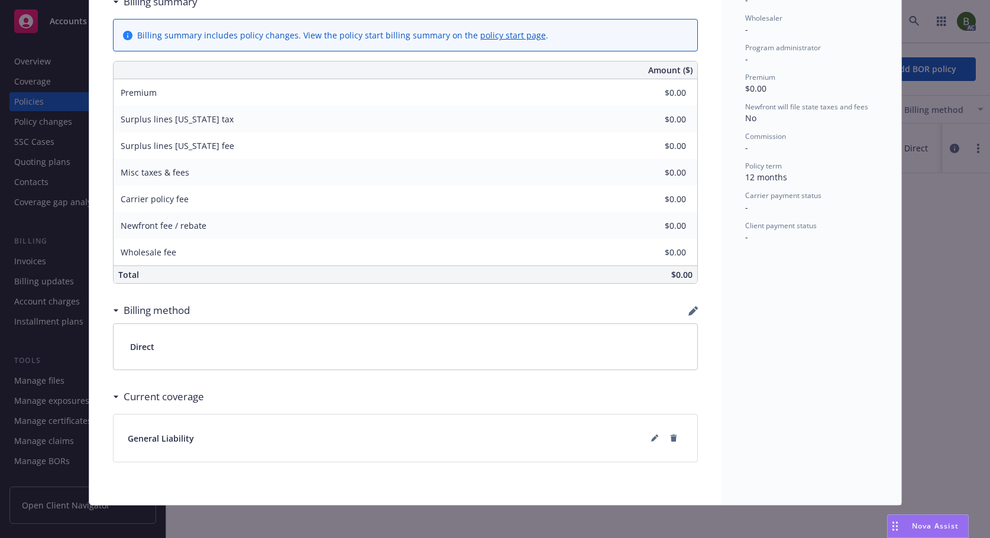
scroll to position [428, 0]
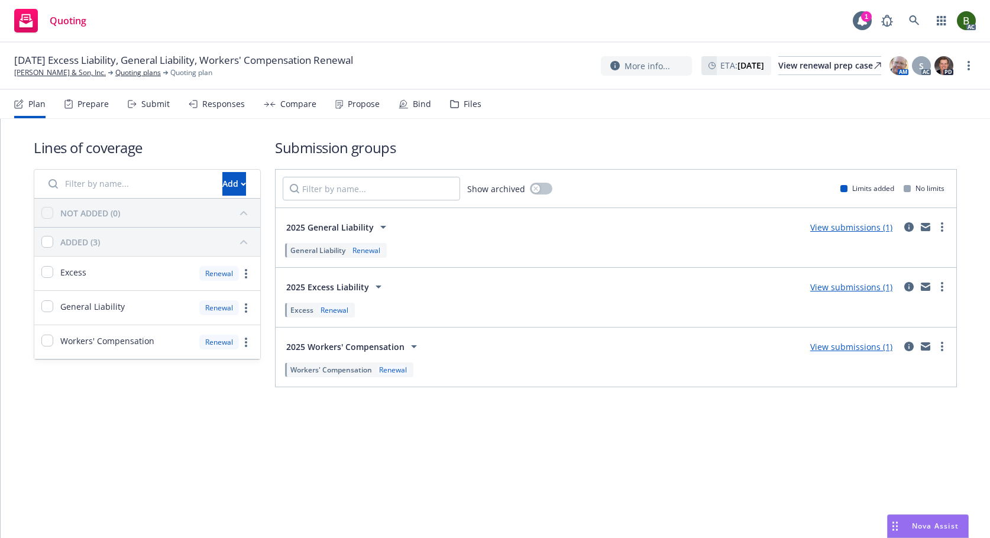
click at [442, 107] on div "Plan Prepare Submit Responses Compare Propose Bind Files" at bounding box center [247, 104] width 467 height 28
click at [451, 107] on icon at bounding box center [454, 104] width 9 height 8
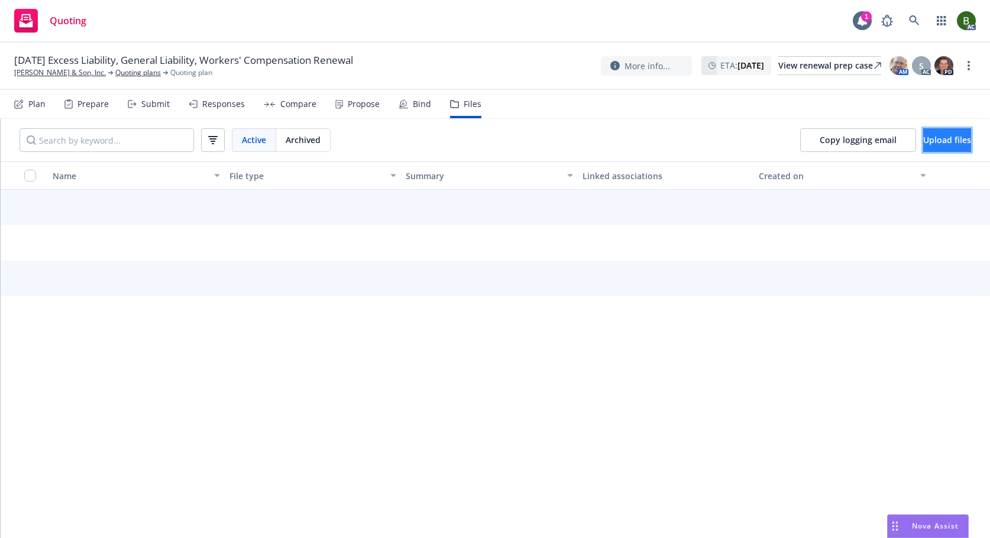
click at [936, 138] on span "Upload files" at bounding box center [947, 139] width 48 height 11
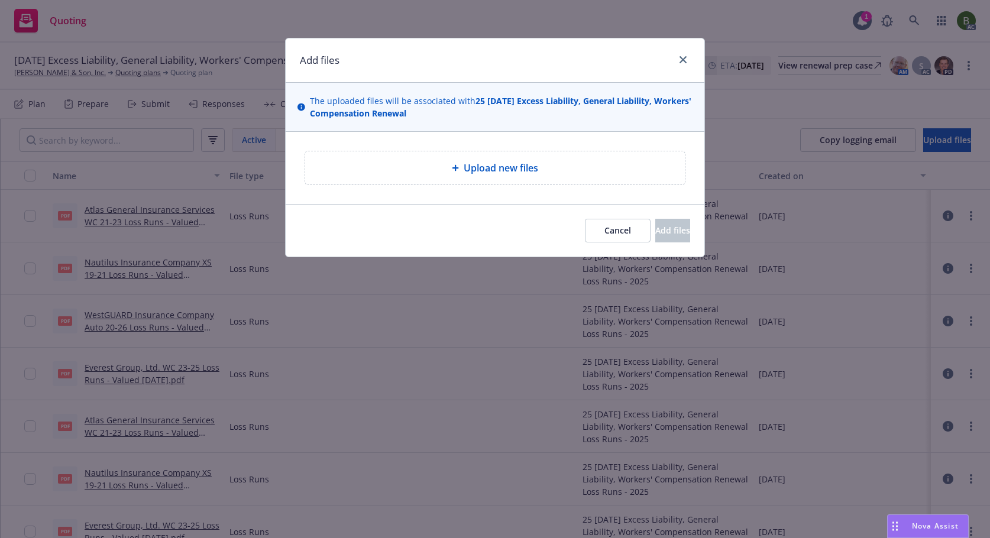
click at [465, 171] on span "Upload new files" at bounding box center [501, 168] width 74 height 14
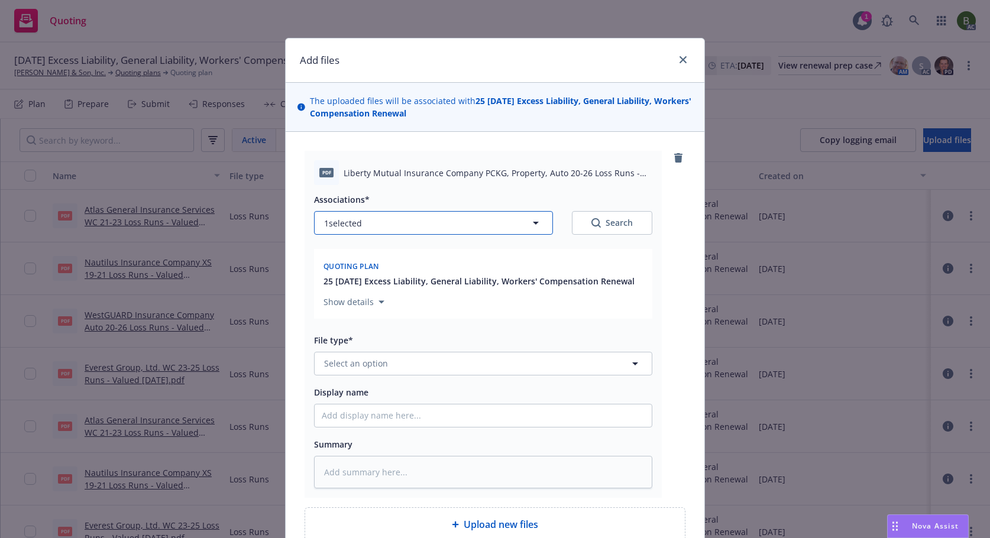
click at [430, 227] on button "1 selected" at bounding box center [433, 223] width 239 height 24
type textarea "x"
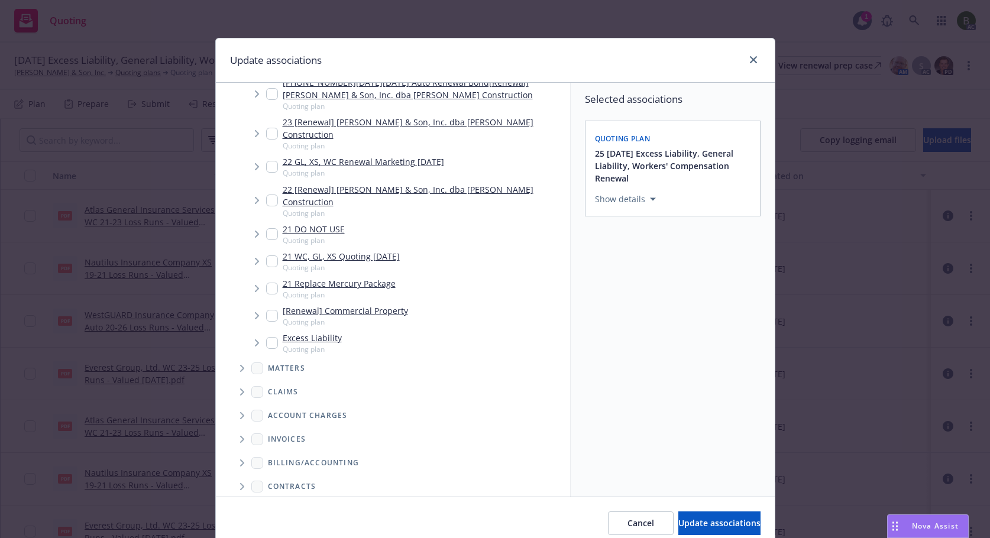
scroll to position [410, 0]
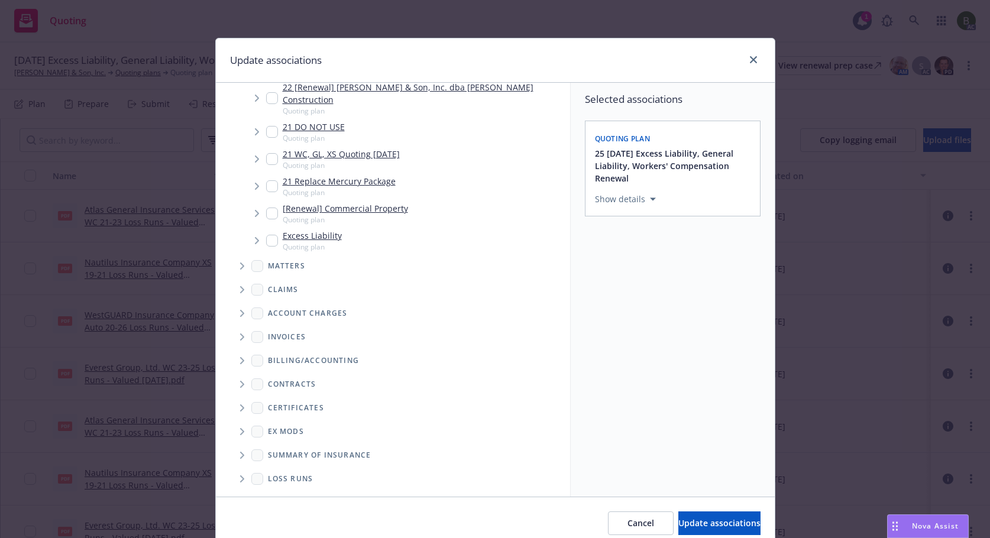
click at [240, 475] on icon "Folder Tree Example" at bounding box center [242, 478] width 5 height 7
click at [270, 516] on input "Folder Tree Example" at bounding box center [274, 522] width 12 height 12
checkbox input "true"
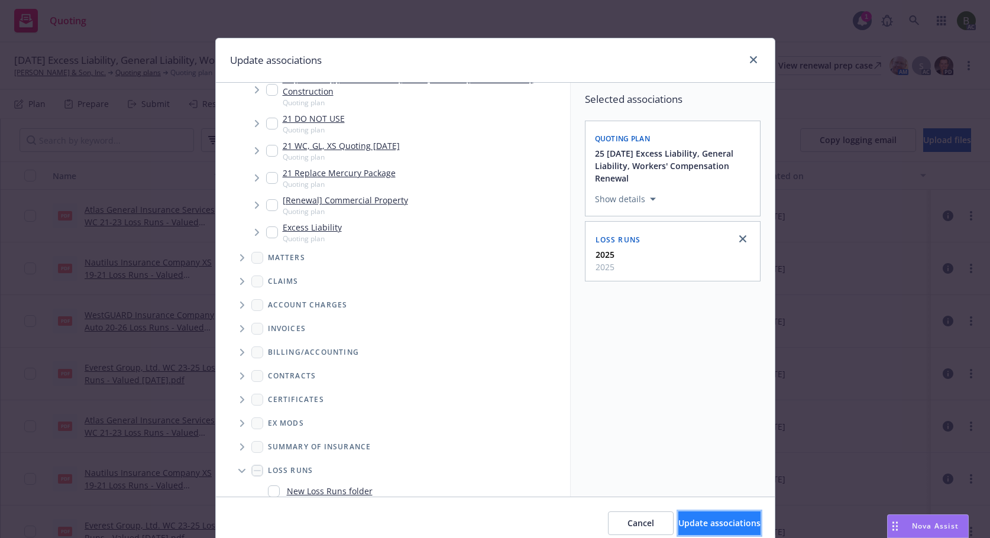
click at [706, 532] on button "Update associations" at bounding box center [719, 523] width 82 height 24
type textarea "x"
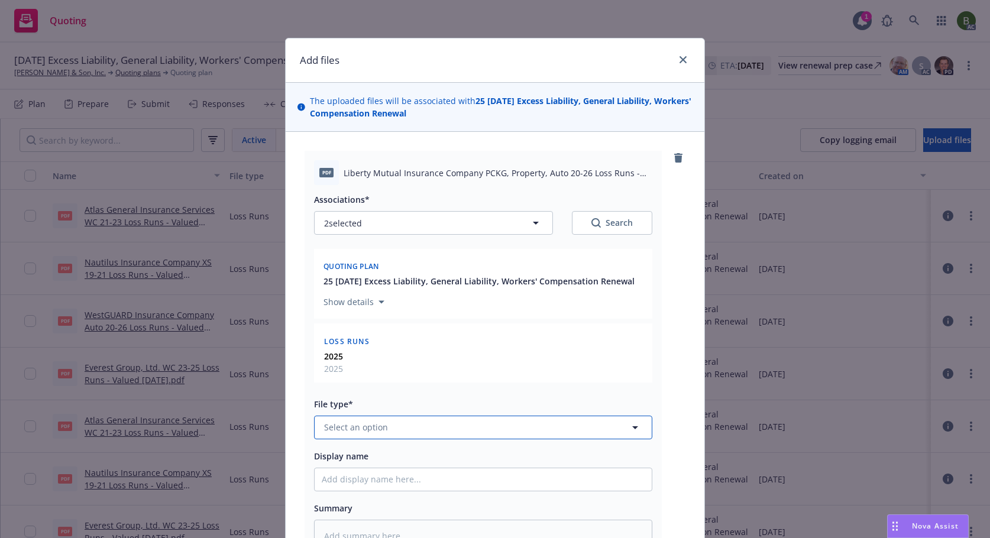
click at [446, 434] on button "Select an option" at bounding box center [483, 428] width 338 height 24
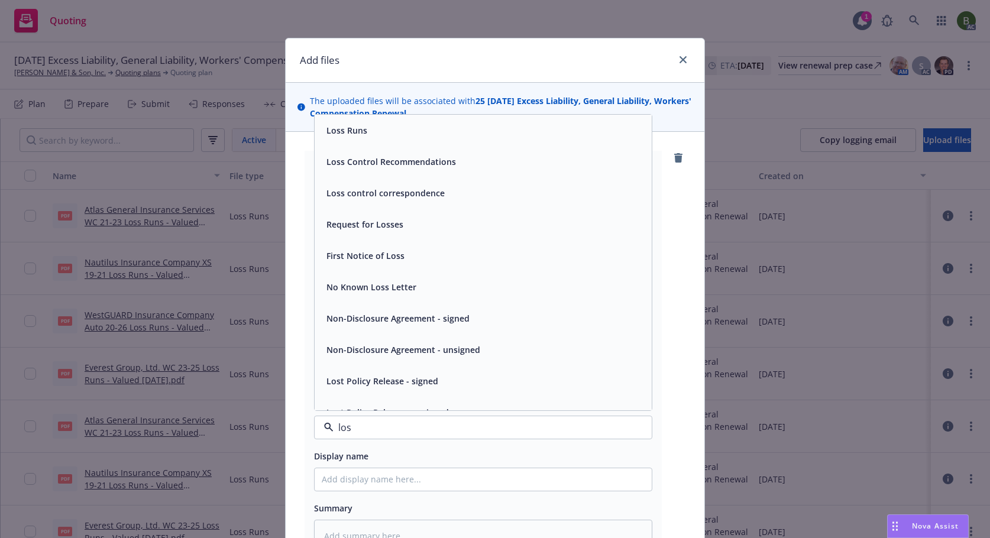
type input "loss"
click at [364, 133] on div "Loss Runs" at bounding box center [483, 130] width 323 height 17
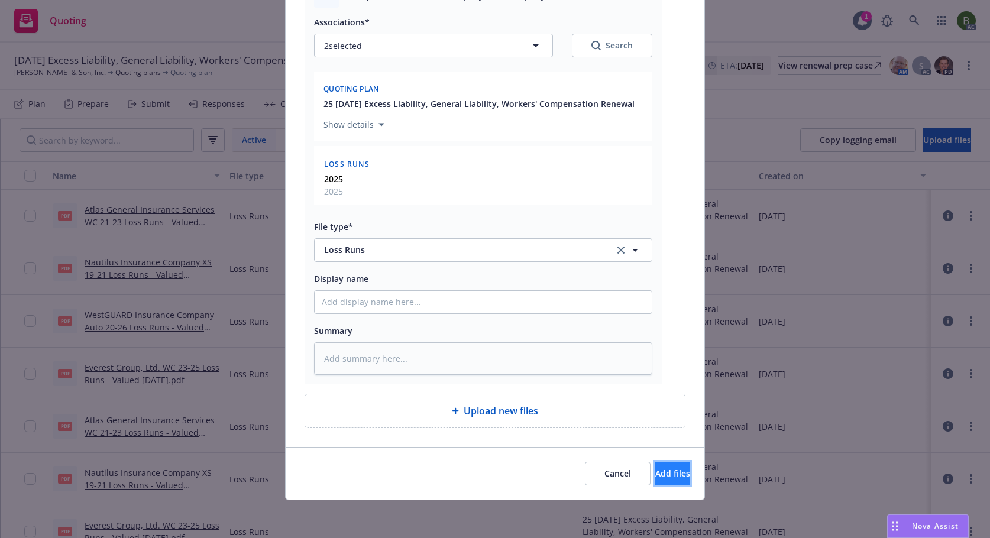
click at [655, 477] on span "Add files" at bounding box center [672, 473] width 35 height 11
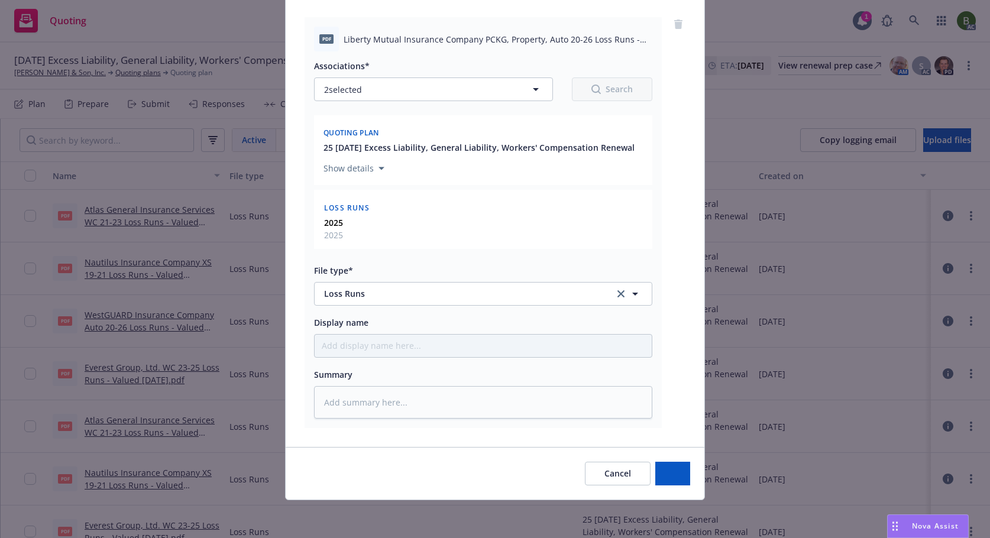
scroll to position [134, 0]
type textarea "x"
